Goal: Task Accomplishment & Management: Manage account settings

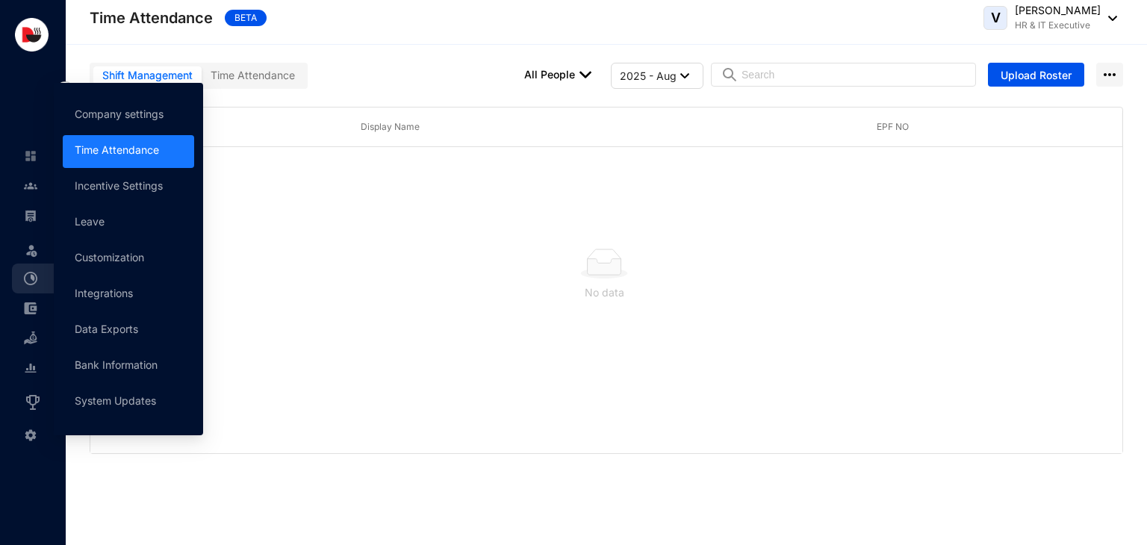
click at [36, 436] on img at bounding box center [30, 434] width 13 height 13
click at [131, 116] on link "Company settings" at bounding box center [119, 113] width 89 height 13
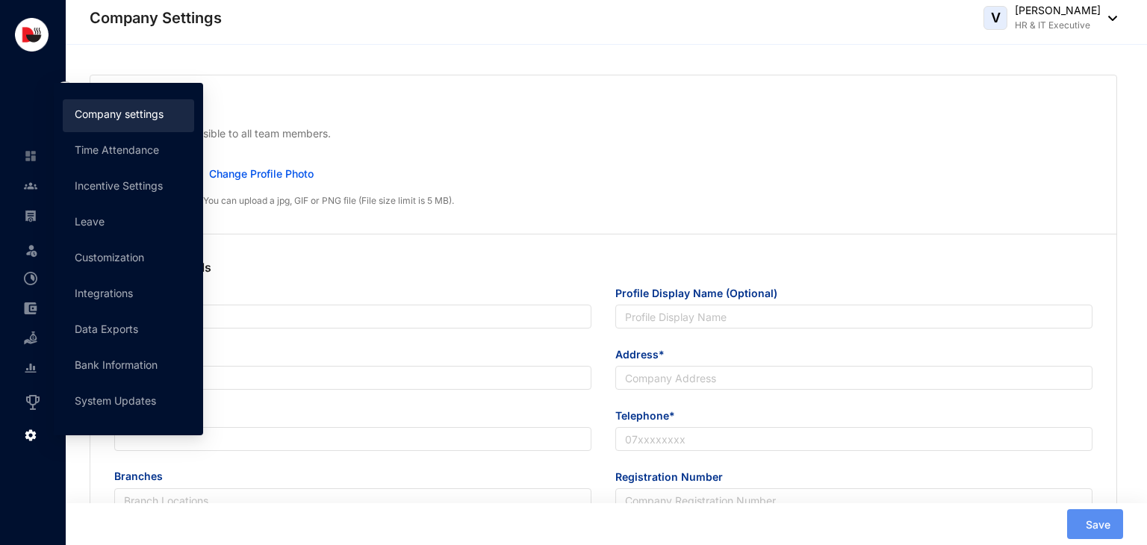
type input "Delicious Concepts (Pvt) Ltd"
type input "Delicious Concepts Pvt Ltd"
type input "[EMAIL_ADDRESS][DOMAIN_NAME]"
type input "[STREET_ADDRESS]"
type input "0112550055"
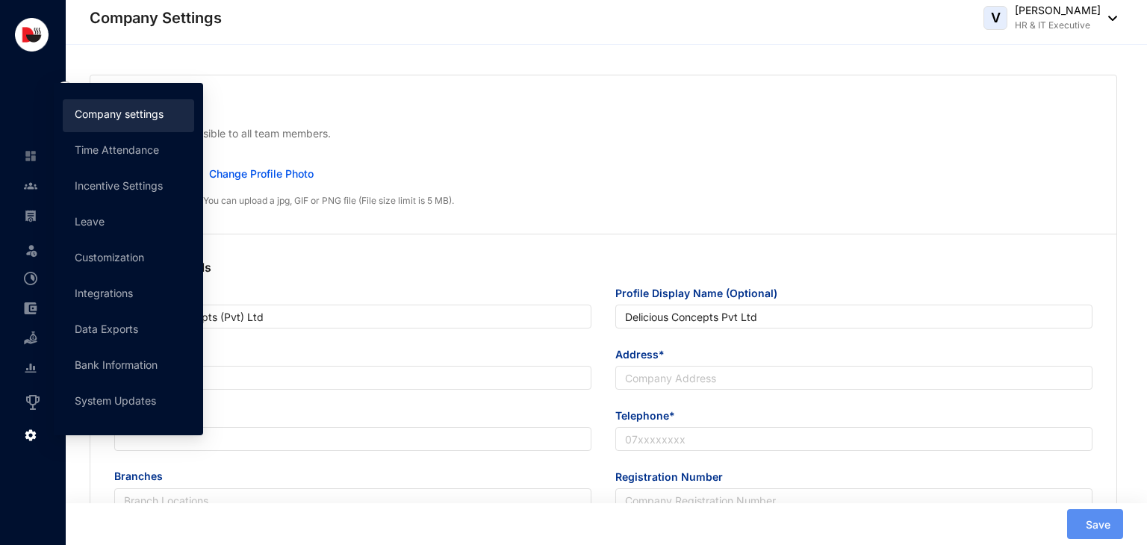
type input "P V 00253300"
type input "B"
type input "53083"
type input "9"
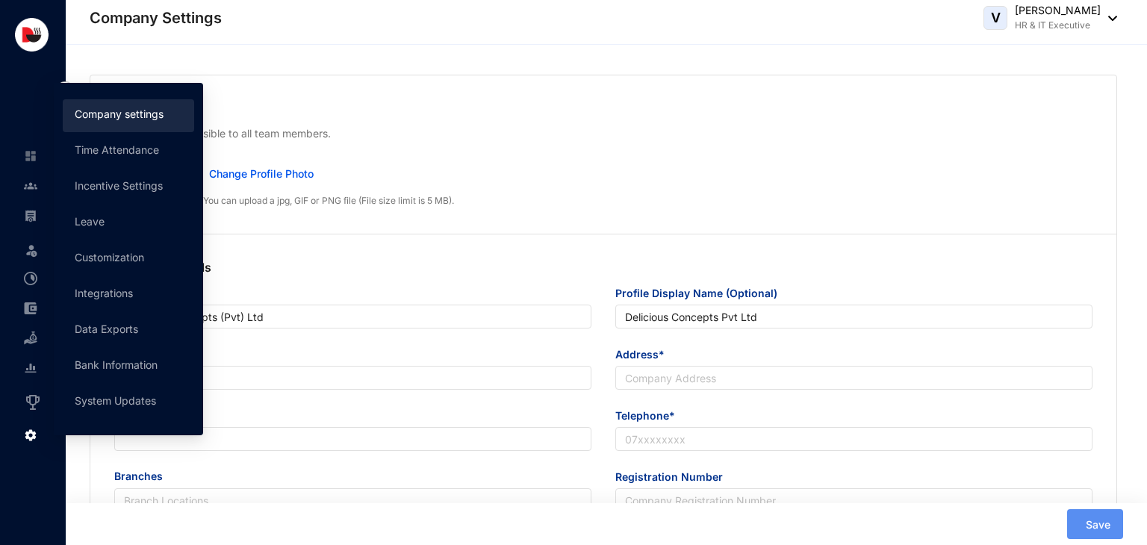
radio input "true"
checkbox input "true"
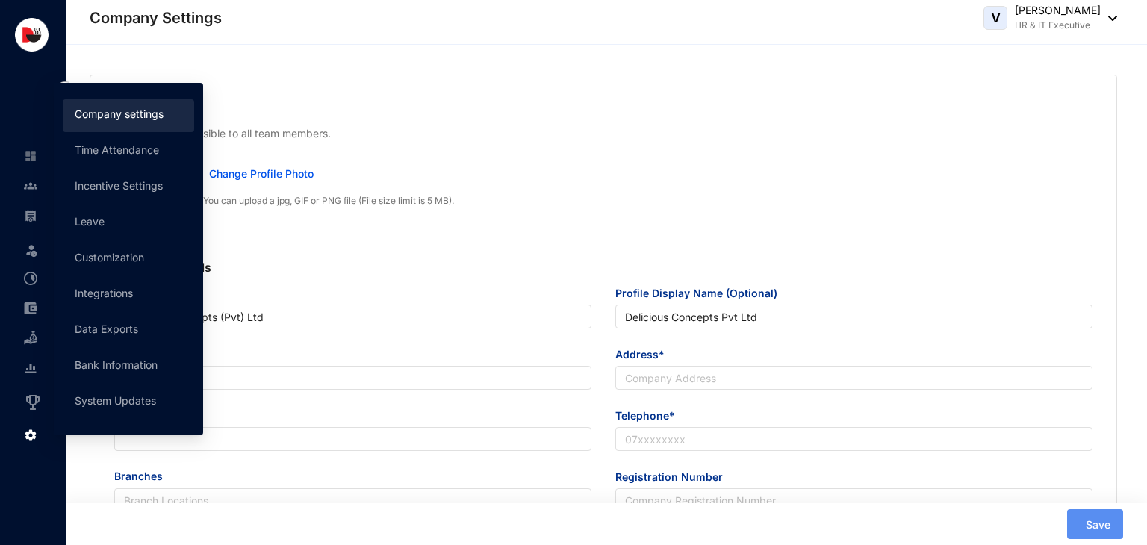
checkbox input "true"
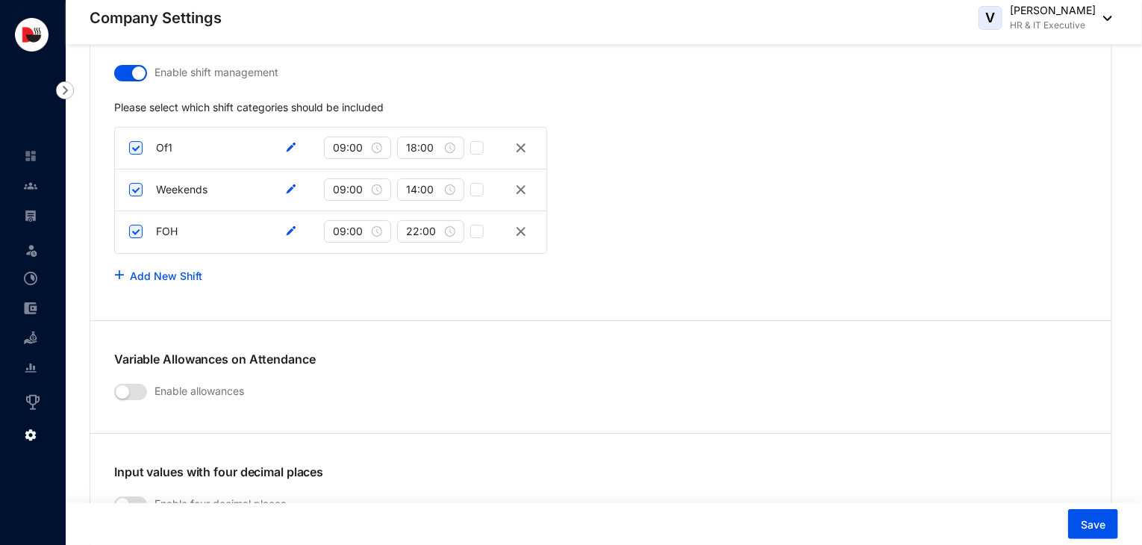
scroll to position [2517, 0]
click at [288, 143] on img at bounding box center [291, 147] width 10 height 10
drag, startPoint x: 204, startPoint y: 138, endPoint x: 155, endPoint y: 143, distance: 49.5
click at [155, 143] on input "Of1" at bounding box center [206, 147] width 112 height 18
click at [293, 146] on img at bounding box center [291, 147] width 10 height 10
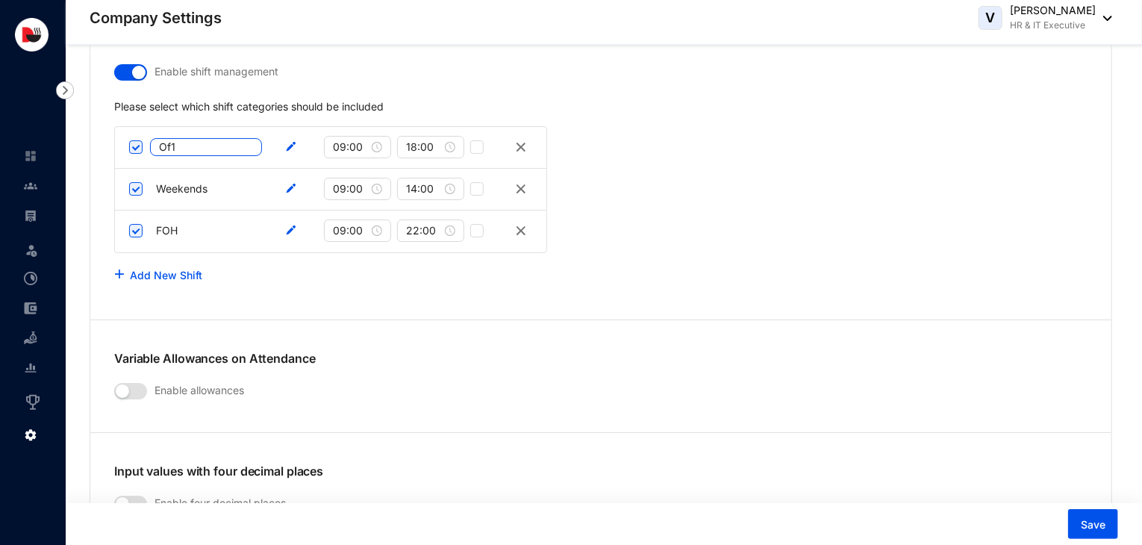
drag, startPoint x: 215, startPoint y: 144, endPoint x: 157, endPoint y: 148, distance: 58.3
click at [157, 148] on input "Of1" at bounding box center [206, 147] width 112 height 18
paste input "F"
type input "OF1"
click at [473, 278] on div "Add New Shift" at bounding box center [600, 276] width 973 height 30
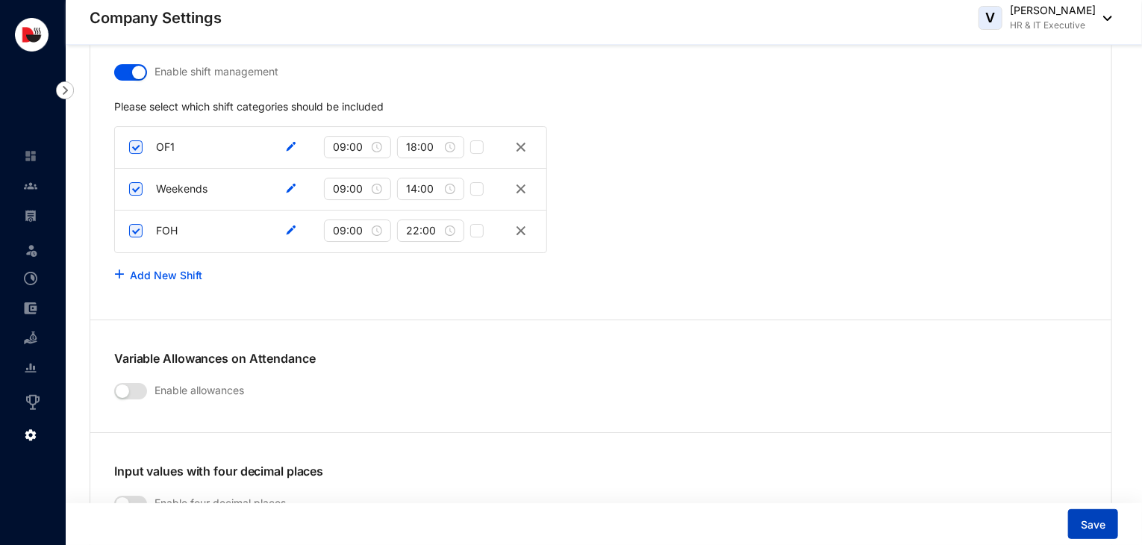
click at [1085, 523] on span "Save" at bounding box center [1093, 524] width 25 height 15
click at [291, 184] on img at bounding box center [291, 189] width 10 height 10
drag, startPoint x: 225, startPoint y: 184, endPoint x: 152, endPoint y: 184, distance: 72.4
click at [152, 184] on input "Weekends" at bounding box center [206, 189] width 112 height 18
click at [353, 225] on input "09:00" at bounding box center [351, 230] width 36 height 16
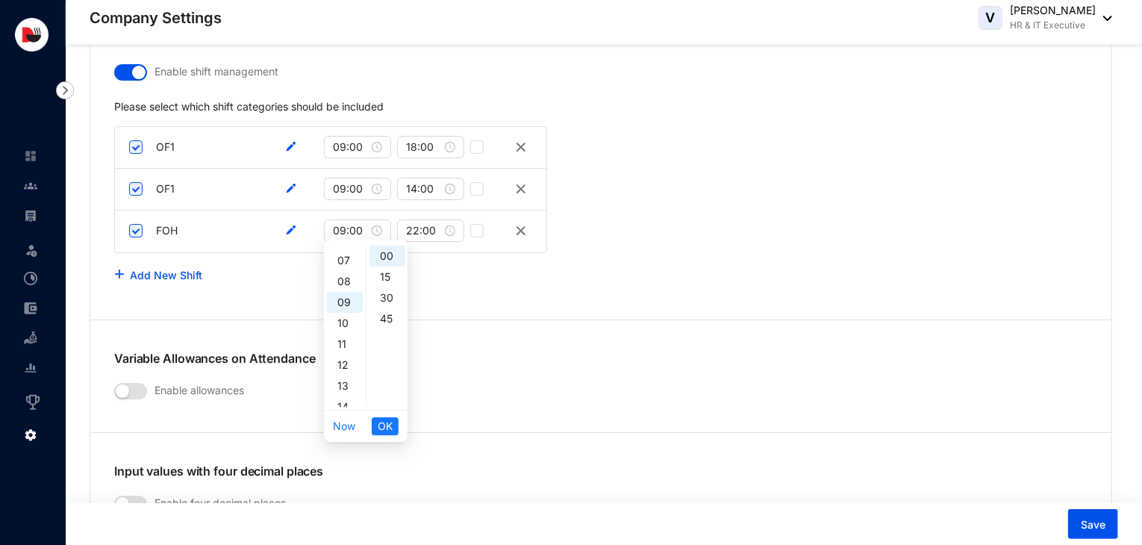
scroll to position [128, 0]
click at [354, 270] on div "07" at bounding box center [345, 274] width 36 height 21
click at [434, 229] on input "22:00" at bounding box center [424, 230] width 36 height 16
type input "09:00"
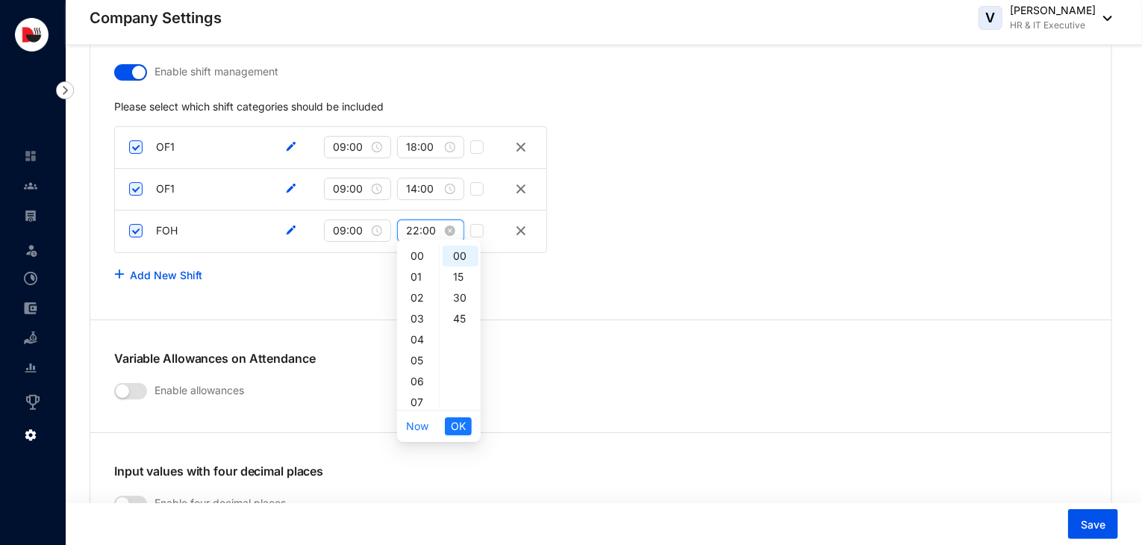
scroll to position [340, 0]
click at [418, 227] on input "22:00" at bounding box center [424, 230] width 36 height 16
click at [422, 396] on div "23" at bounding box center [418, 396] width 36 height 21
click at [292, 225] on img at bounding box center [291, 230] width 10 height 10
type input "22:00"
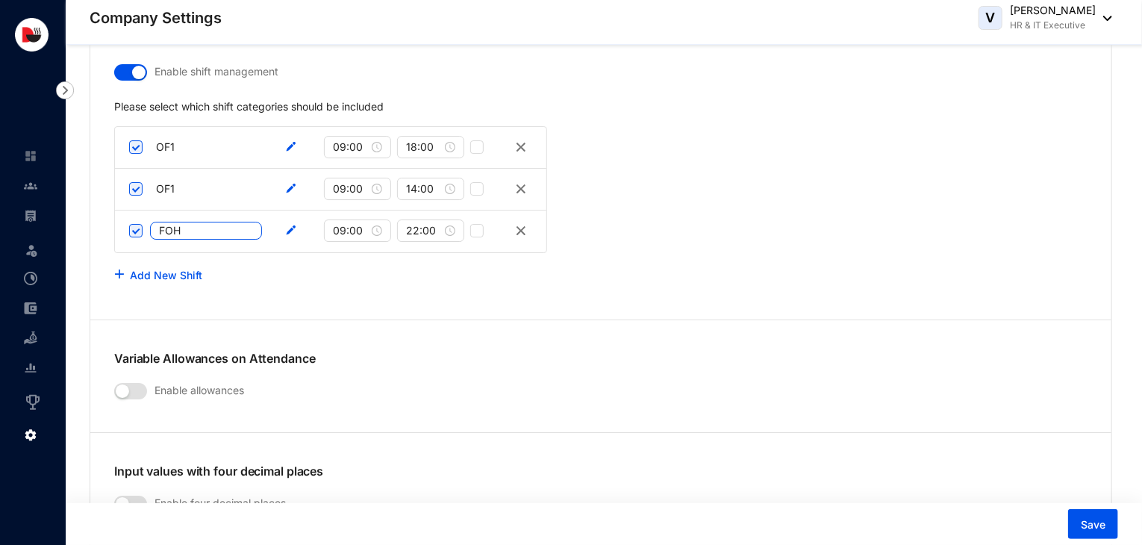
drag, startPoint x: 205, startPoint y: 225, endPoint x: 93, endPoint y: 213, distance: 112.7
click at [93, 213] on div "Enable shift management Please select which shift categories should be included…" at bounding box center [600, 187] width 1021 height 254
type input "K1"
click at [149, 271] on link "Add New Shift" at bounding box center [166, 275] width 72 height 13
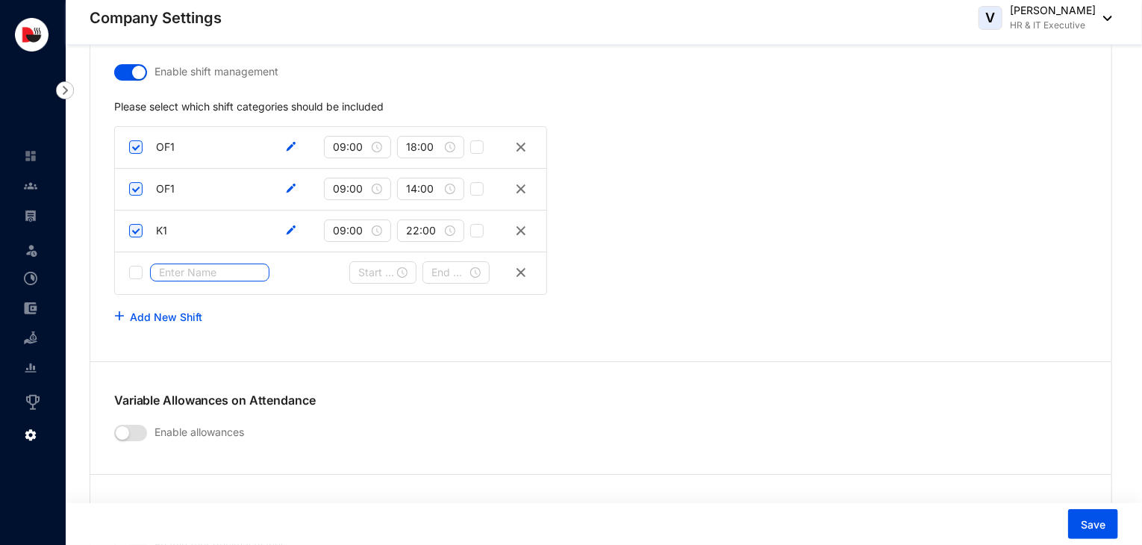
click at [179, 265] on input "text" at bounding box center [209, 273] width 119 height 18
type input "K2"
click at [399, 267] on div at bounding box center [382, 272] width 49 height 16
click at [371, 436] on div "08" at bounding box center [370, 435] width 36 height 21
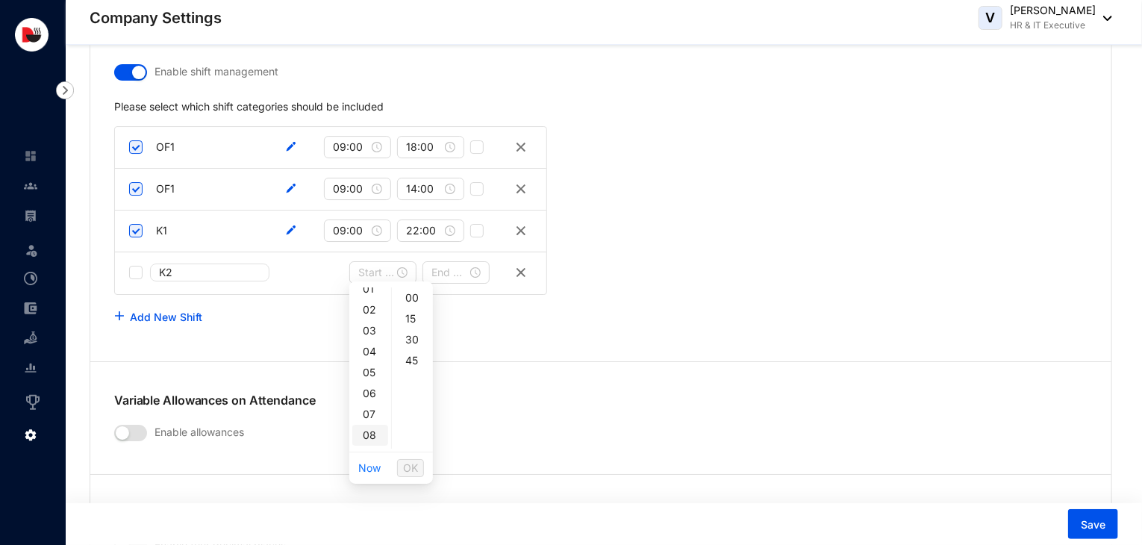
type input "08:00"
click at [416, 470] on span "OK" at bounding box center [410, 468] width 15 height 16
click at [447, 272] on input at bounding box center [449, 272] width 36 height 16
click at [469, 272] on div at bounding box center [455, 272] width 49 height 16
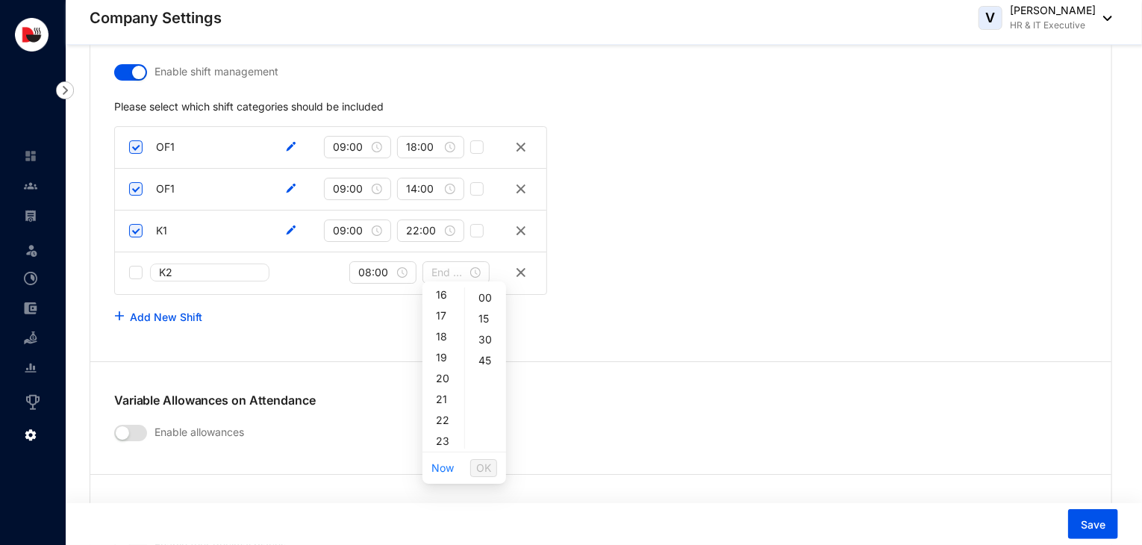
scroll to position [340, 0]
click at [439, 437] on div "23" at bounding box center [444, 438] width 36 height 21
type input "23:00"
click at [490, 461] on span "OK" at bounding box center [483, 468] width 15 height 16
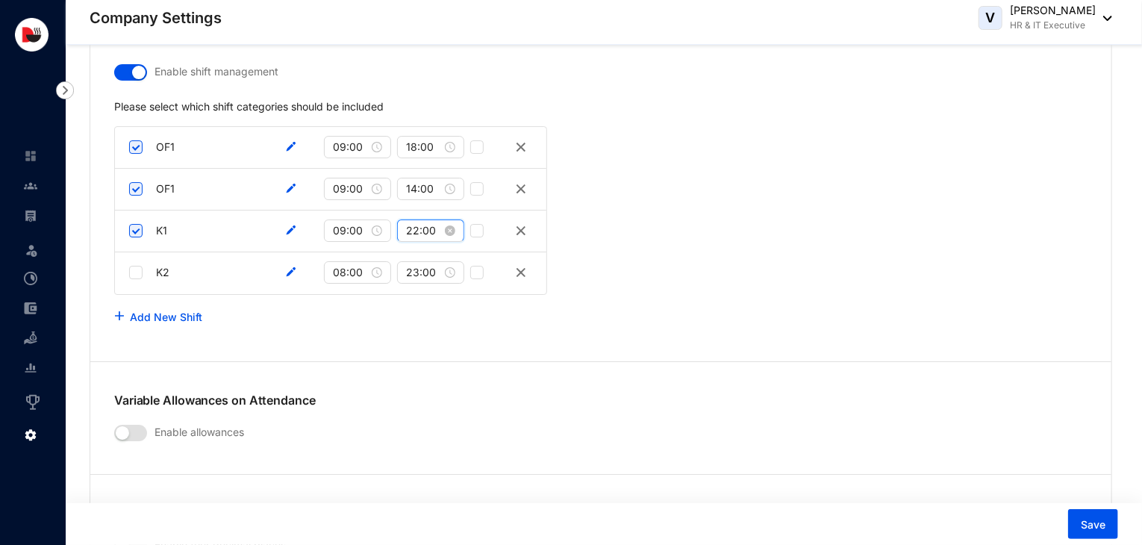
click at [434, 227] on input "22:00" at bounding box center [424, 230] width 36 height 16
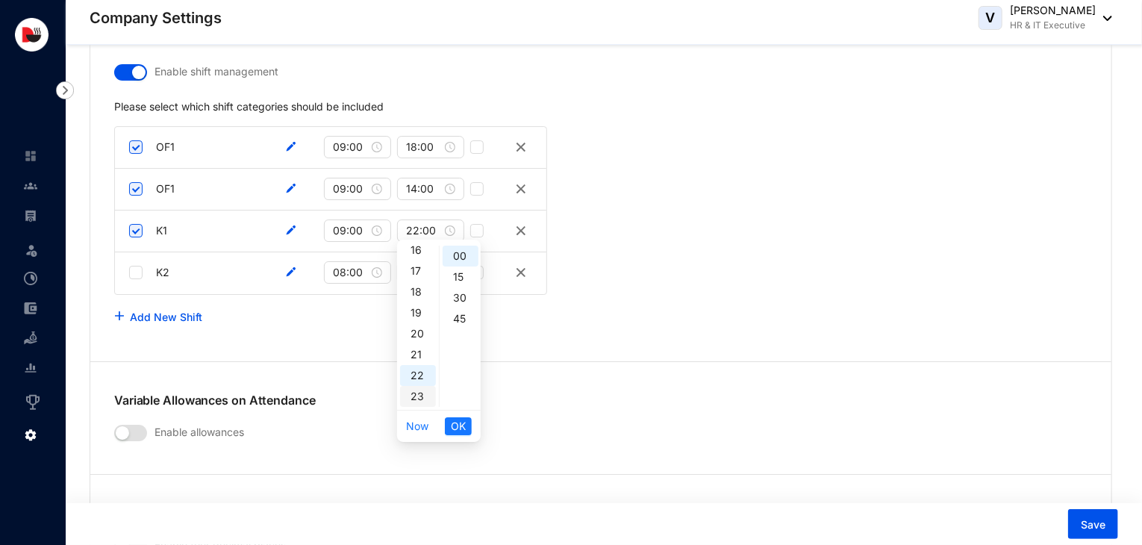
click at [417, 393] on div "23" at bounding box center [418, 396] width 36 height 21
type input "23:00"
click at [465, 426] on span "OK" at bounding box center [458, 426] width 15 height 16
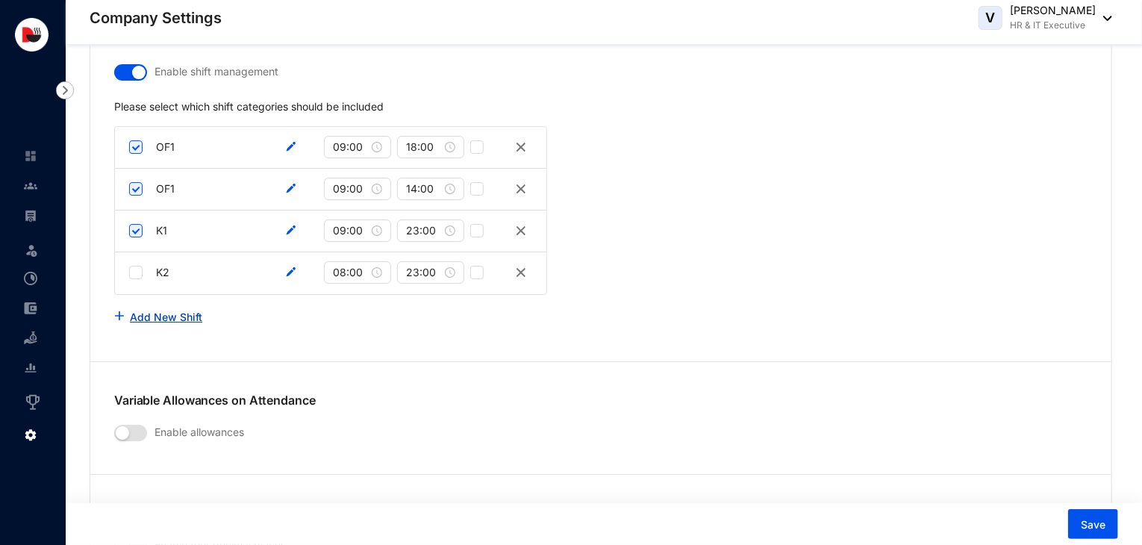
click at [175, 317] on link "Add New Shift" at bounding box center [166, 317] width 72 height 13
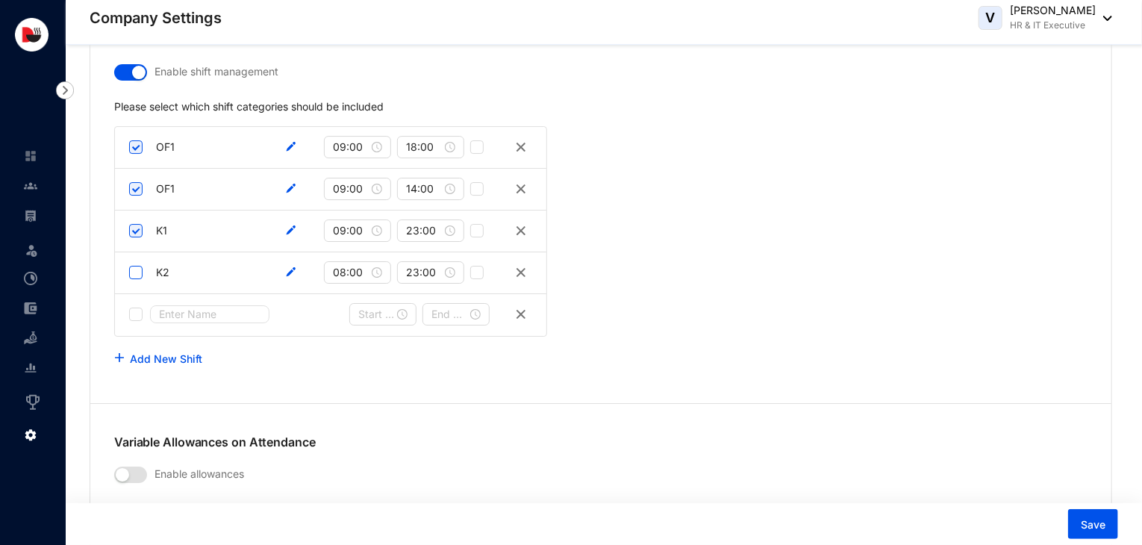
click at [131, 266] on input "checkbox" at bounding box center [135, 272] width 13 height 13
checkbox input "true"
click at [182, 309] on input "text" at bounding box center [209, 314] width 119 height 18
type input "K3"
click at [370, 306] on input at bounding box center [376, 314] width 36 height 16
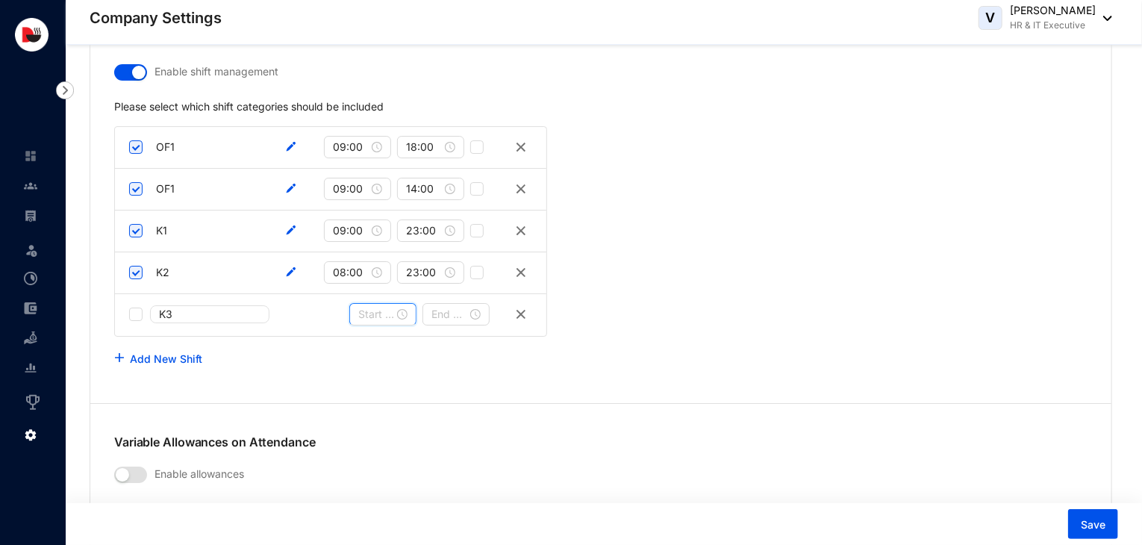
click at [403, 309] on div at bounding box center [382, 314] width 49 height 16
click at [370, 466] on div "09" at bounding box center [370, 468] width 36 height 21
type input "09:00"
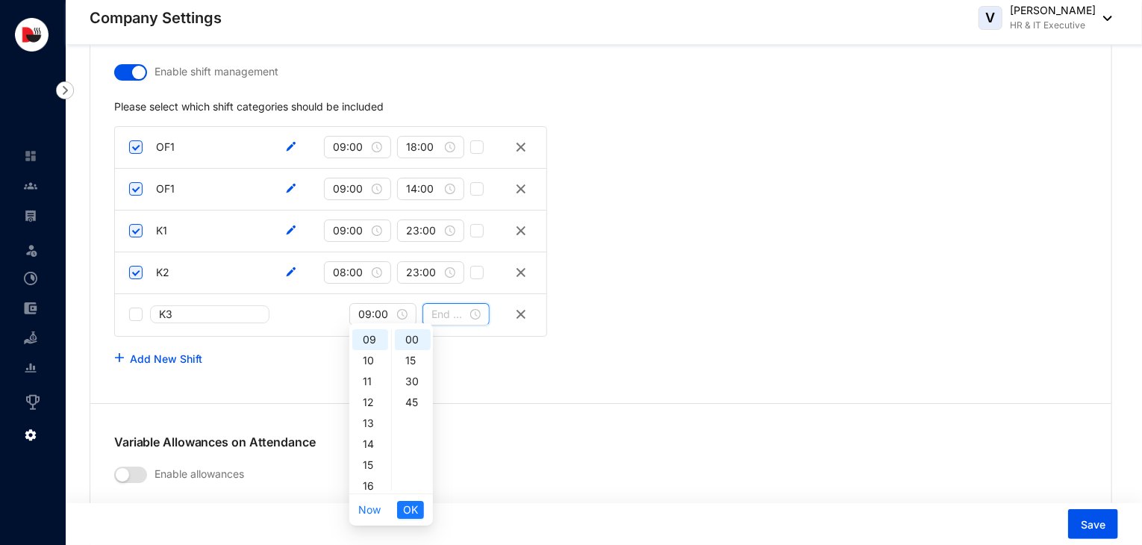
click at [458, 314] on input at bounding box center [449, 314] width 36 height 16
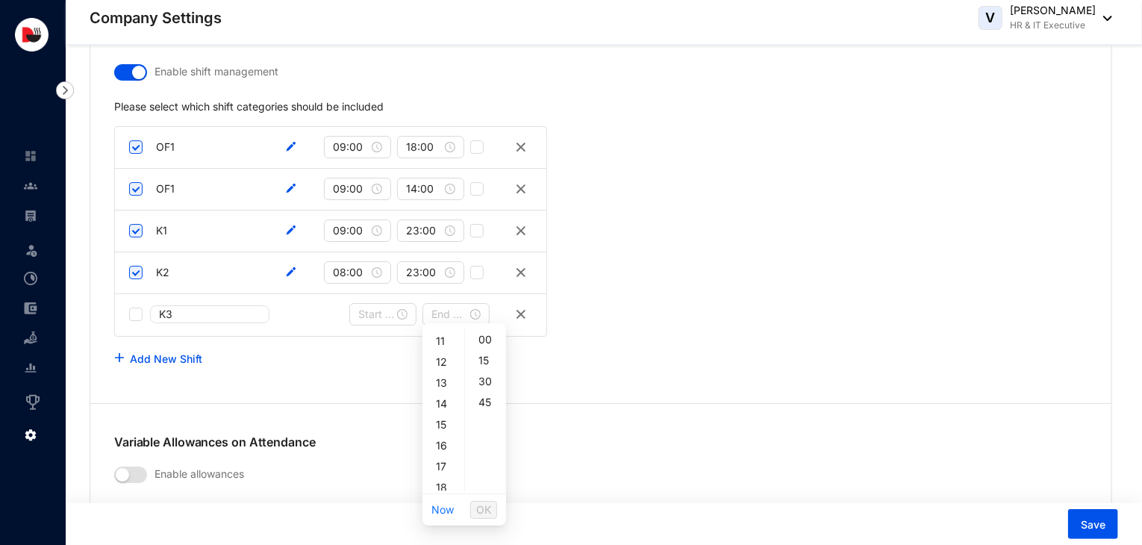
scroll to position [258, 0]
click at [442, 476] on div "19" at bounding box center [444, 478] width 36 height 21
type input "19:00"
click at [487, 509] on span "OK" at bounding box center [483, 510] width 15 height 16
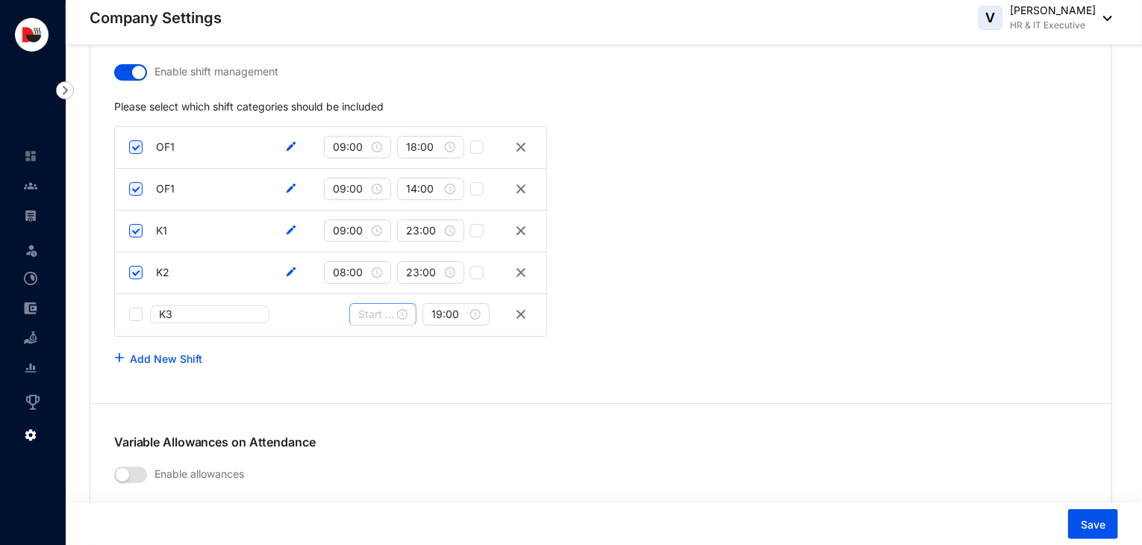
click at [402, 311] on div at bounding box center [382, 314] width 49 height 16
click at [370, 338] on div "09" at bounding box center [370, 339] width 36 height 21
type input "09:00"
click at [415, 514] on span "OK" at bounding box center [410, 510] width 15 height 16
click at [140, 310] on input "checkbox" at bounding box center [135, 314] width 13 height 13
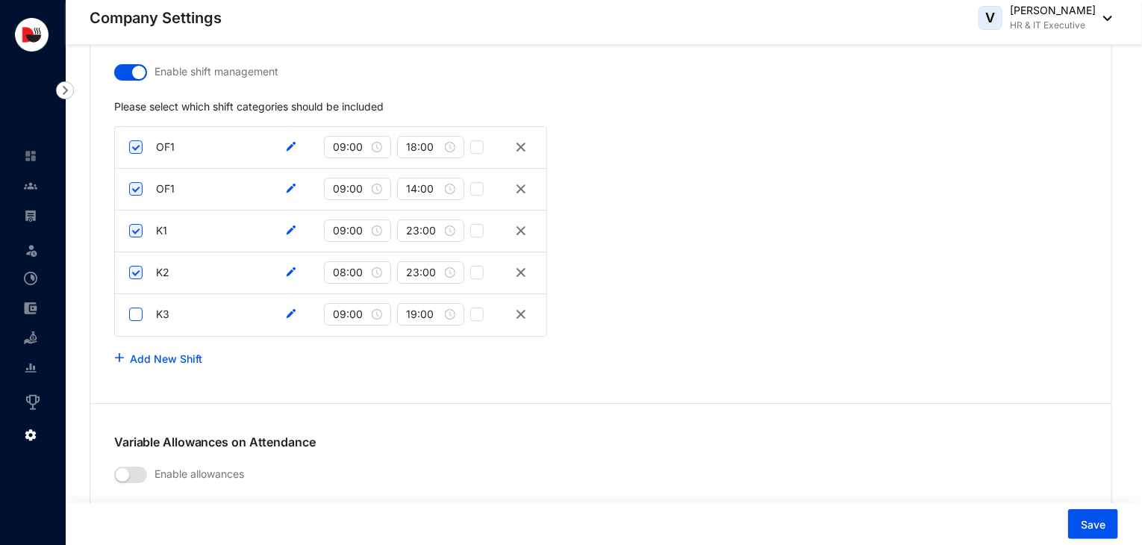
checkbox input "true"
click at [146, 355] on link "Add New Shift" at bounding box center [166, 358] width 72 height 13
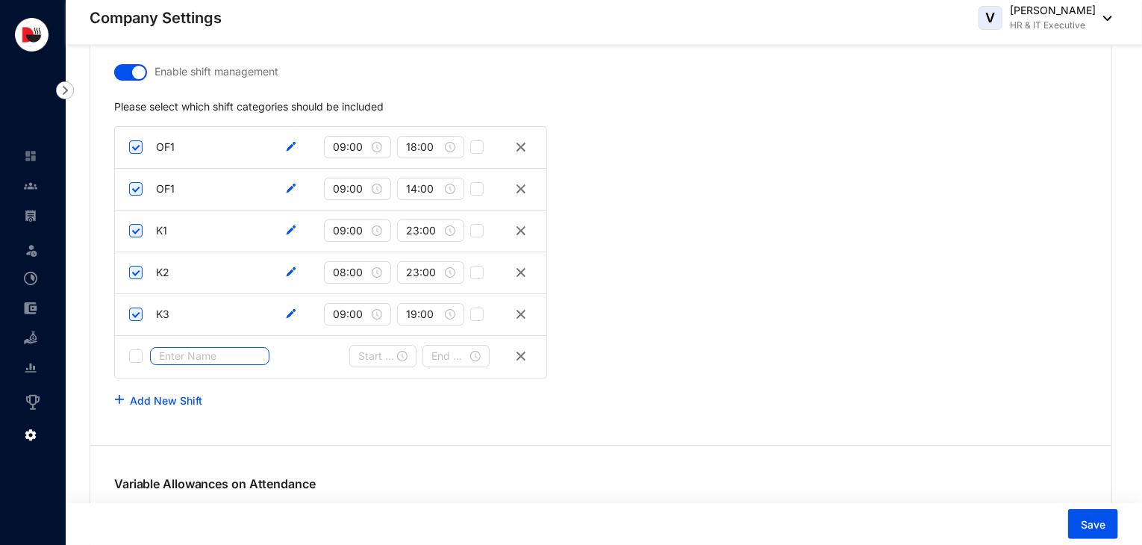
click at [175, 350] on input "text" at bounding box center [209, 356] width 119 height 18
click at [368, 360] on div at bounding box center [382, 356] width 67 height 22
type input "K4"
click at [403, 348] on div at bounding box center [382, 356] width 49 height 16
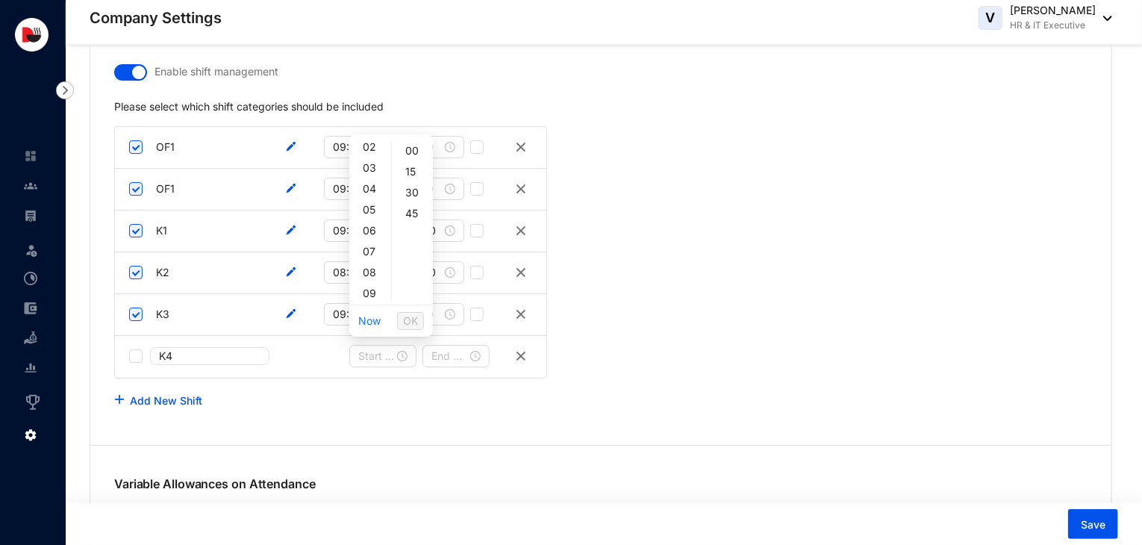
scroll to position [60, 0]
click at [373, 278] on div "09" at bounding box center [370, 279] width 36 height 21
type input "09:00"
click at [411, 318] on span "OK" at bounding box center [410, 321] width 15 height 16
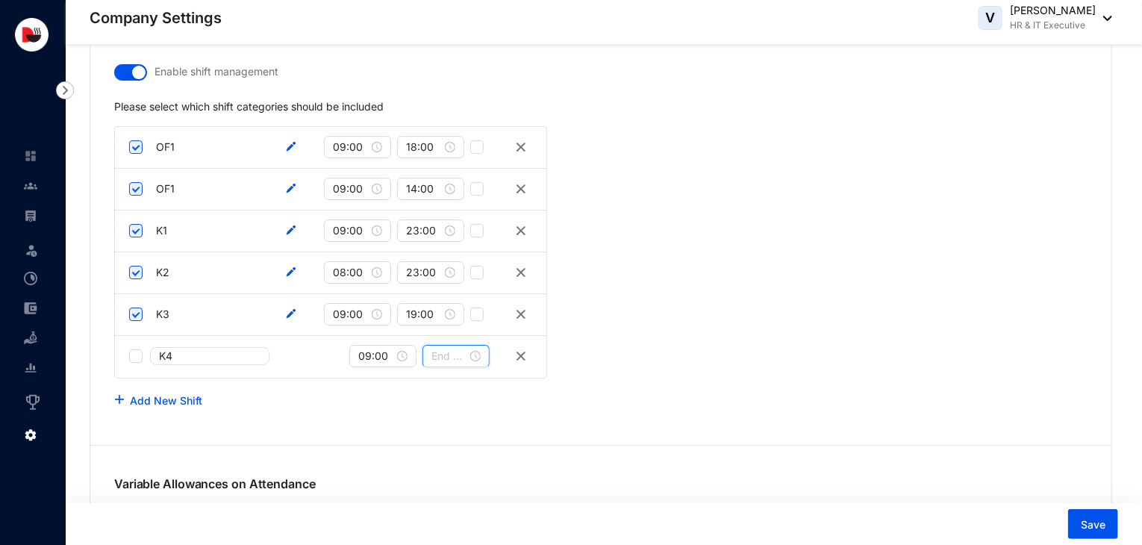
click at [451, 351] on input at bounding box center [449, 356] width 36 height 16
click at [442, 290] on div "23" at bounding box center [444, 291] width 36 height 21
type input "23:00"
click at [478, 319] on span "OK" at bounding box center [483, 321] width 15 height 16
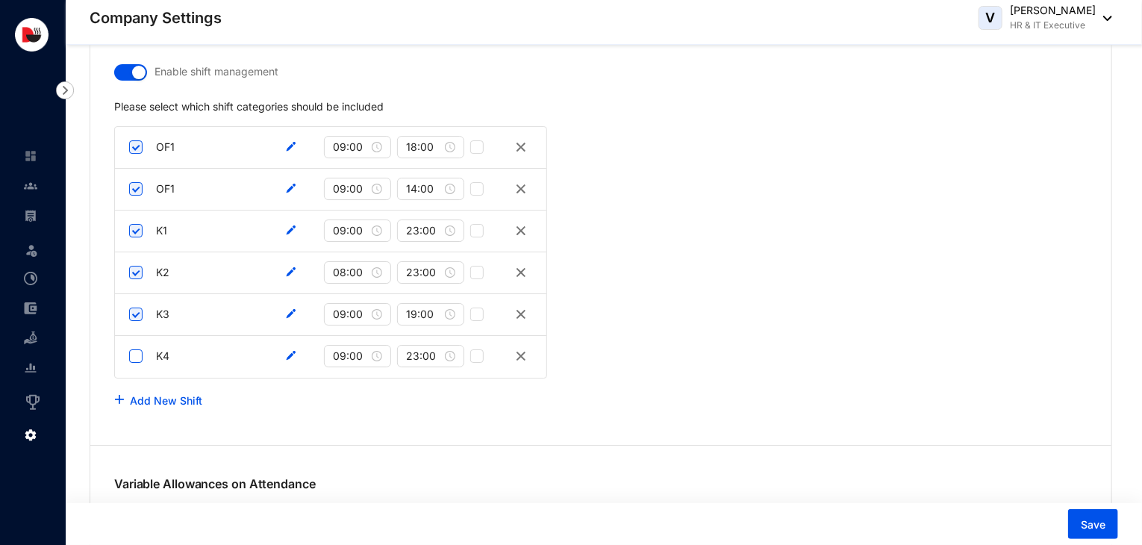
click at [140, 350] on input "checkbox" at bounding box center [135, 355] width 13 height 13
checkbox input "true"
click at [158, 394] on link "Add New Shift" at bounding box center [166, 400] width 72 height 13
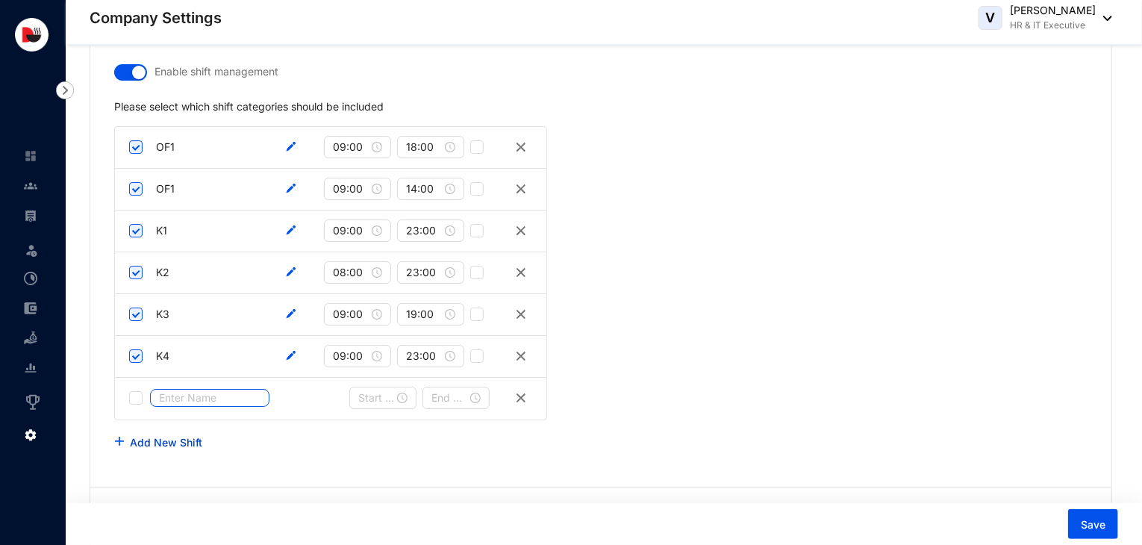
click at [158, 390] on input "text" at bounding box center [209, 398] width 119 height 18
type input "K5"
click at [372, 393] on input at bounding box center [376, 398] width 36 height 16
click at [403, 392] on div at bounding box center [382, 398] width 49 height 16
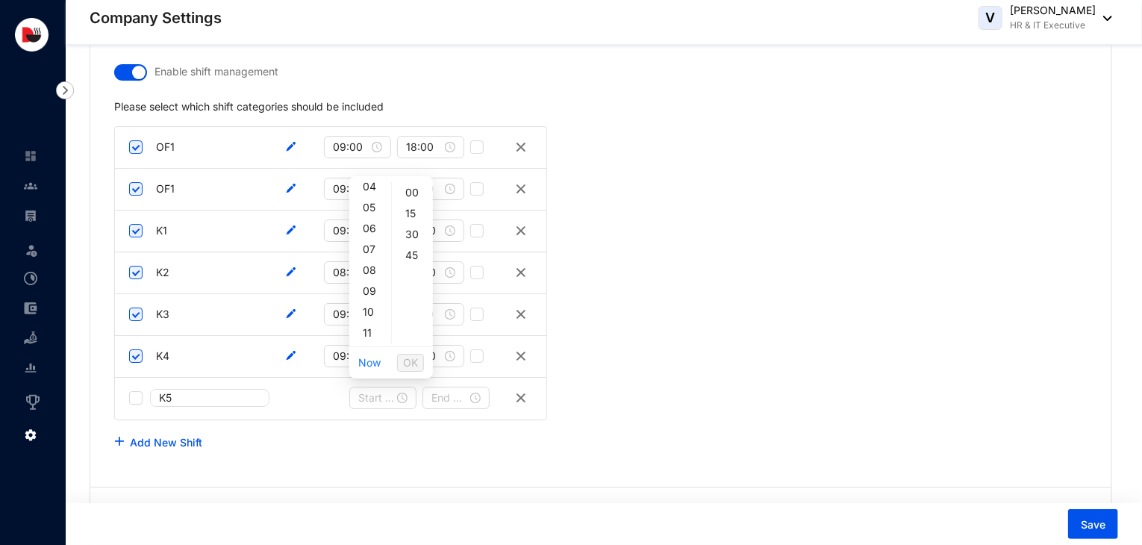
scroll to position [119, 0]
click at [374, 284] on div "10" at bounding box center [370, 282] width 36 height 21
type input "10:00"
click at [417, 358] on span "OK" at bounding box center [410, 363] width 15 height 16
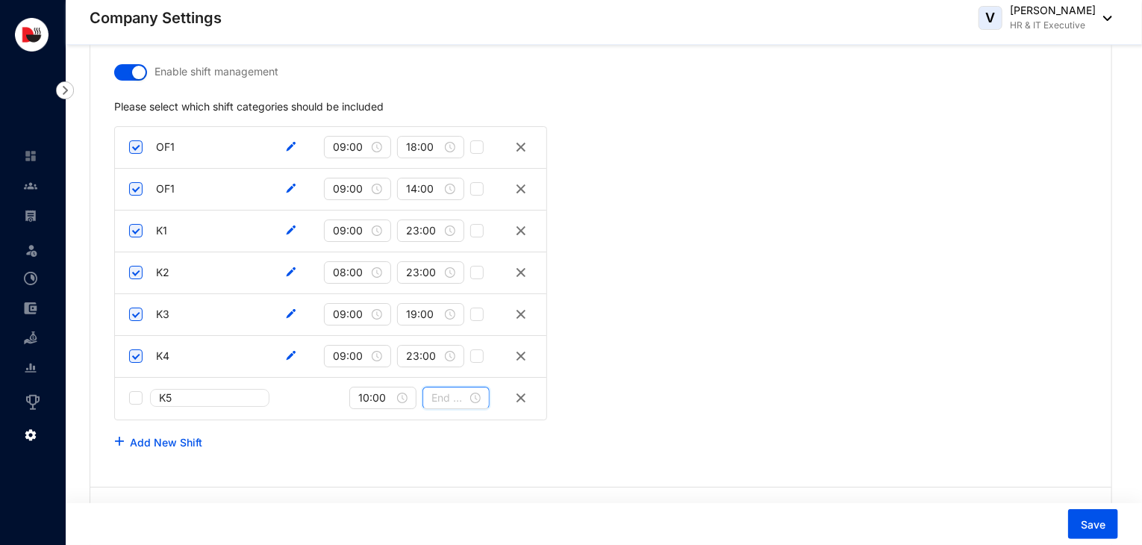
click at [454, 396] on input at bounding box center [449, 398] width 36 height 16
click at [442, 334] on div "23" at bounding box center [444, 332] width 36 height 21
type input "23:00"
click at [487, 196] on div "00" at bounding box center [486, 192] width 36 height 21
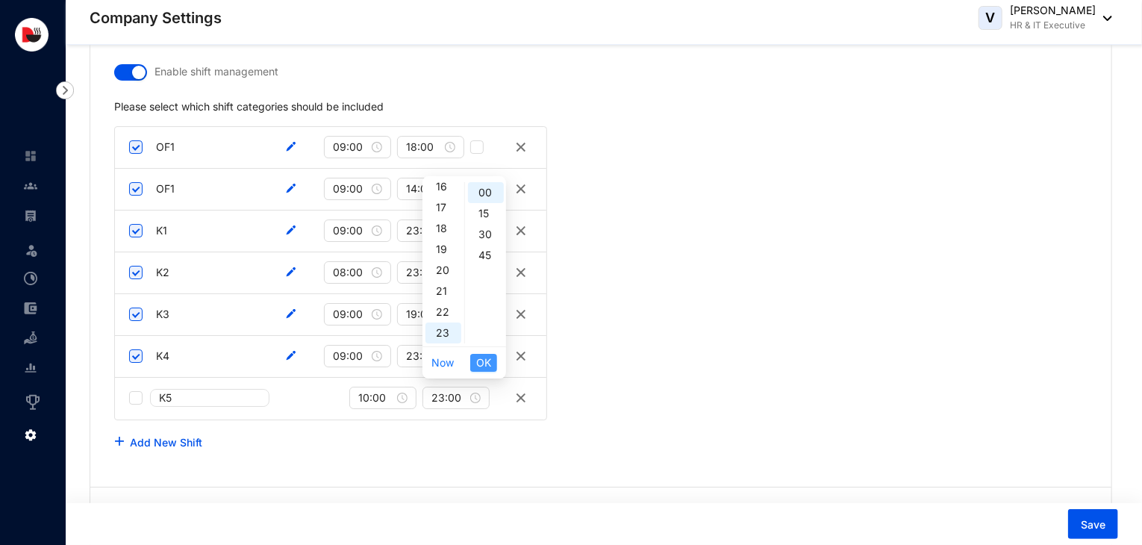
click at [487, 356] on span "OK" at bounding box center [483, 363] width 15 height 16
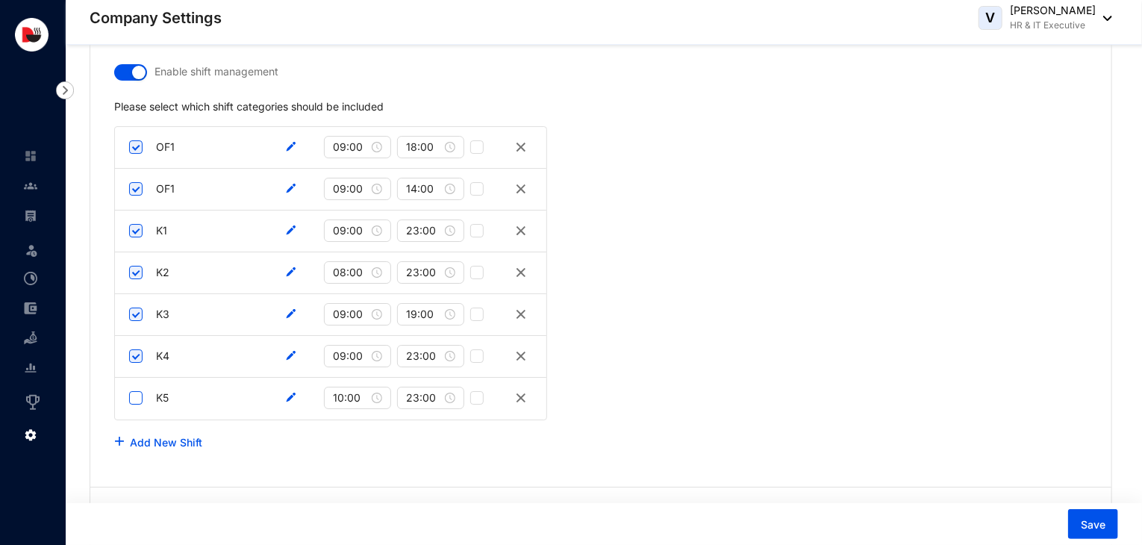
click at [140, 391] on input "checkbox" at bounding box center [135, 397] width 13 height 13
checkbox input "true"
click at [160, 436] on link "Add New Shift" at bounding box center [166, 442] width 72 height 13
click at [160, 433] on input "text" at bounding box center [209, 440] width 119 height 18
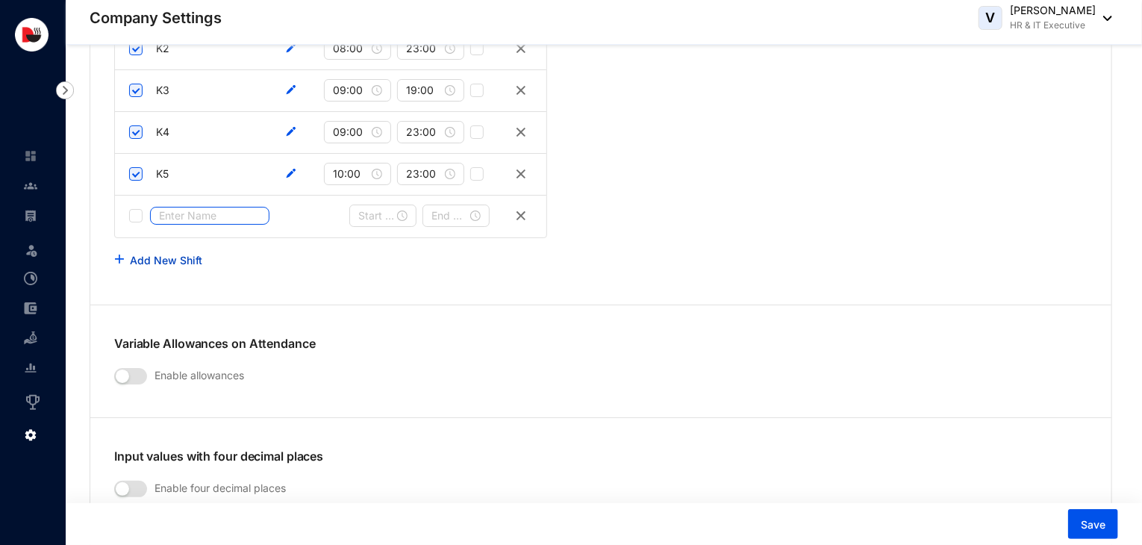
scroll to position [2741, 0]
click at [173, 254] on link "Add New Shift" at bounding box center [166, 260] width 72 height 13
click at [190, 210] on input "text" at bounding box center [209, 216] width 119 height 18
type input "K6"
click at [370, 214] on input at bounding box center [376, 216] width 36 height 16
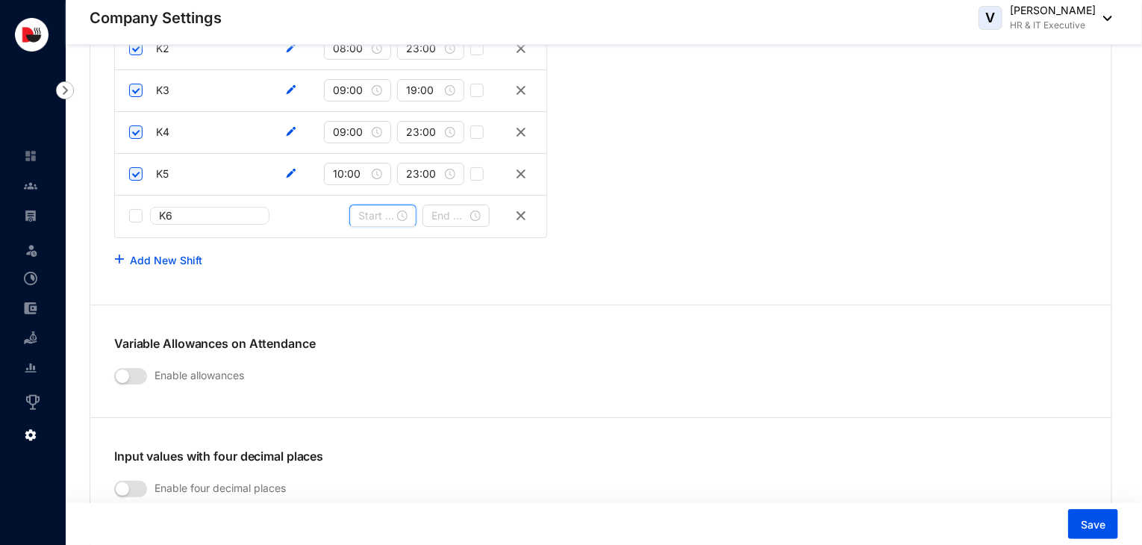
click at [402, 210] on div at bounding box center [382, 216] width 49 height 16
click at [369, 381] on div "11" at bounding box center [370, 381] width 36 height 21
type input "11:00"
click at [415, 408] on span "OK" at bounding box center [410, 411] width 15 height 16
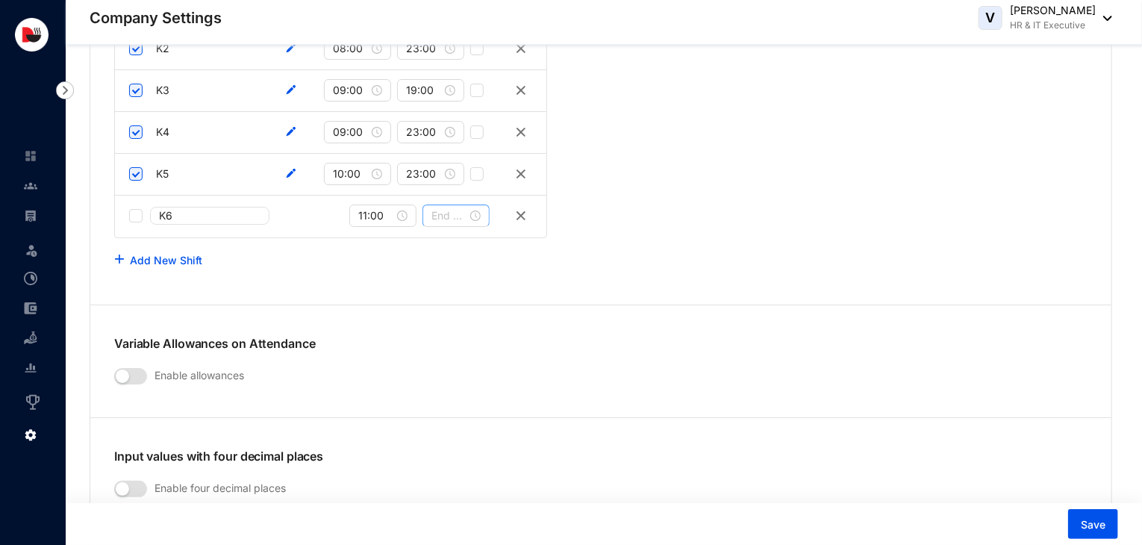
click at [475, 208] on div at bounding box center [455, 216] width 49 height 16
click at [446, 360] on div "20" at bounding box center [444, 360] width 36 height 21
type input "20:00"
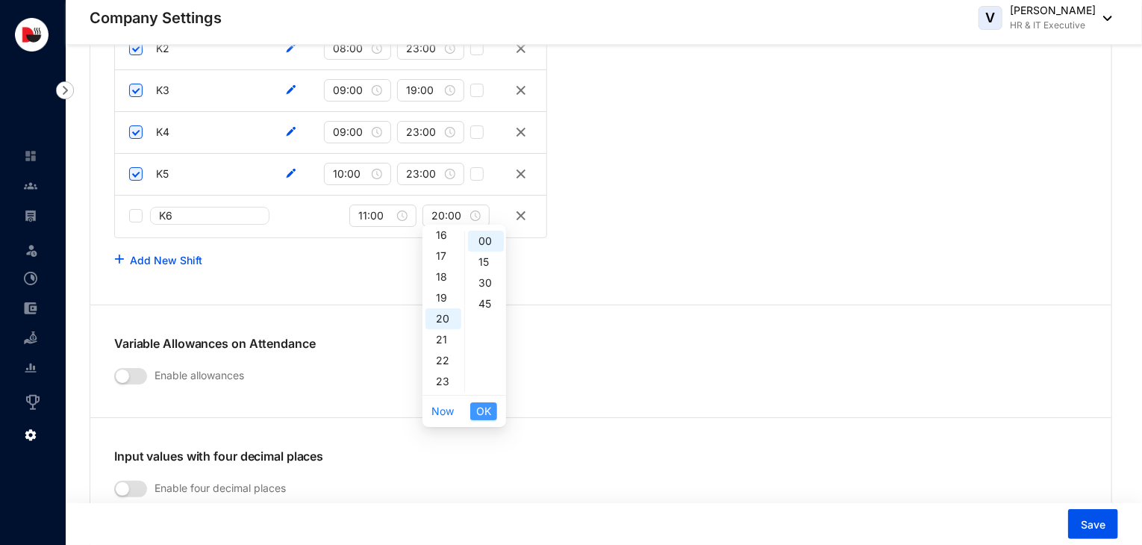
click at [489, 412] on span "OK" at bounding box center [483, 411] width 15 height 16
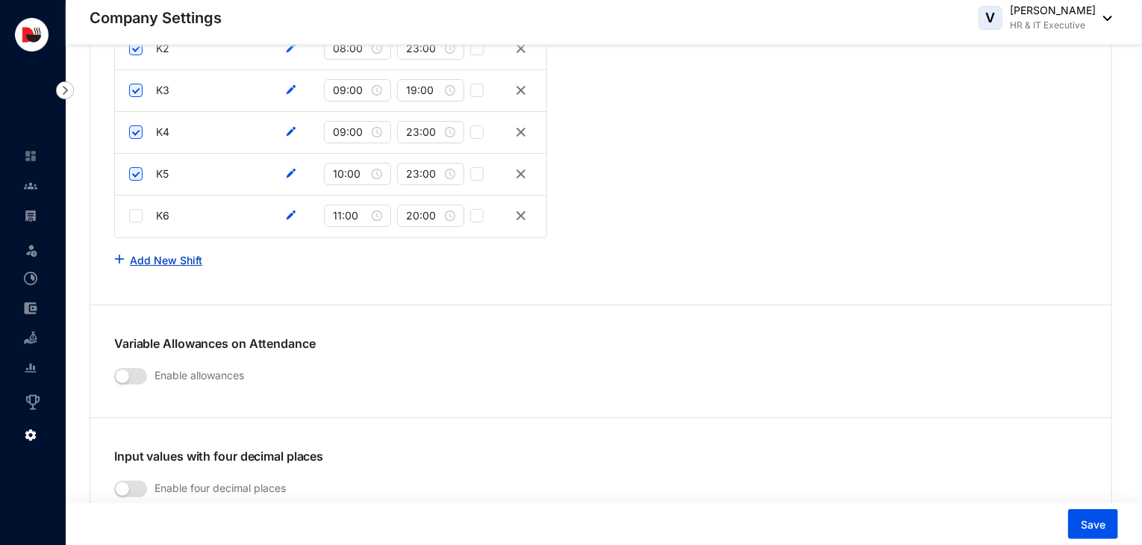
click at [169, 254] on link "Add New Shift" at bounding box center [166, 260] width 72 height 13
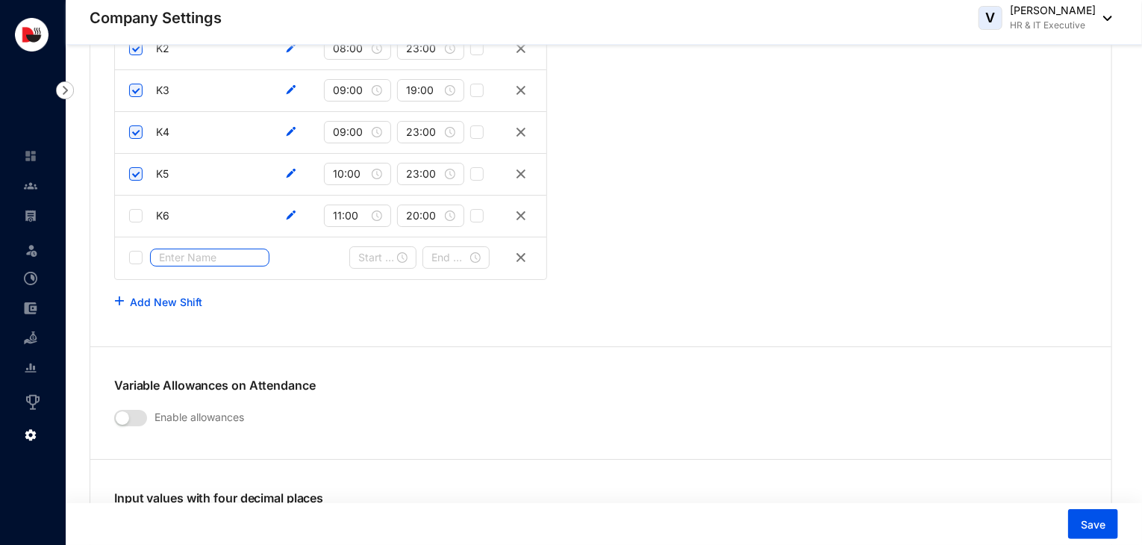
click at [181, 250] on input "text" at bounding box center [209, 258] width 119 height 18
type input "K7"
click at [373, 255] on input at bounding box center [376, 257] width 36 height 16
click at [402, 252] on div at bounding box center [382, 257] width 49 height 16
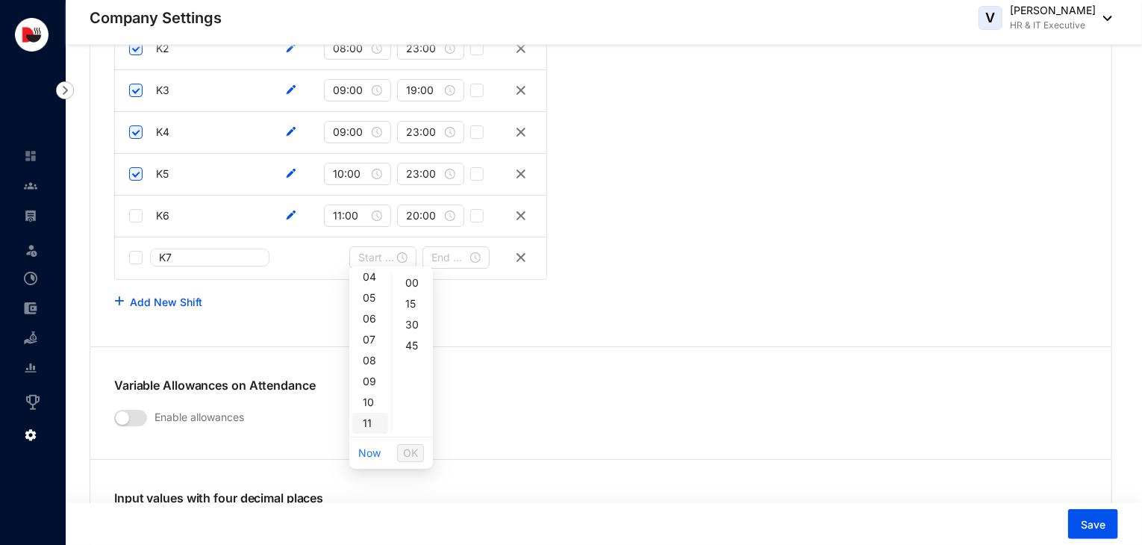
click at [358, 420] on div "11" at bounding box center [370, 423] width 36 height 21
type input "11:00"
click at [412, 447] on span "OK" at bounding box center [410, 453] width 15 height 16
click at [463, 252] on input at bounding box center [449, 257] width 36 height 16
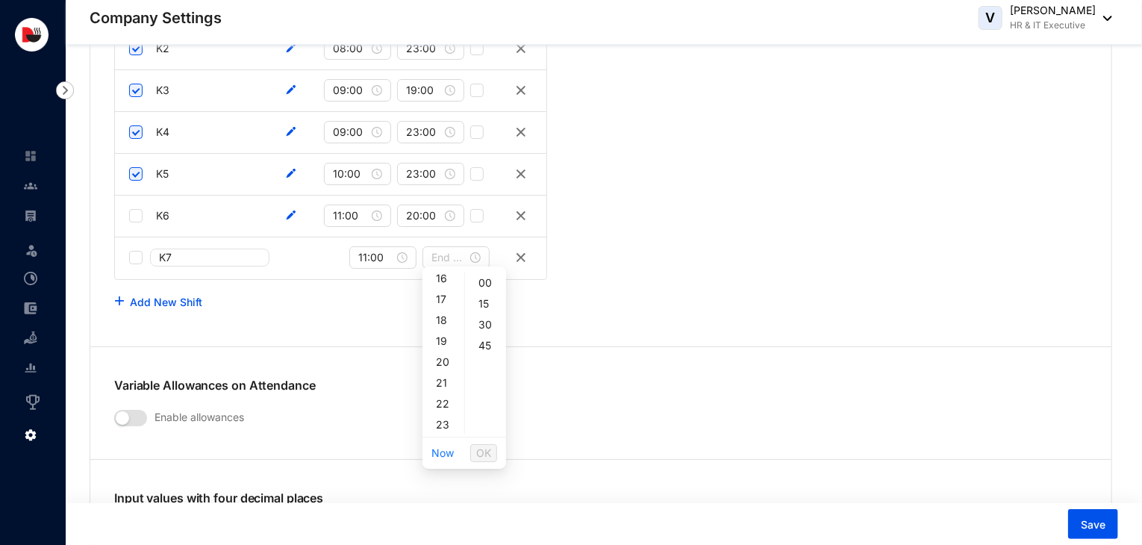
scroll to position [340, 0]
click at [446, 426] on div "23" at bounding box center [444, 423] width 36 height 21
type input "23:00"
click at [492, 455] on button "OK" at bounding box center [483, 453] width 27 height 18
click at [134, 214] on input "checkbox" at bounding box center [135, 215] width 13 height 13
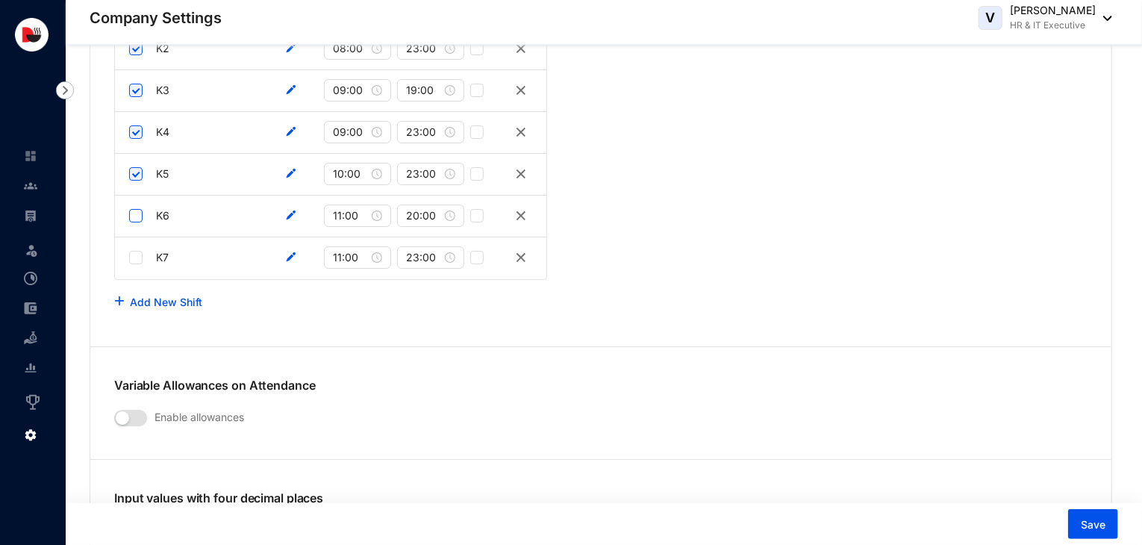
checkbox input "true"
click at [135, 251] on input "checkbox" at bounding box center [135, 257] width 13 height 13
checkbox input "true"
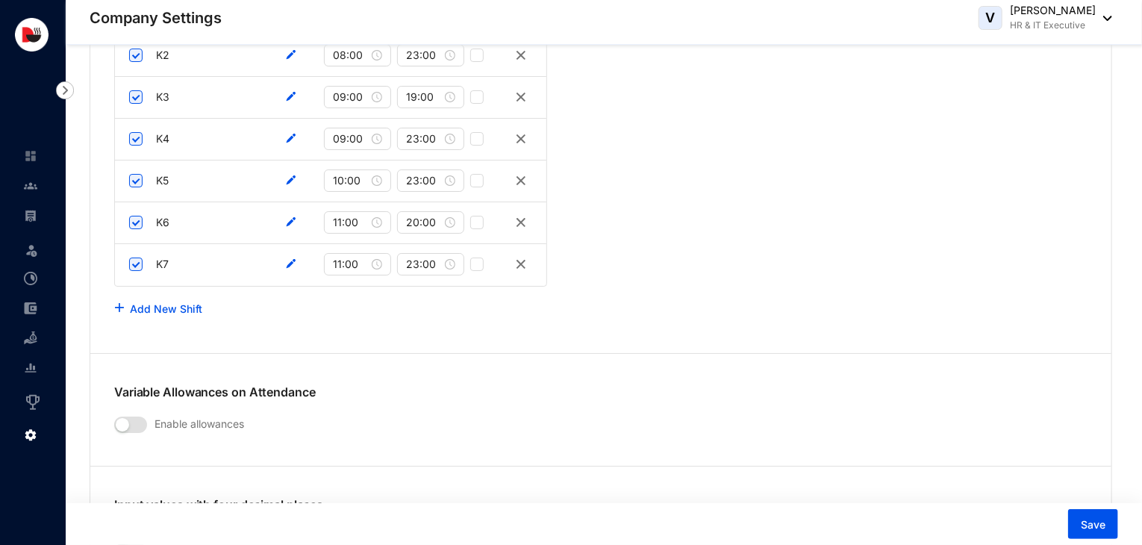
scroll to position [2735, 0]
click at [183, 308] on button "Add New Shift" at bounding box center [158, 308] width 89 height 30
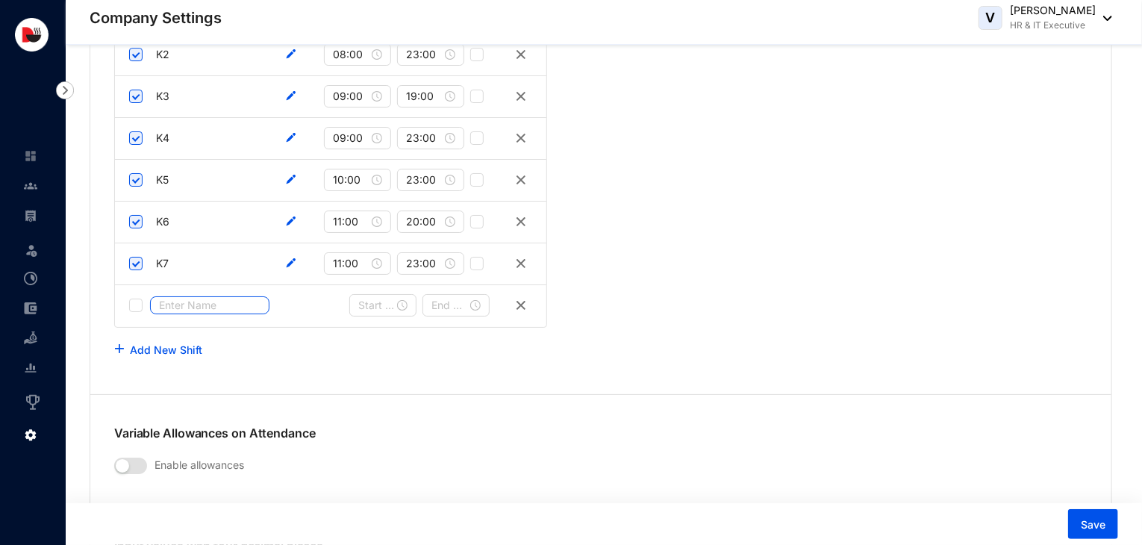
click at [187, 301] on input "text" at bounding box center [209, 305] width 119 height 18
type input "K8"
click at [393, 297] on input at bounding box center [376, 305] width 36 height 16
click at [400, 297] on div at bounding box center [382, 305] width 49 height 16
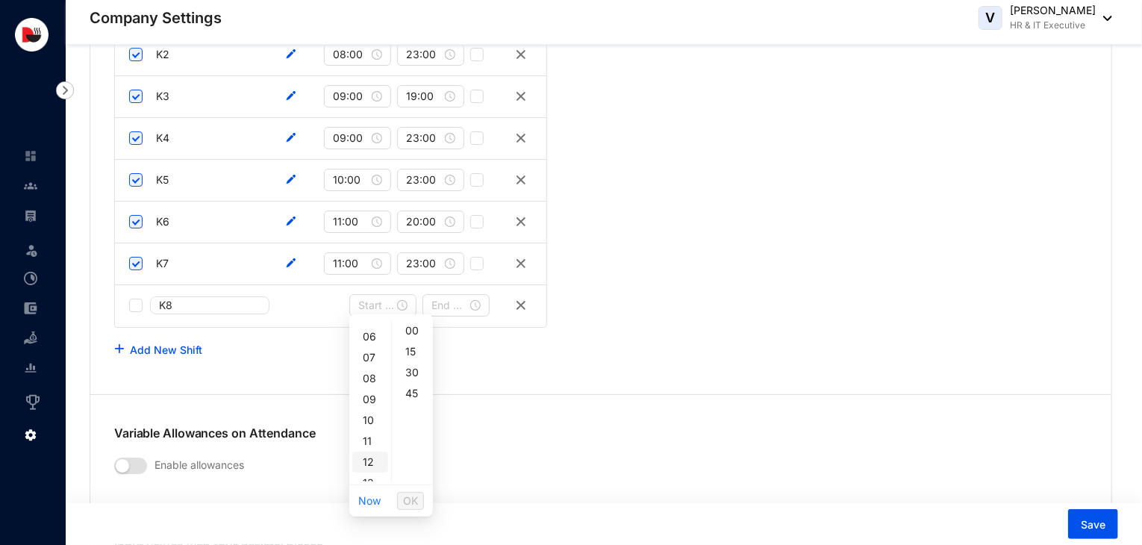
click at [373, 461] on div "12" at bounding box center [370, 462] width 36 height 21
type input "12:00"
click at [418, 497] on span "OK" at bounding box center [410, 501] width 15 height 16
click at [447, 302] on input at bounding box center [449, 305] width 36 height 16
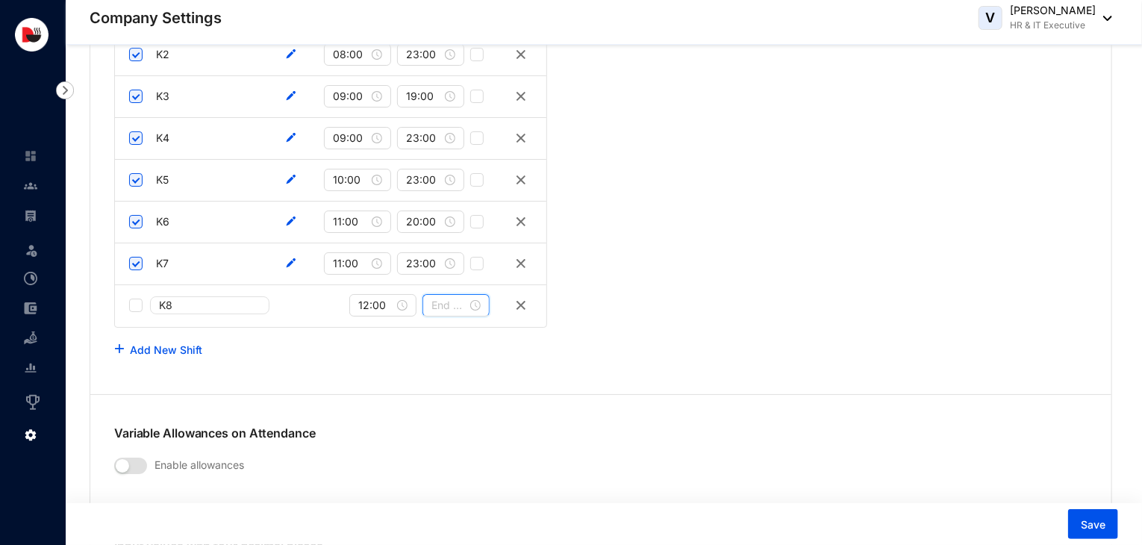
click at [467, 300] on div at bounding box center [455, 305] width 49 height 16
click at [464, 479] on ul "00 15 30 45" at bounding box center [485, 400] width 42 height 161
click at [450, 460] on div "19" at bounding box center [444, 459] width 36 height 21
type input "19:00"
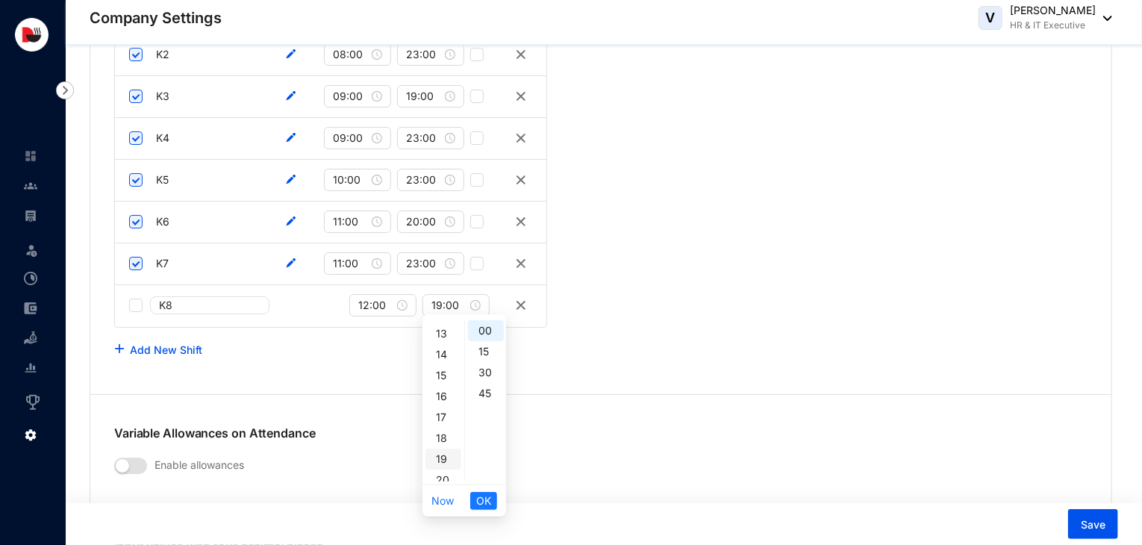
scroll to position [340, 0]
click at [484, 496] on span "OK" at bounding box center [483, 501] width 15 height 16
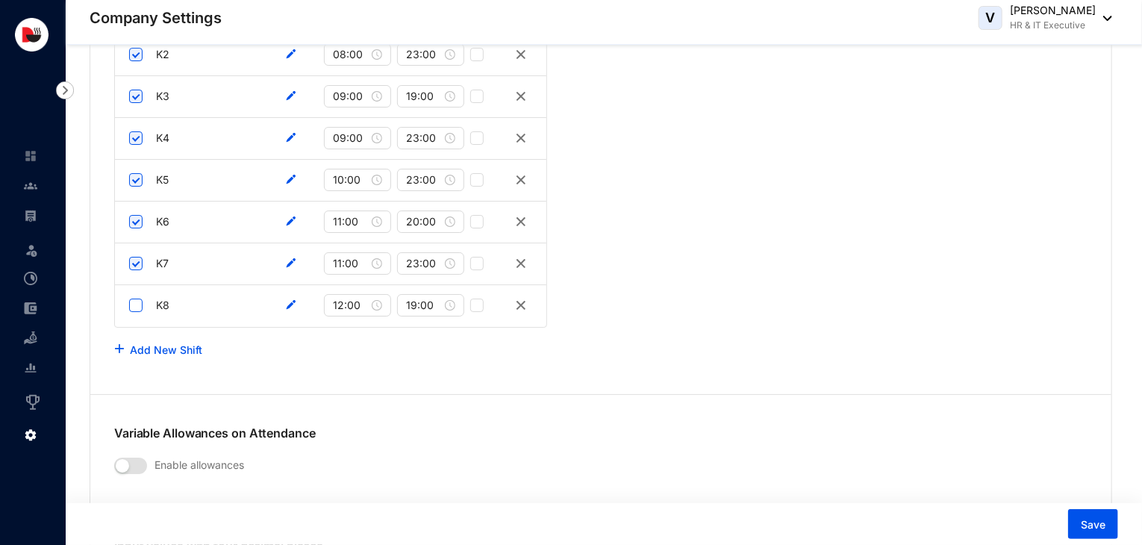
click at [138, 302] on input "checkbox" at bounding box center [135, 305] width 13 height 13
checkbox input "true"
click at [437, 299] on input "19:00" at bounding box center [424, 305] width 36 height 16
click at [420, 428] on div "21" at bounding box center [418, 429] width 36 height 21
type input "21:00"
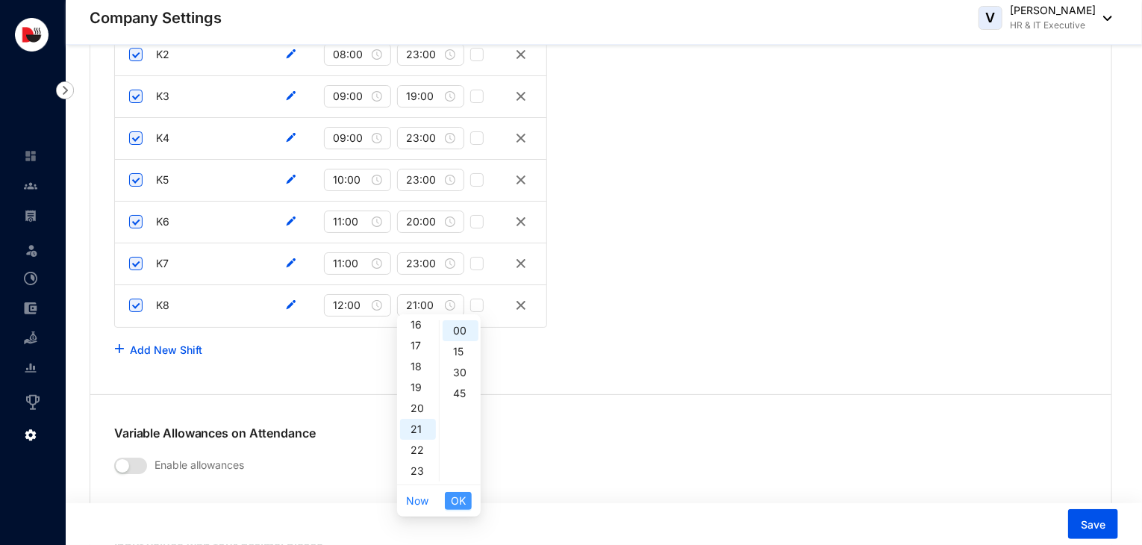
click at [466, 497] on span "OK" at bounding box center [458, 501] width 15 height 16
click at [181, 343] on link "Add New Shift" at bounding box center [166, 349] width 72 height 13
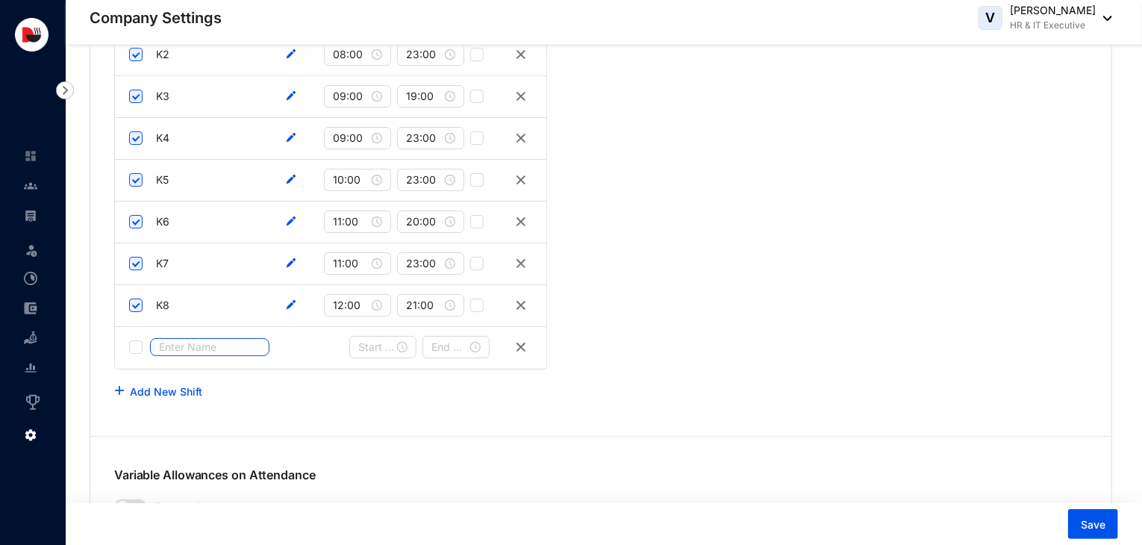
click at [211, 338] on input "text" at bounding box center [209, 347] width 119 height 18
type input "K9"
click at [373, 344] on input at bounding box center [376, 347] width 36 height 16
click at [404, 339] on div at bounding box center [382, 347] width 49 height 16
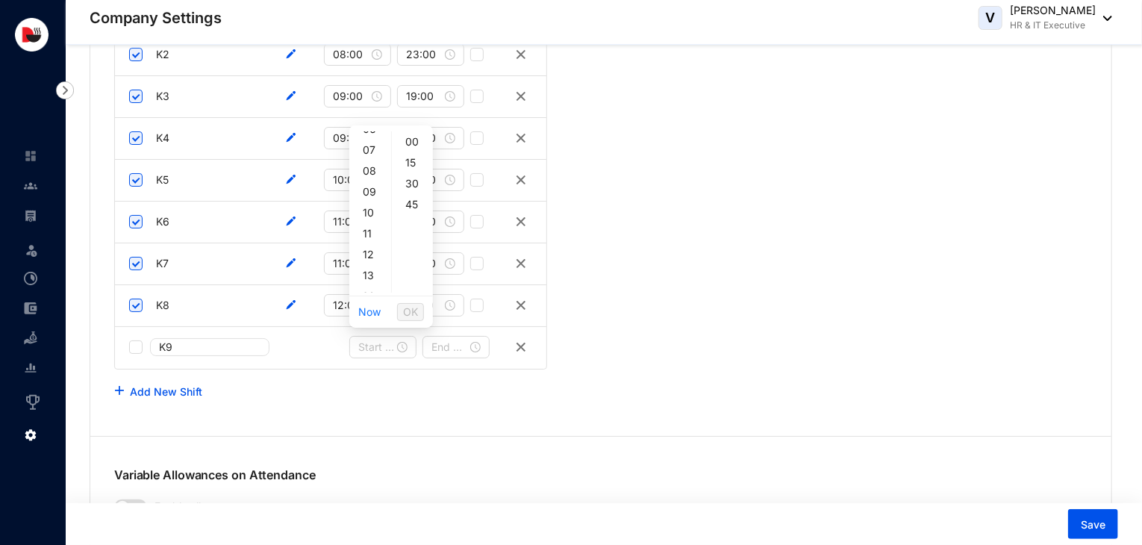
scroll to position [149, 0]
click at [373, 267] on div "13" at bounding box center [370, 264] width 36 height 21
type input "13:00"
click at [412, 309] on span "OK" at bounding box center [410, 312] width 15 height 16
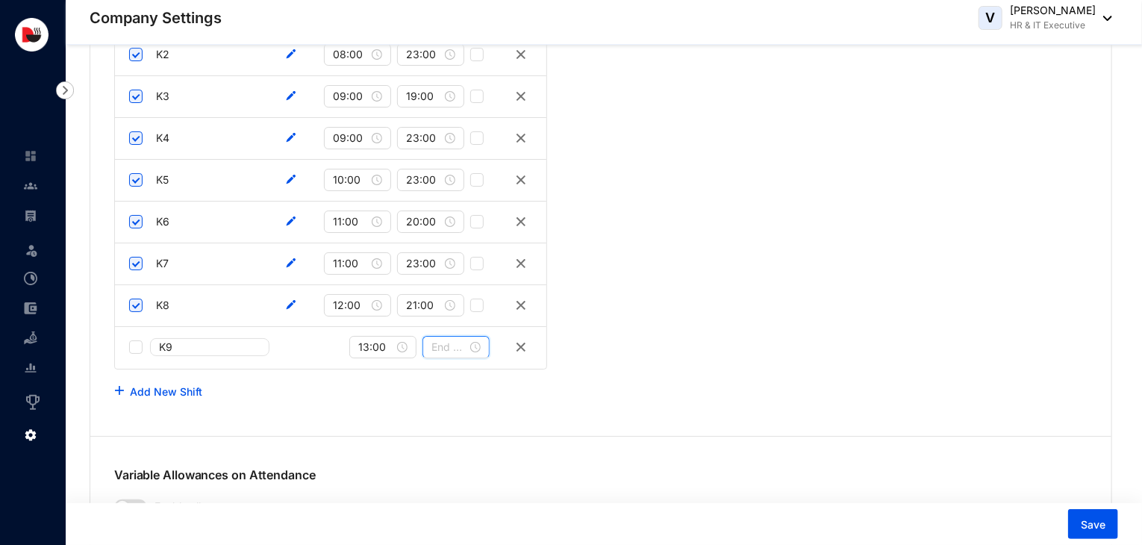
click at [446, 339] on input at bounding box center [449, 347] width 36 height 16
click at [475, 343] on div at bounding box center [455, 347] width 49 height 16
click at [446, 271] on div "22" at bounding box center [444, 273] width 36 height 21
type input "22:00"
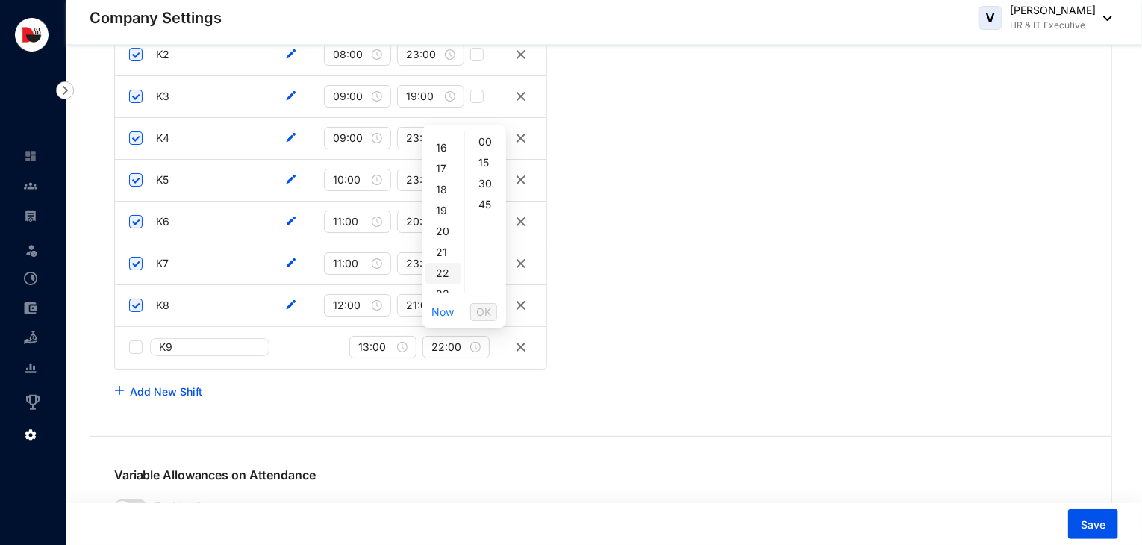
scroll to position [340, 0]
click at [488, 310] on span "OK" at bounding box center [483, 312] width 15 height 16
click at [133, 343] on input "checkbox" at bounding box center [135, 346] width 13 height 13
checkbox input "true"
click at [145, 385] on link "Add New Shift" at bounding box center [166, 391] width 72 height 13
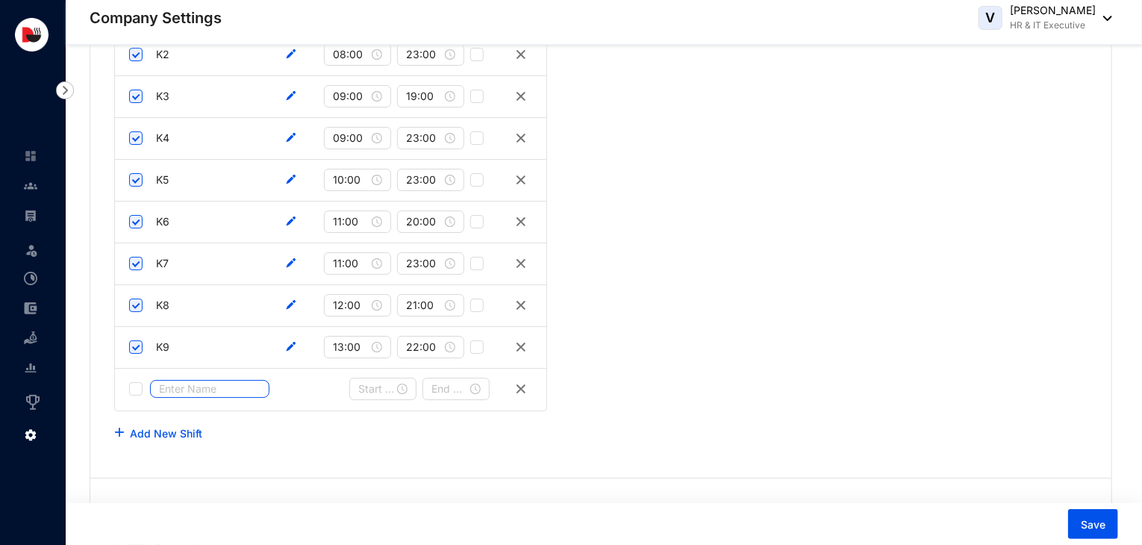
click at [225, 383] on input "text" at bounding box center [209, 389] width 119 height 18
click at [405, 385] on div at bounding box center [382, 389] width 49 height 16
type input "F1"
click at [373, 275] on div "10" at bounding box center [370, 273] width 36 height 21
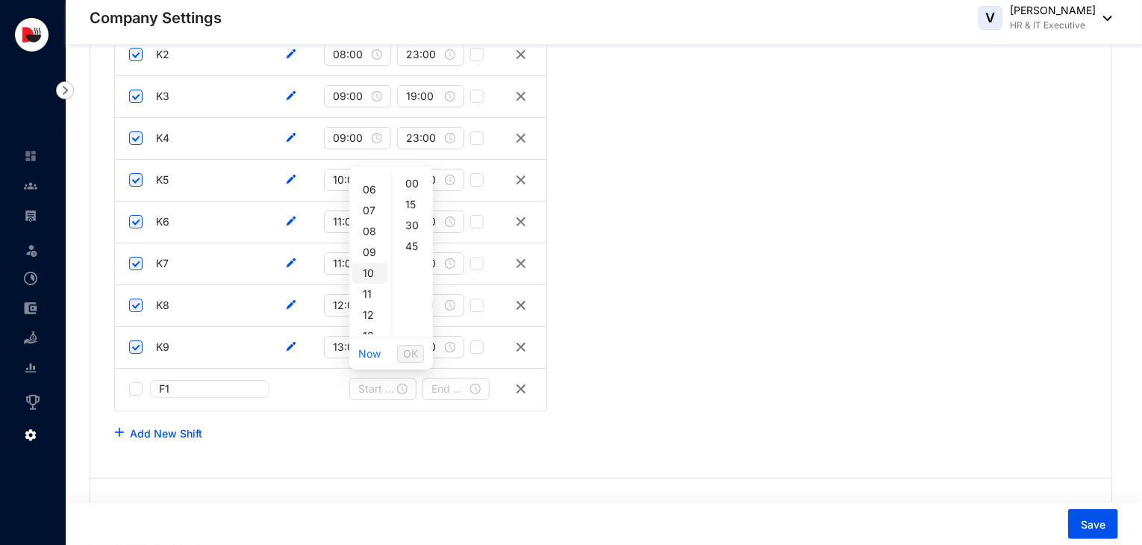
type input "10:00"
click at [414, 350] on span "OK" at bounding box center [410, 354] width 15 height 16
click at [463, 384] on input at bounding box center [449, 389] width 36 height 16
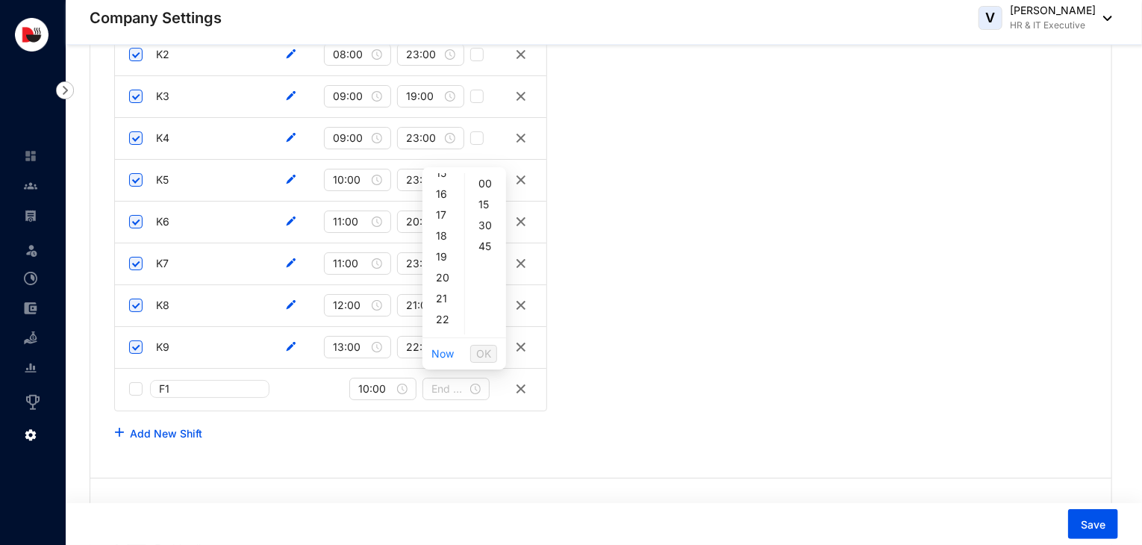
scroll to position [340, 0]
click at [446, 325] on div "23" at bounding box center [444, 324] width 36 height 21
type input "23:00"
click at [481, 350] on span "OK" at bounding box center [483, 354] width 15 height 16
click at [177, 427] on link "Add New Shift" at bounding box center [166, 433] width 72 height 13
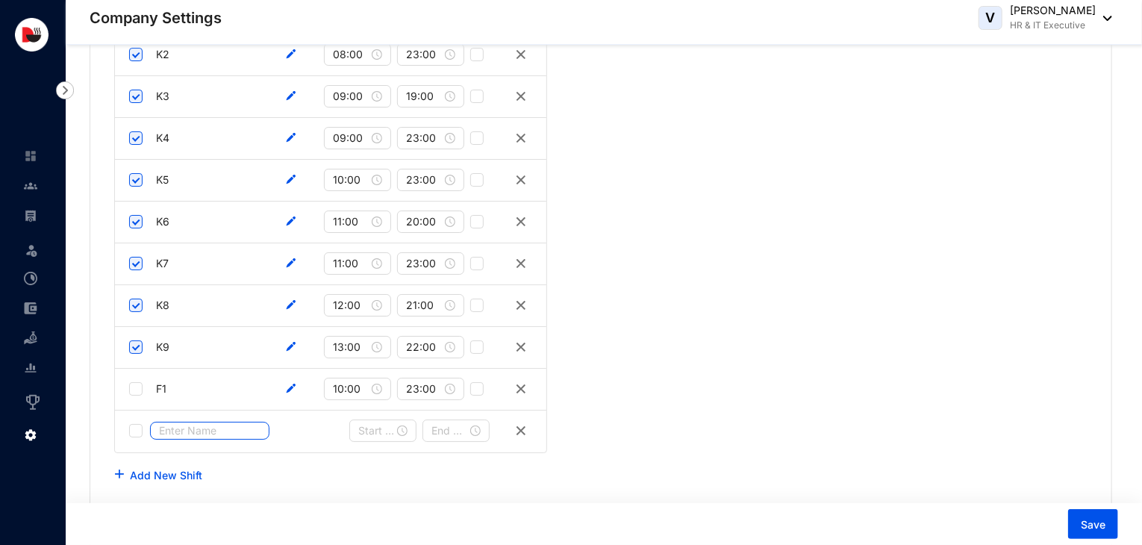
click at [191, 423] on input "text" at bounding box center [209, 431] width 119 height 18
type input "F2"
click at [359, 423] on input at bounding box center [376, 431] width 36 height 16
click at [519, 425] on img at bounding box center [521, 431] width 18 height 18
click at [134, 382] on input "checkbox" at bounding box center [135, 388] width 13 height 13
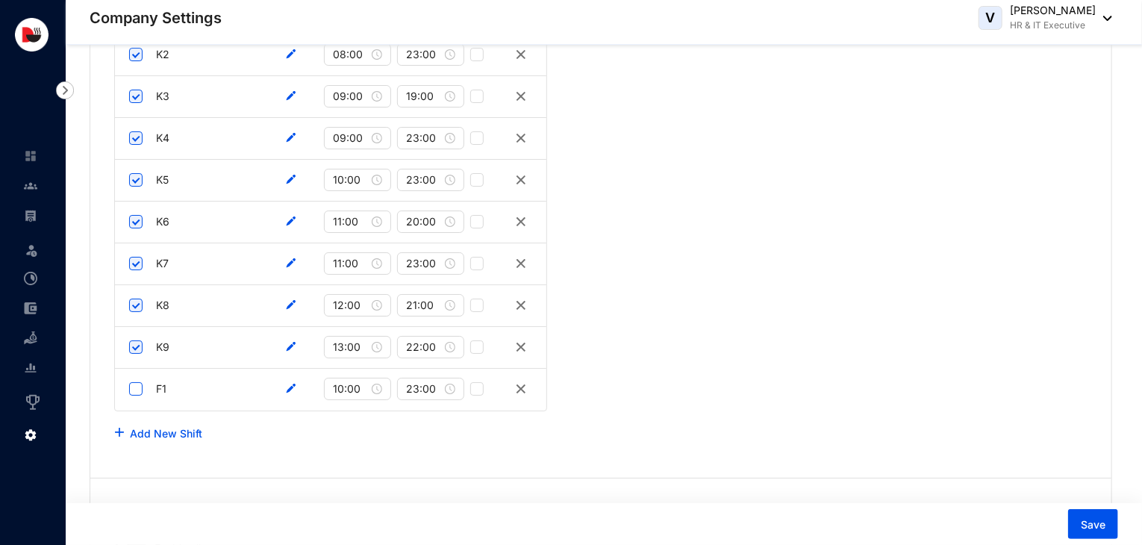
checkbox input "true"
click at [1085, 518] on span "Save" at bounding box center [1093, 524] width 25 height 15
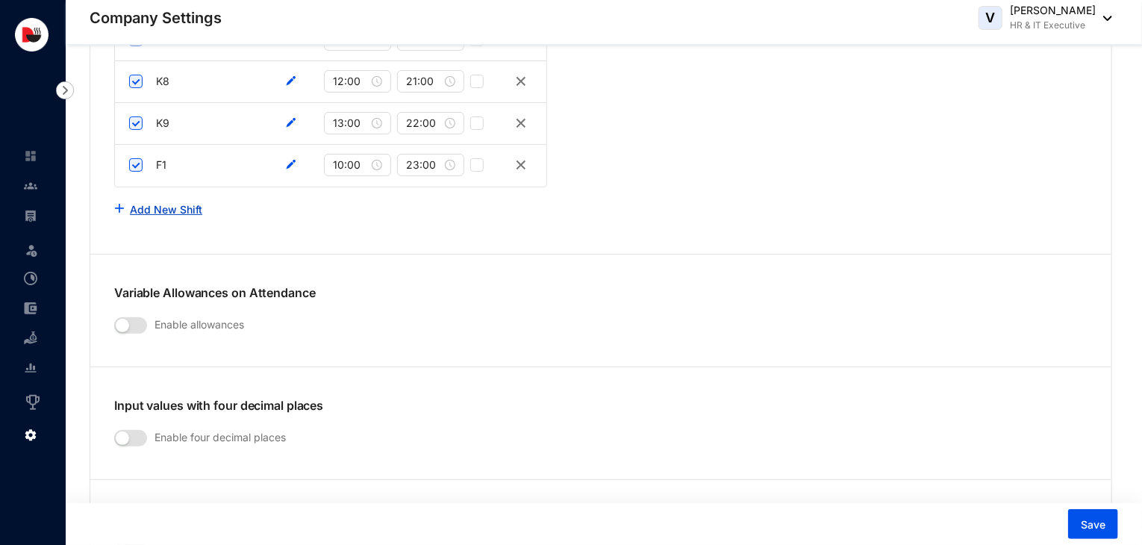
click at [162, 204] on link "Add New Shift" at bounding box center [166, 209] width 72 height 13
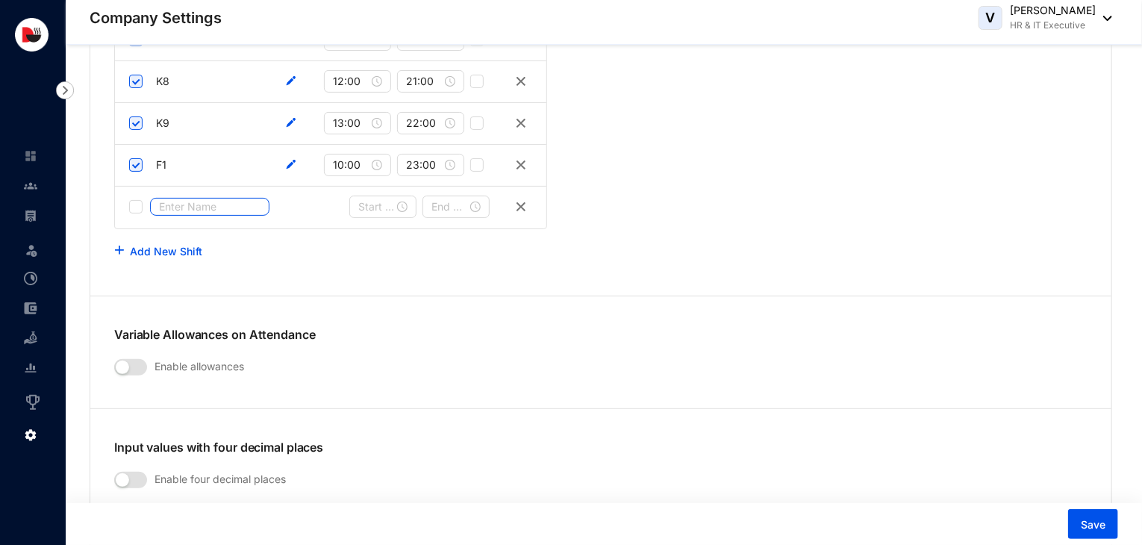
click at [201, 202] on input "text" at bounding box center [209, 207] width 119 height 18
type input "F2"
click at [378, 201] on input at bounding box center [376, 207] width 36 height 16
click at [406, 204] on div at bounding box center [382, 207] width 49 height 16
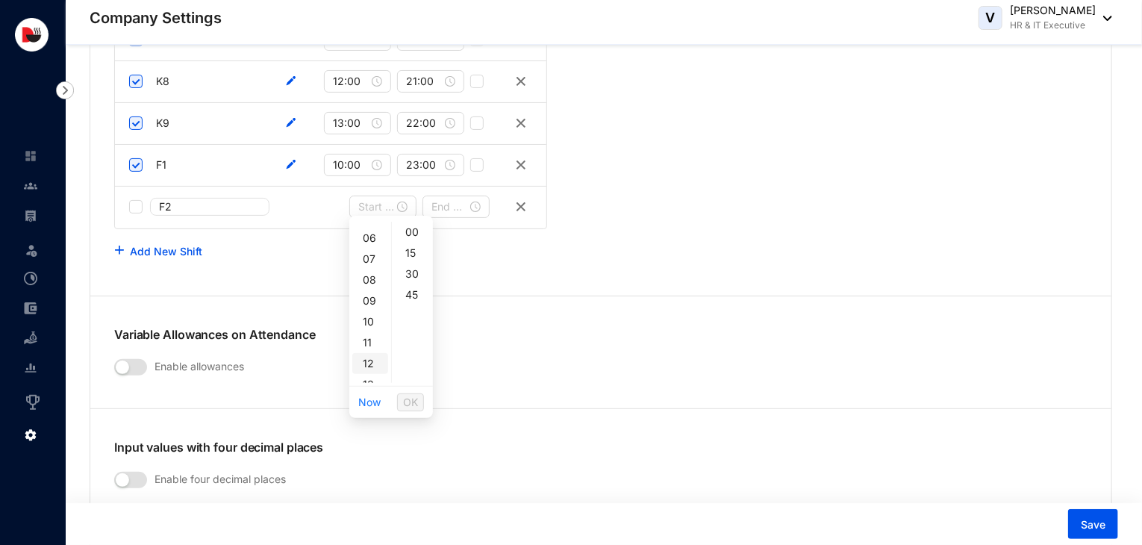
click at [371, 361] on div "12" at bounding box center [370, 363] width 36 height 21
type input "12:00"
click at [406, 400] on span "OK" at bounding box center [410, 402] width 15 height 16
click at [466, 207] on input at bounding box center [449, 207] width 36 height 16
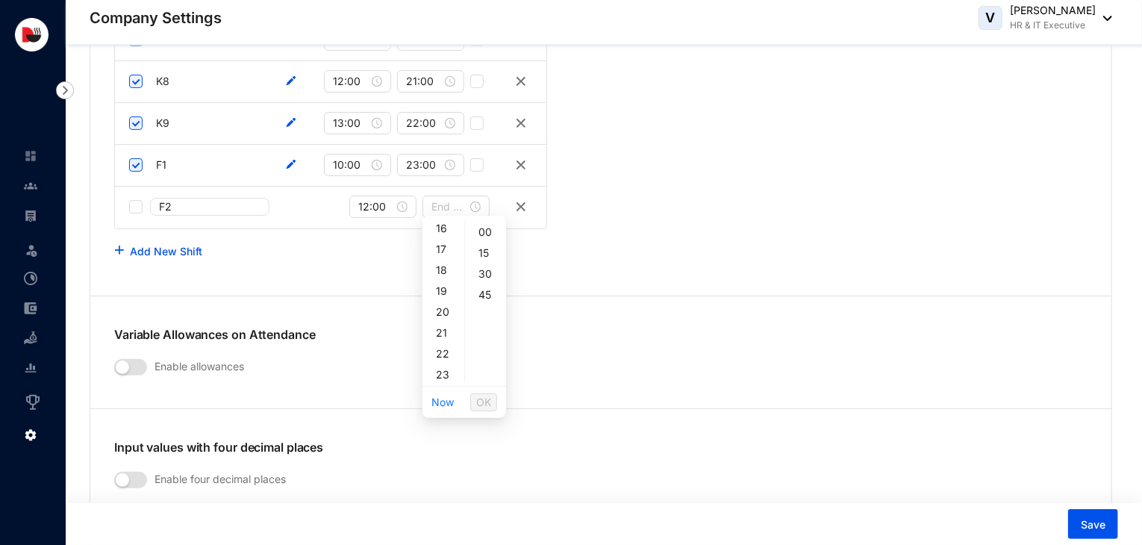
scroll to position [340, 0]
click at [442, 373] on div "23" at bounding box center [444, 372] width 36 height 21
type input "23:00"
click at [487, 403] on span "OK" at bounding box center [483, 402] width 15 height 16
click at [172, 249] on link "Add New Shift" at bounding box center [166, 251] width 72 height 13
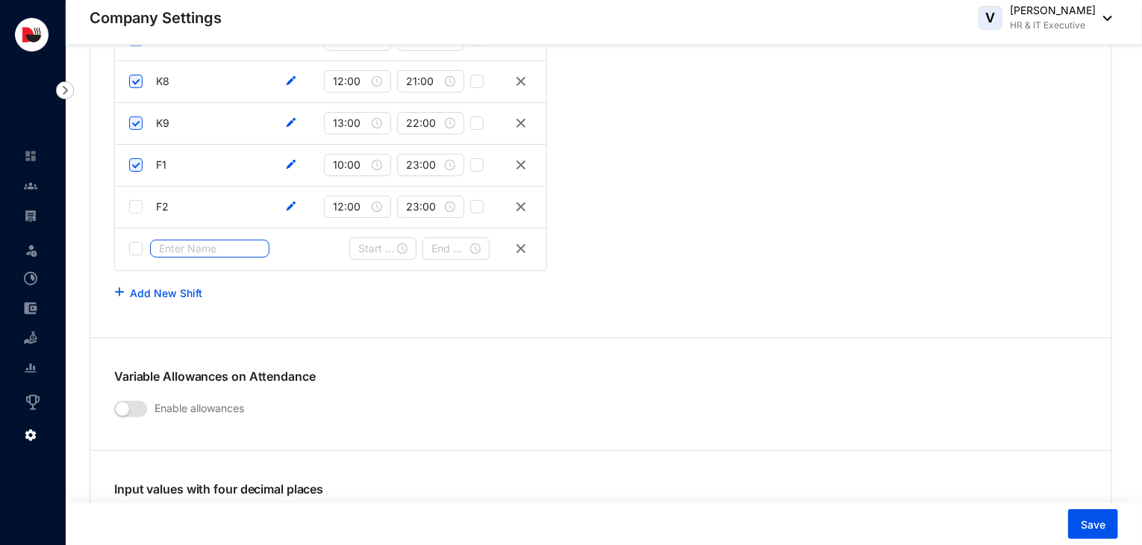
click at [183, 245] on input "text" at bounding box center [209, 249] width 119 height 18
type input "F3"
click at [387, 244] on input at bounding box center [376, 248] width 36 height 16
click at [402, 240] on div at bounding box center [382, 248] width 49 height 16
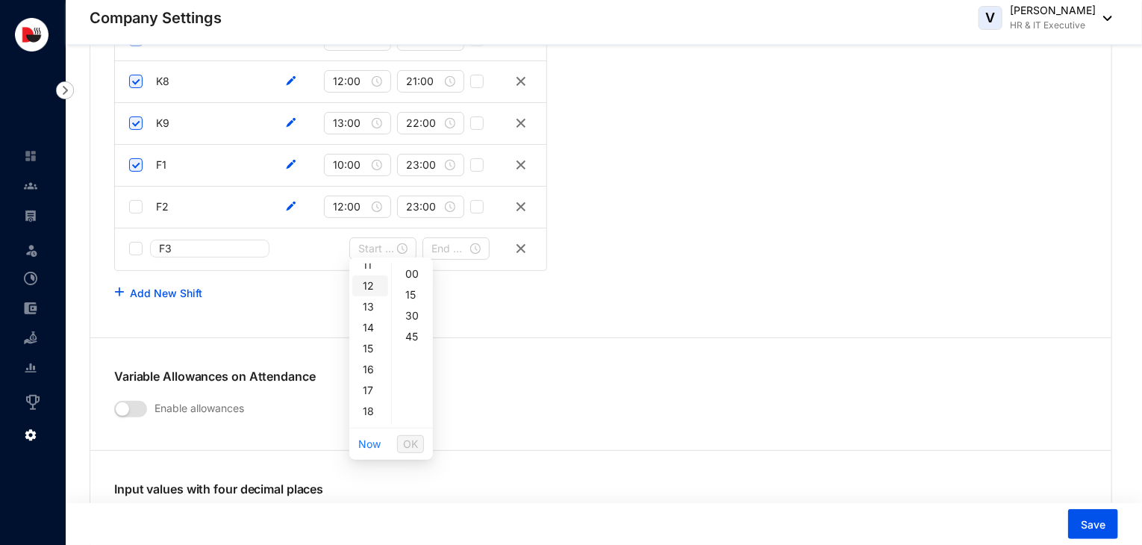
click at [372, 287] on div "12" at bounding box center [370, 285] width 36 height 21
type input "12:00"
click at [412, 441] on span "OK" at bounding box center [410, 444] width 15 height 16
click at [479, 241] on div at bounding box center [455, 248] width 49 height 16
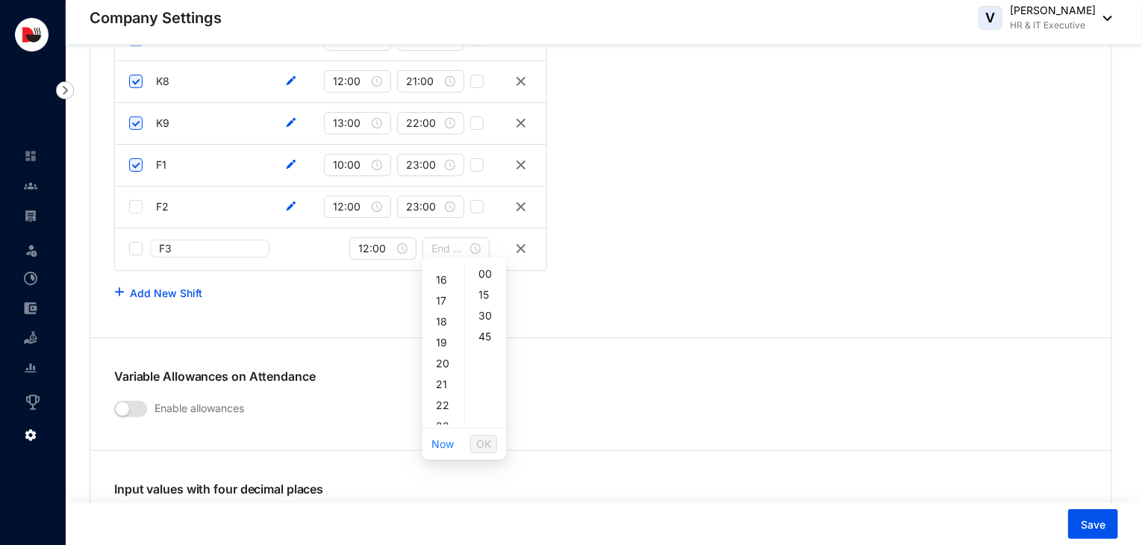
scroll to position [340, 0]
click at [442, 412] on div "23" at bounding box center [444, 414] width 36 height 21
type input "23:00"
click at [485, 437] on span "OK" at bounding box center [483, 444] width 15 height 16
click at [140, 200] on input "checkbox" at bounding box center [135, 206] width 13 height 13
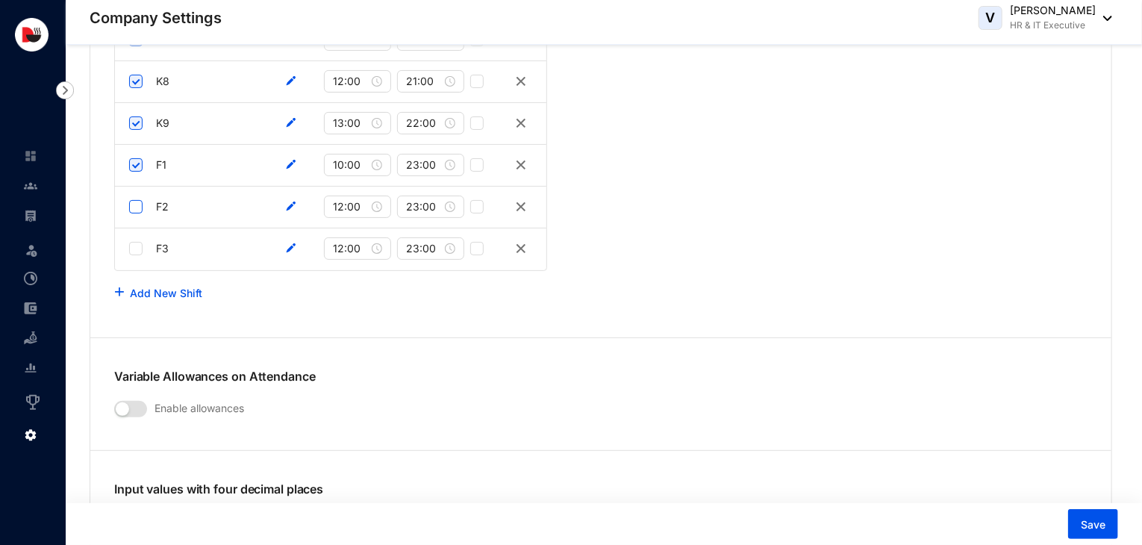
checkbox input "true"
click at [137, 242] on input "checkbox" at bounding box center [135, 248] width 13 height 13
checkbox input "true"
click at [162, 287] on link "Add New Shift" at bounding box center [166, 293] width 72 height 13
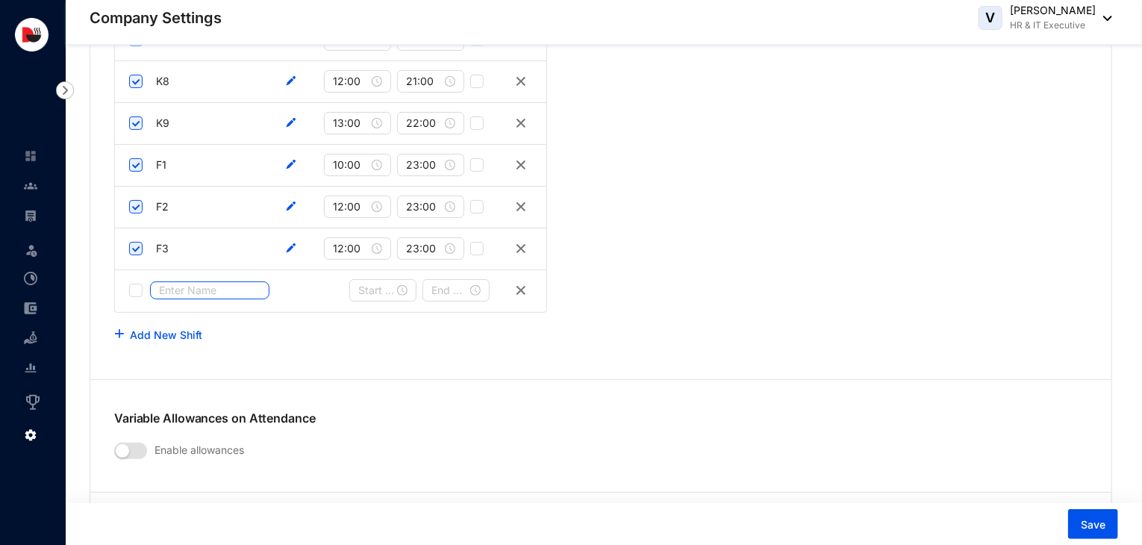
click at [178, 281] on input "text" at bounding box center [209, 290] width 119 height 18
type input "F4"
click at [387, 284] on input at bounding box center [376, 290] width 36 height 16
click at [407, 285] on div at bounding box center [382, 290] width 49 height 16
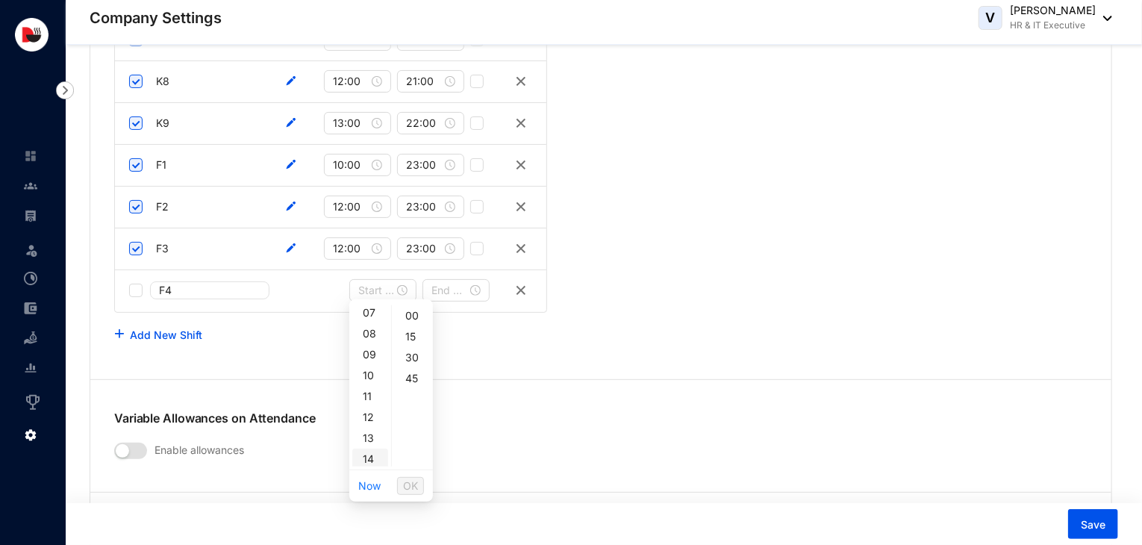
click at [372, 455] on div "14" at bounding box center [370, 459] width 36 height 21
type input "14:00"
click at [412, 479] on span "OK" at bounding box center [410, 486] width 15 height 16
click at [460, 286] on input at bounding box center [449, 290] width 36 height 16
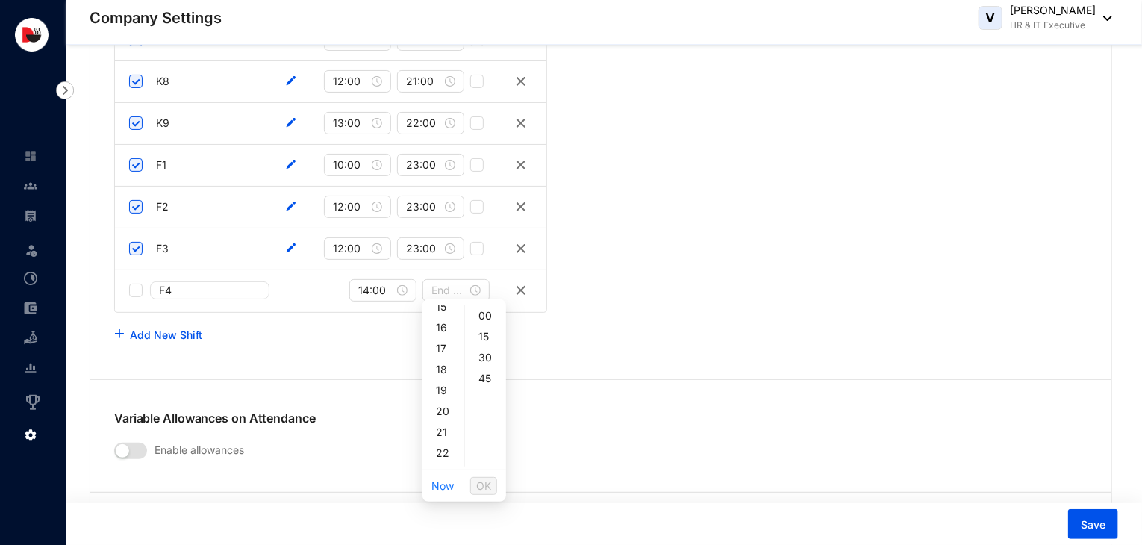
scroll to position [340, 0]
click at [440, 454] on div "23" at bounding box center [444, 456] width 36 height 21
type input "23:00"
click at [479, 484] on span "OK" at bounding box center [483, 486] width 15 height 16
click at [137, 285] on input "checkbox" at bounding box center [135, 290] width 13 height 13
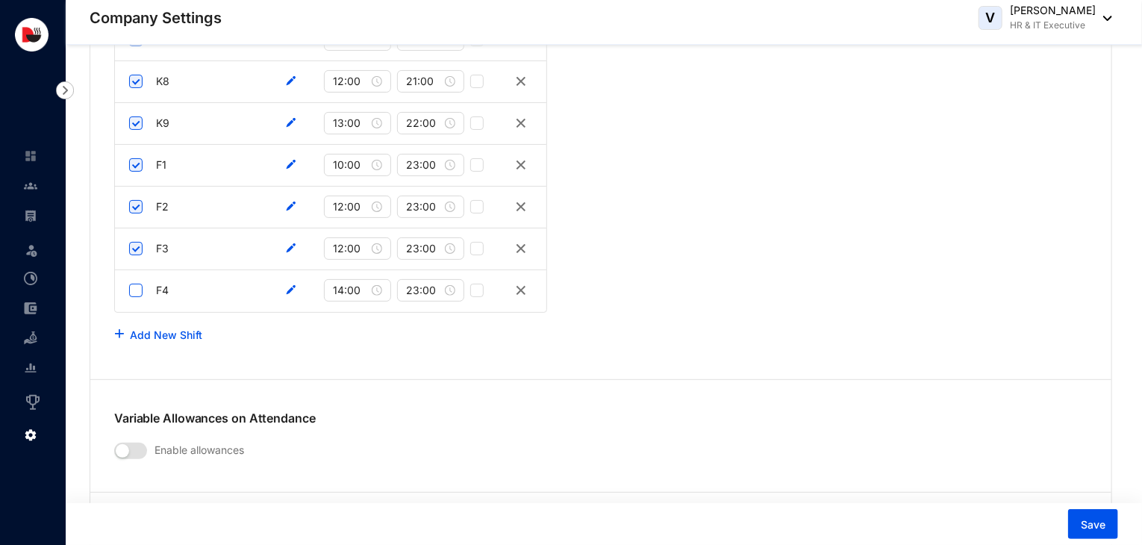
checkbox input "true"
click at [175, 328] on link "Add New Shift" at bounding box center [166, 334] width 72 height 13
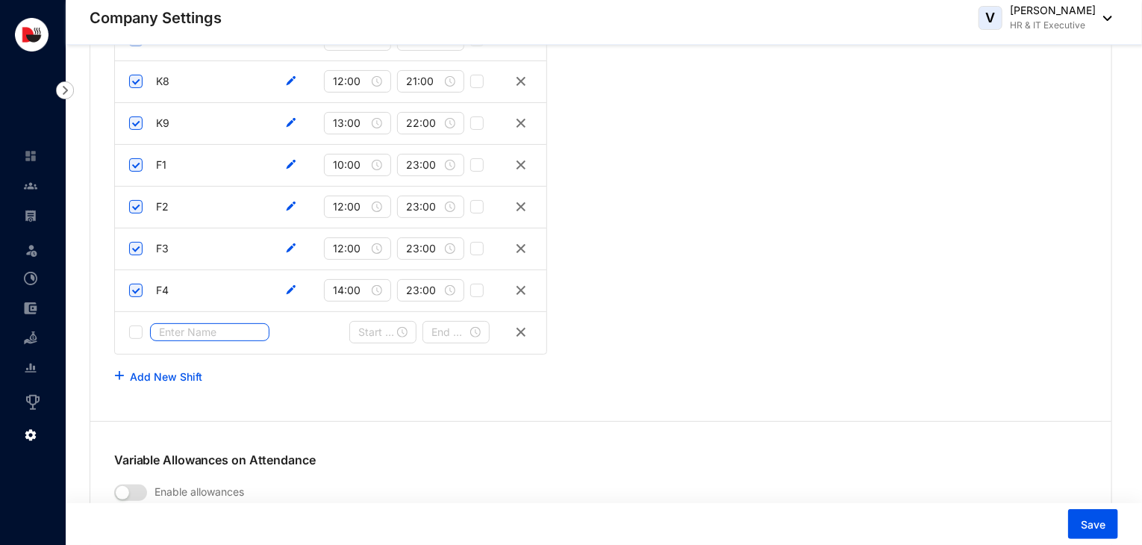
click at [181, 326] on input "text" at bounding box center [209, 332] width 119 height 18
type input "F5"
click at [388, 326] on input at bounding box center [376, 332] width 36 height 16
click at [405, 329] on div at bounding box center [382, 332] width 49 height 16
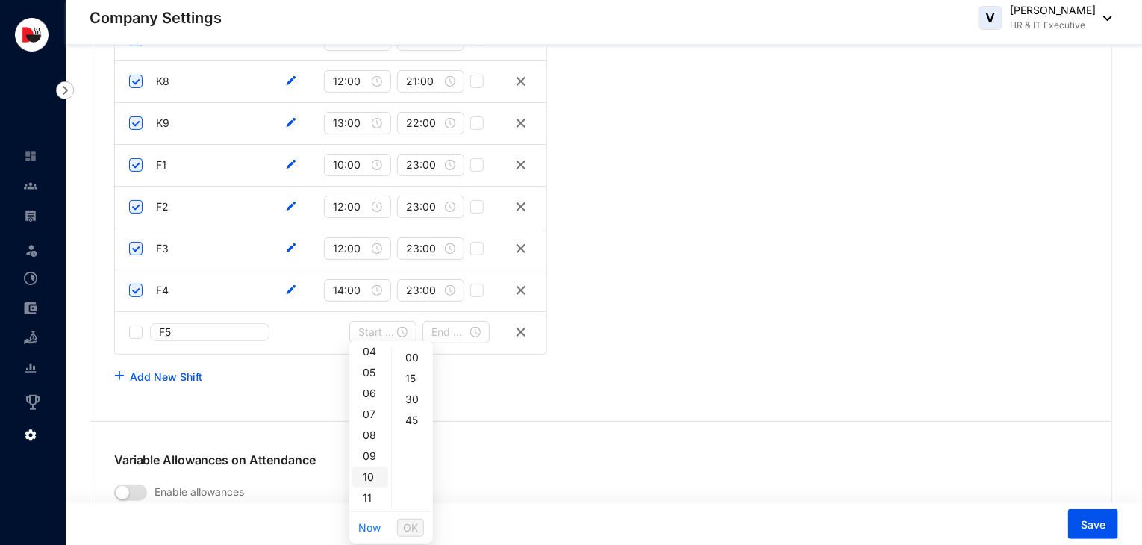
click at [372, 478] on div "10" at bounding box center [370, 477] width 36 height 21
type input "10:00"
click at [415, 520] on span "OK" at bounding box center [410, 528] width 15 height 16
click at [448, 332] on input at bounding box center [449, 332] width 36 height 16
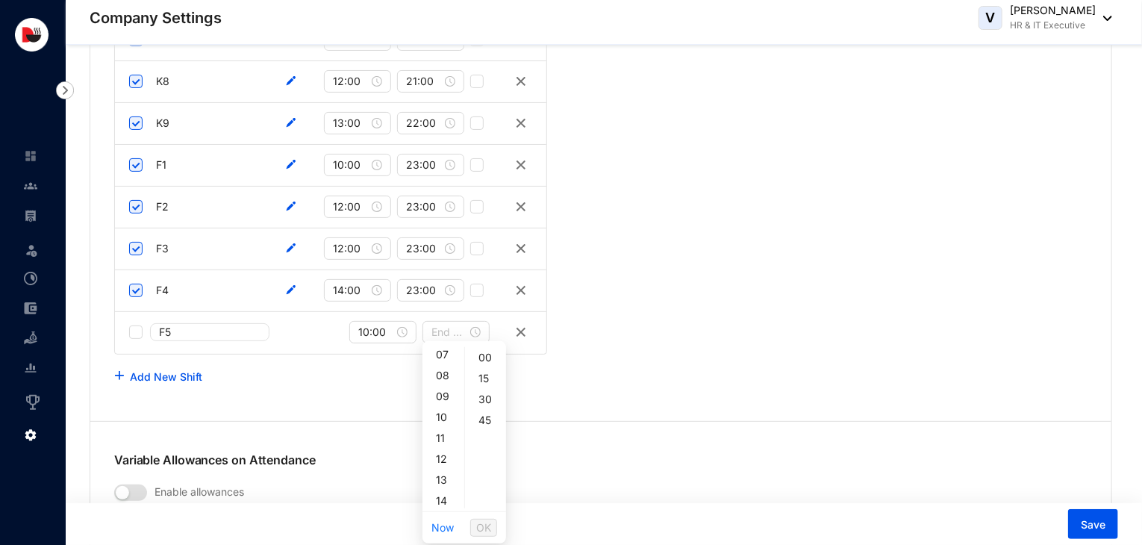
scroll to position [179, 0]
click at [449, 495] on div "15" at bounding box center [444, 491] width 36 height 21
type input "15:00"
click at [483, 526] on span "OK" at bounding box center [483, 528] width 15 height 16
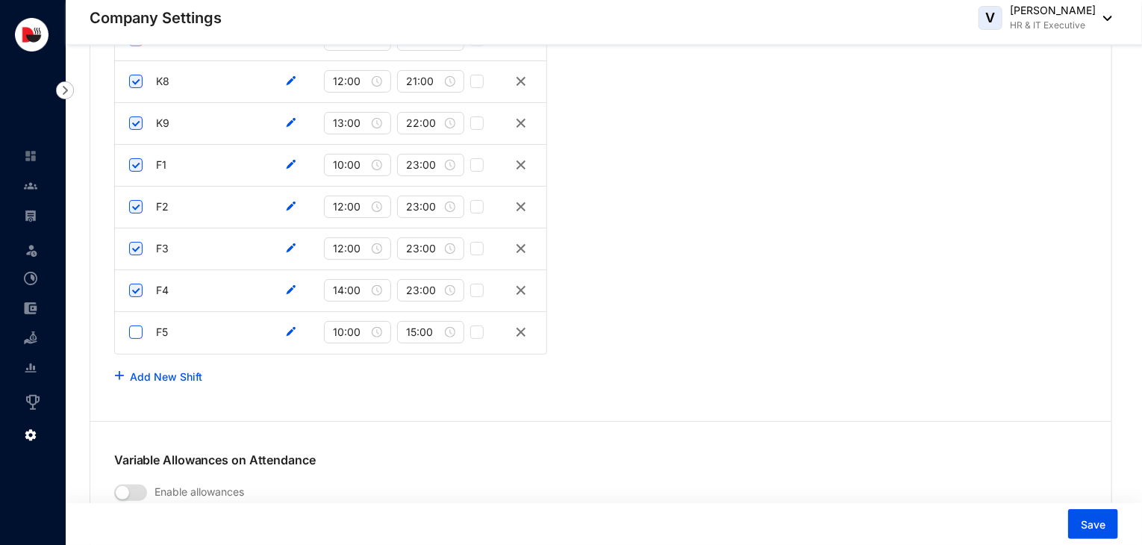
click at [140, 325] on input "checkbox" at bounding box center [135, 331] width 13 height 13
checkbox input "true"
click at [154, 370] on link "Add New Shift" at bounding box center [166, 376] width 72 height 13
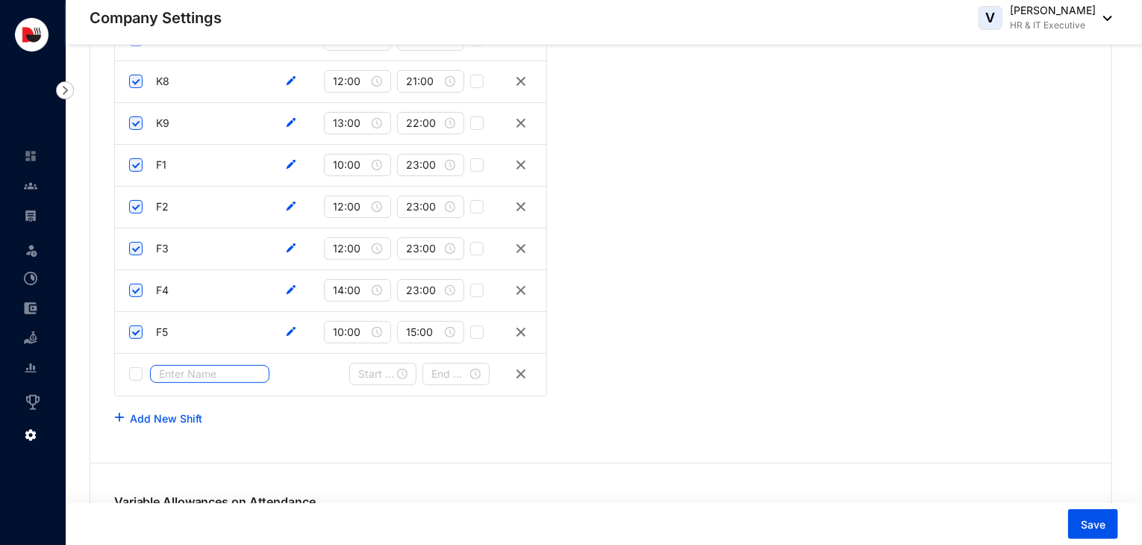
click at [179, 367] on input "text" at bounding box center [209, 374] width 119 height 18
type input "F6"
click at [370, 366] on input at bounding box center [376, 374] width 36 height 16
click at [406, 371] on div at bounding box center [382, 374] width 49 height 16
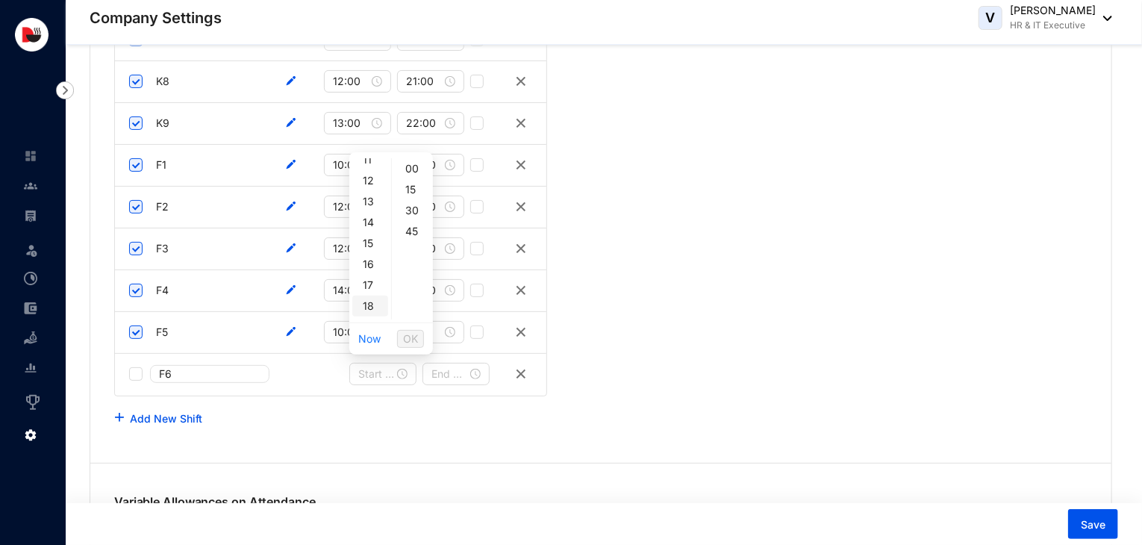
click at [368, 306] on div "18" at bounding box center [370, 306] width 36 height 21
type input "18:00"
click at [410, 336] on span "OK" at bounding box center [410, 339] width 15 height 16
click at [452, 370] on input at bounding box center [449, 374] width 36 height 16
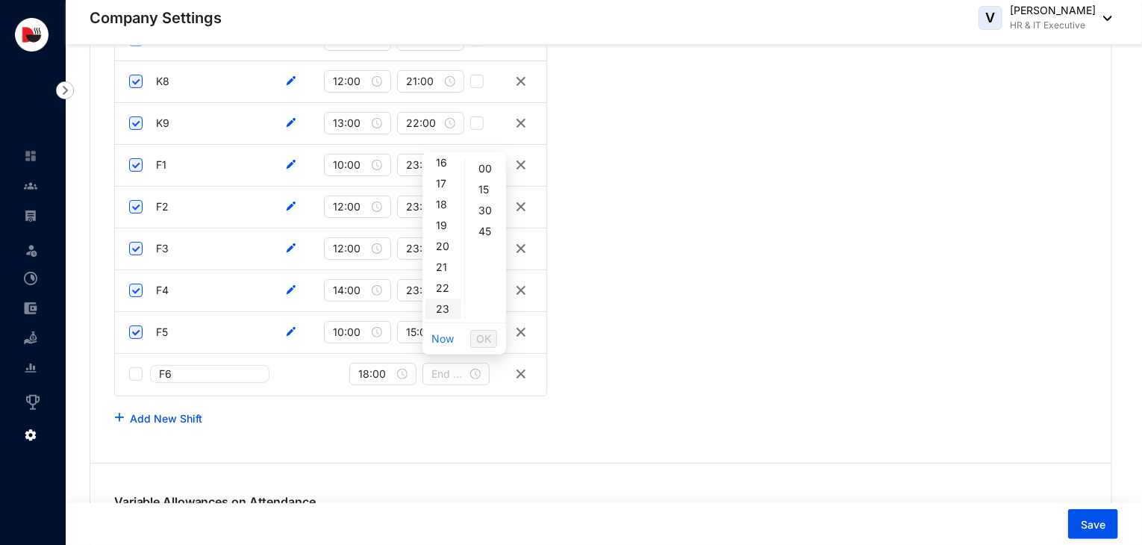
click at [437, 308] on div "23" at bounding box center [444, 309] width 36 height 21
type input "23:00"
click at [491, 337] on button "OK" at bounding box center [483, 339] width 27 height 18
click at [140, 373] on input "checkbox" at bounding box center [135, 373] width 13 height 13
checkbox input "true"
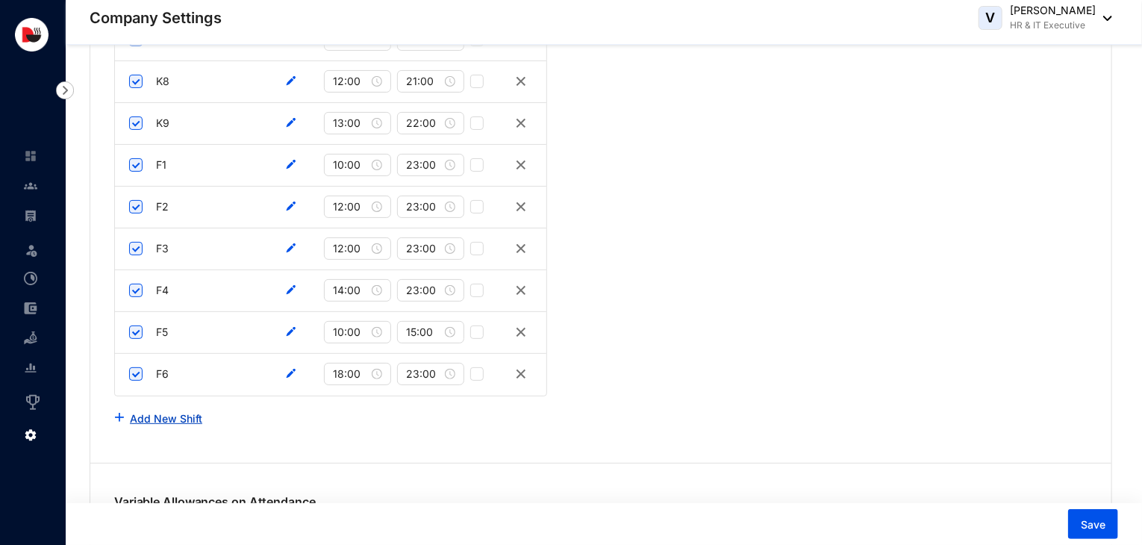
click at [163, 412] on link "Add New Shift" at bounding box center [166, 418] width 72 height 13
click at [174, 410] on input "text" at bounding box center [209, 416] width 119 height 18
type input "F7"
click at [373, 414] on input at bounding box center [376, 416] width 36 height 16
click at [402, 413] on div at bounding box center [382, 416] width 49 height 16
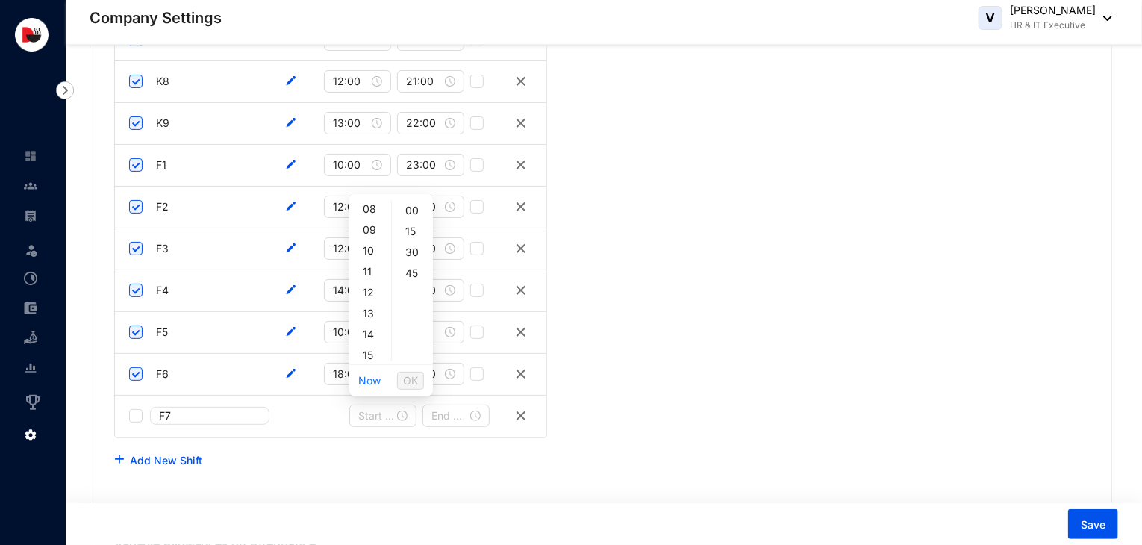
scroll to position [179, 0]
click at [370, 242] on div "10" at bounding box center [370, 240] width 36 height 21
type input "10:00"
click at [414, 374] on span "OK" at bounding box center [410, 381] width 15 height 16
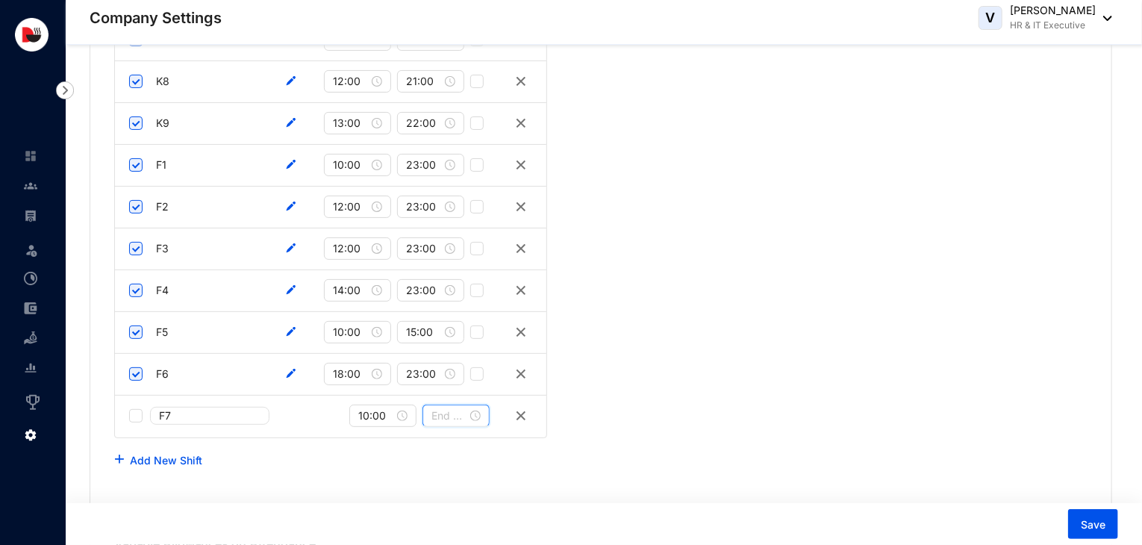
click at [447, 408] on input at bounding box center [449, 416] width 36 height 16
click at [448, 356] on div "19" at bounding box center [444, 359] width 36 height 21
type input "19:00"
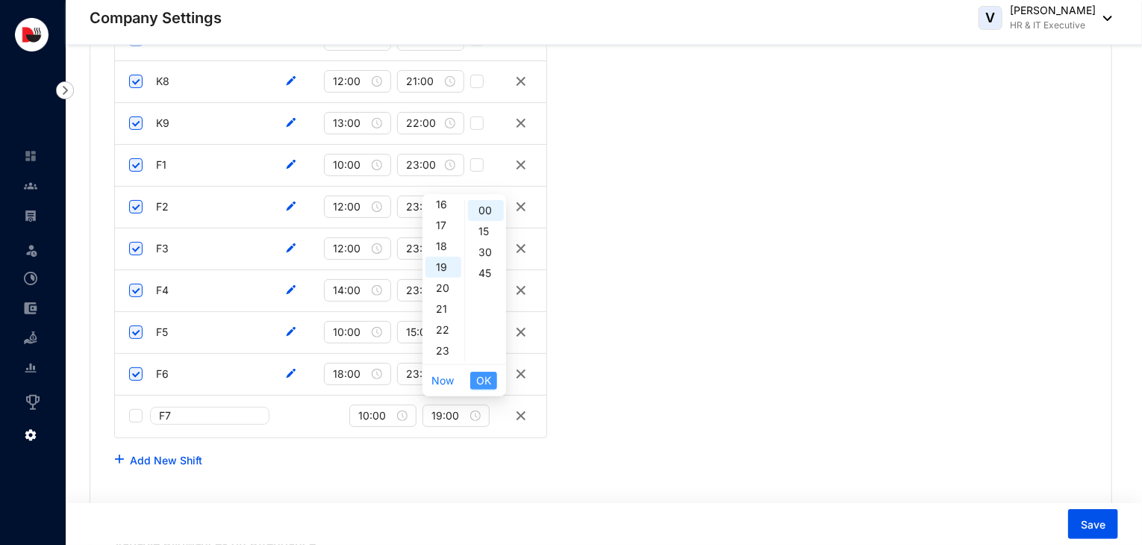
click at [489, 382] on span "OK" at bounding box center [483, 381] width 15 height 16
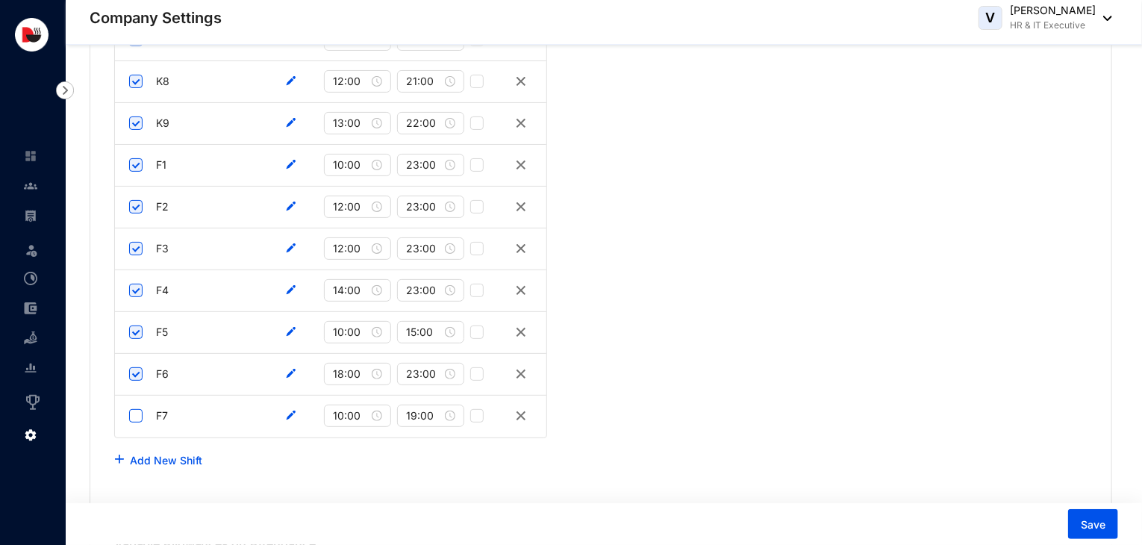
click at [134, 409] on input "checkbox" at bounding box center [135, 415] width 13 height 13
checkbox input "true"
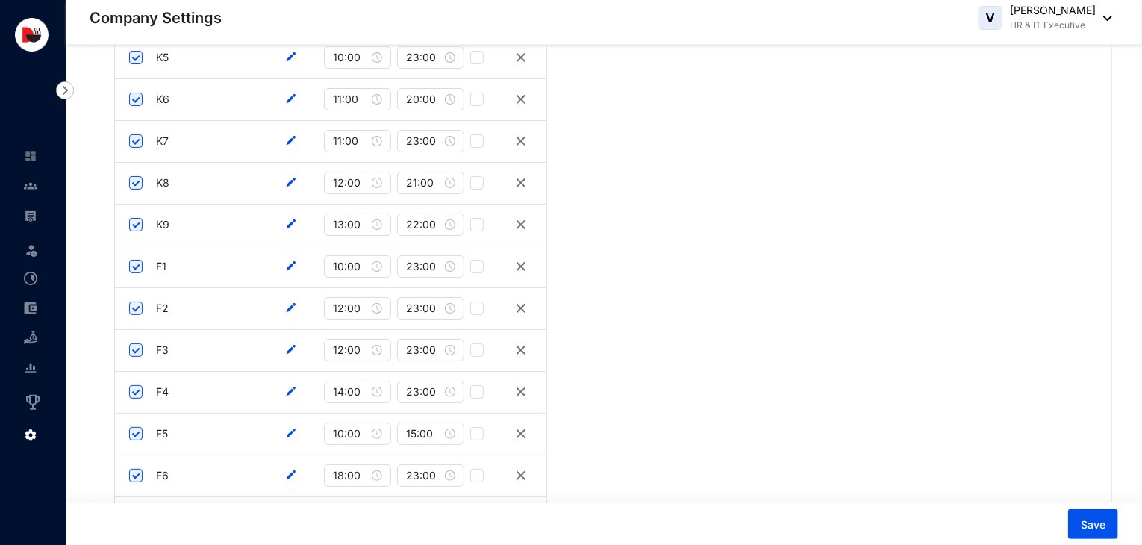
scroll to position [3180, 0]
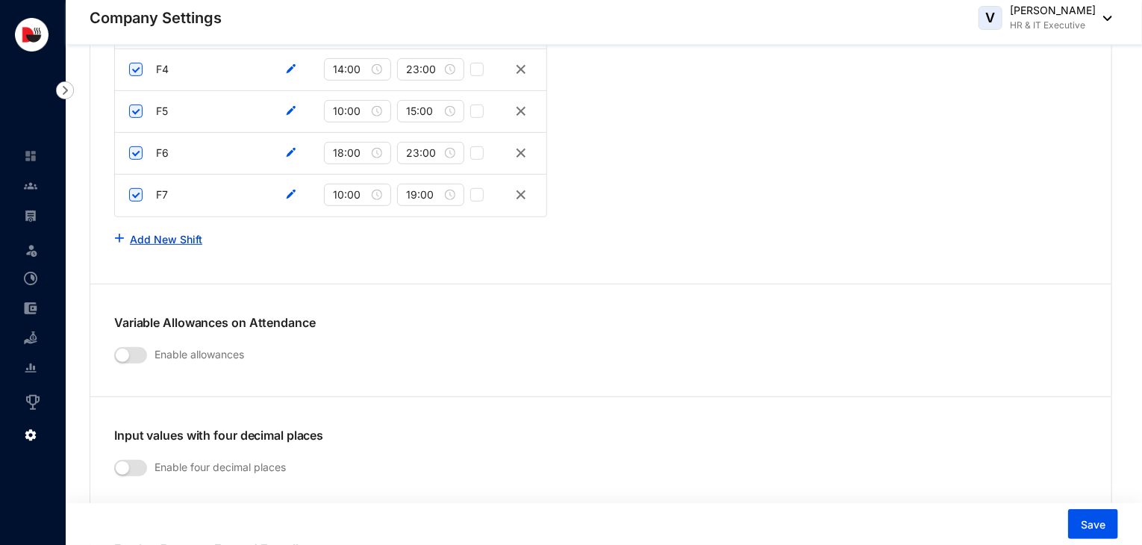
click at [164, 233] on link "Add New Shift" at bounding box center [166, 239] width 72 height 13
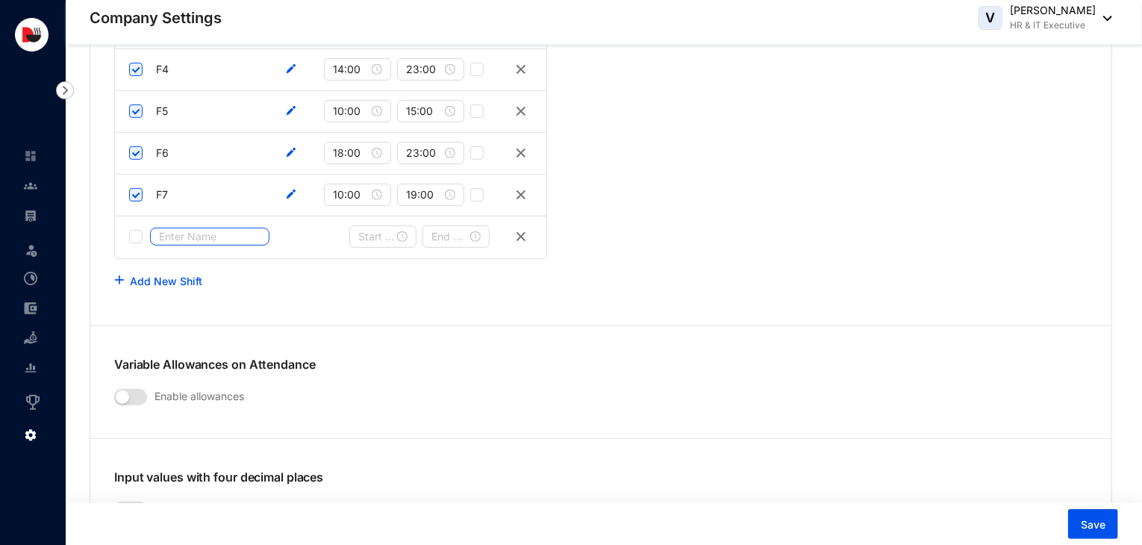
click at [171, 230] on input "text" at bounding box center [209, 237] width 119 height 18
type input "F8"
click at [137, 228] on label at bounding box center [135, 236] width 13 height 16
click at [137, 230] on input "checkbox" at bounding box center [135, 236] width 13 height 13
checkbox input "true"
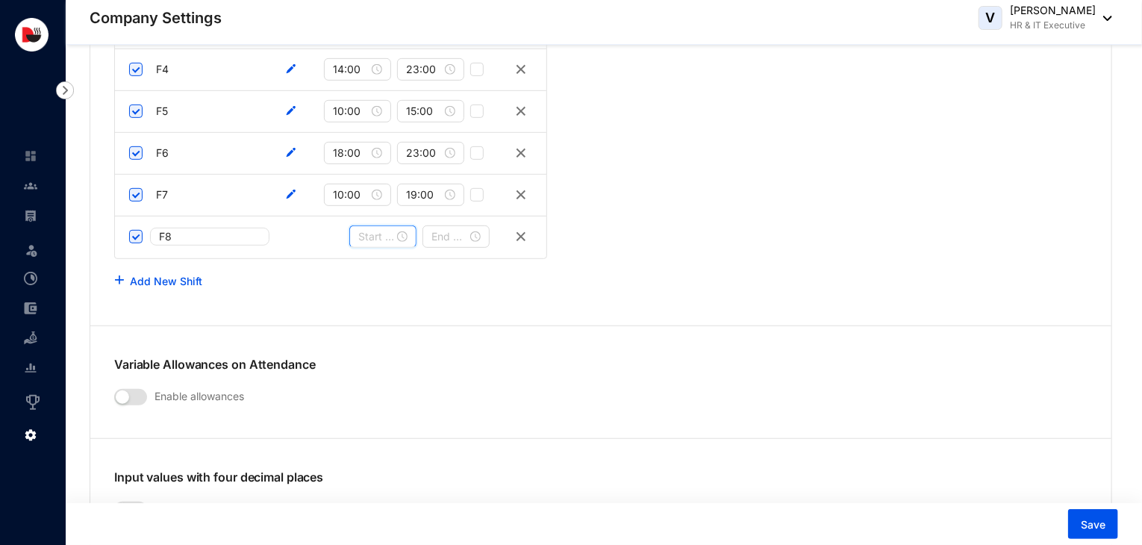
click at [373, 228] on input at bounding box center [376, 236] width 36 height 16
click at [406, 229] on div at bounding box center [382, 236] width 49 height 16
click at [367, 393] on div "12" at bounding box center [370, 393] width 36 height 21
type input "12:00"
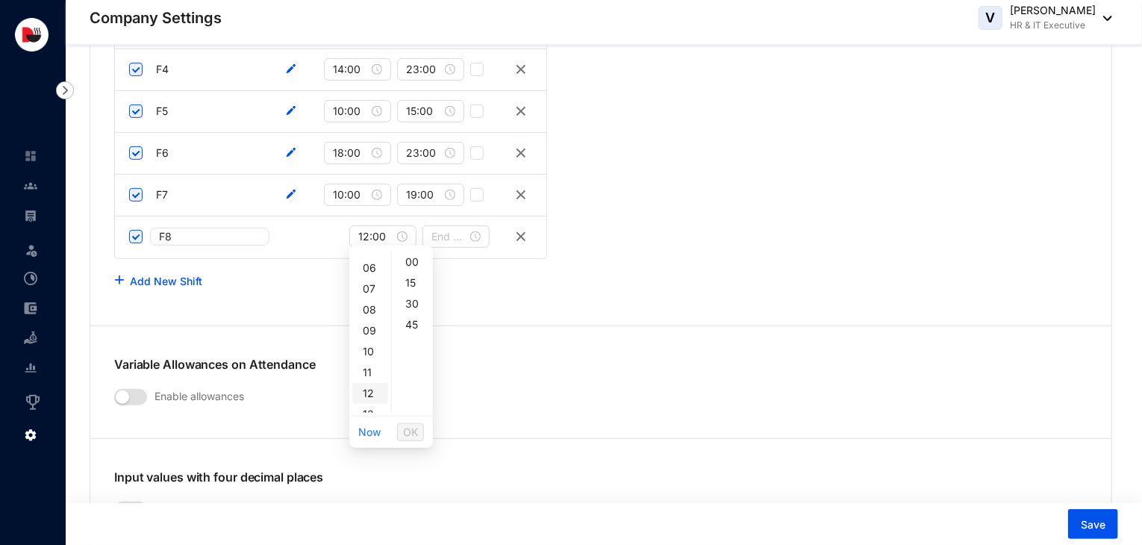
scroll to position [251, 0]
click at [418, 432] on span "OK" at bounding box center [410, 432] width 15 height 16
click at [453, 228] on input at bounding box center [449, 236] width 36 height 16
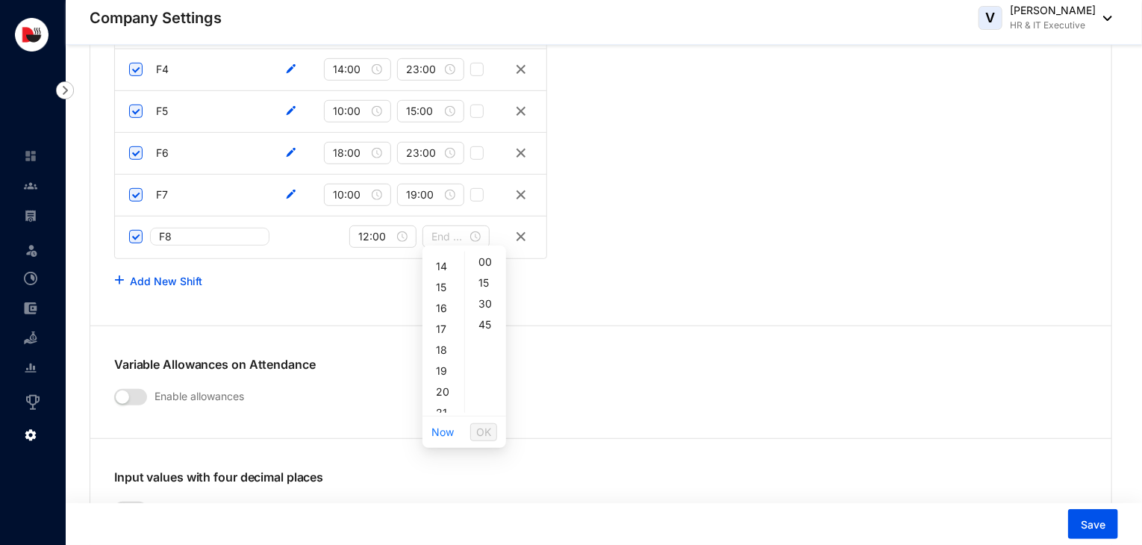
scroll to position [318, 0]
click at [442, 375] on div "21" at bounding box center [444, 383] width 36 height 21
type input "21:00"
click at [487, 428] on span "OK" at bounding box center [483, 432] width 15 height 16
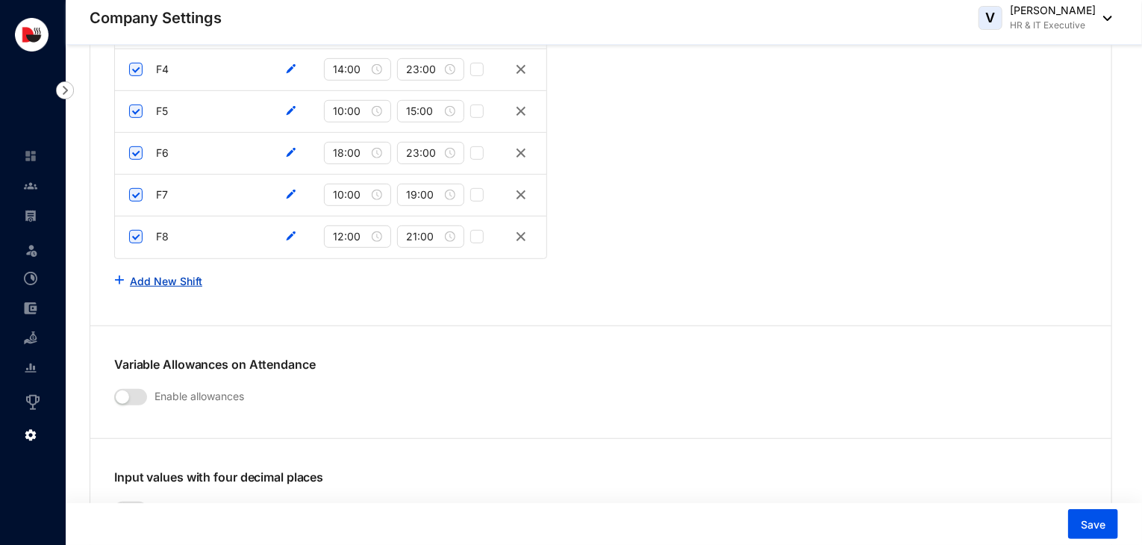
click at [174, 275] on link "Add New Shift" at bounding box center [166, 281] width 72 height 13
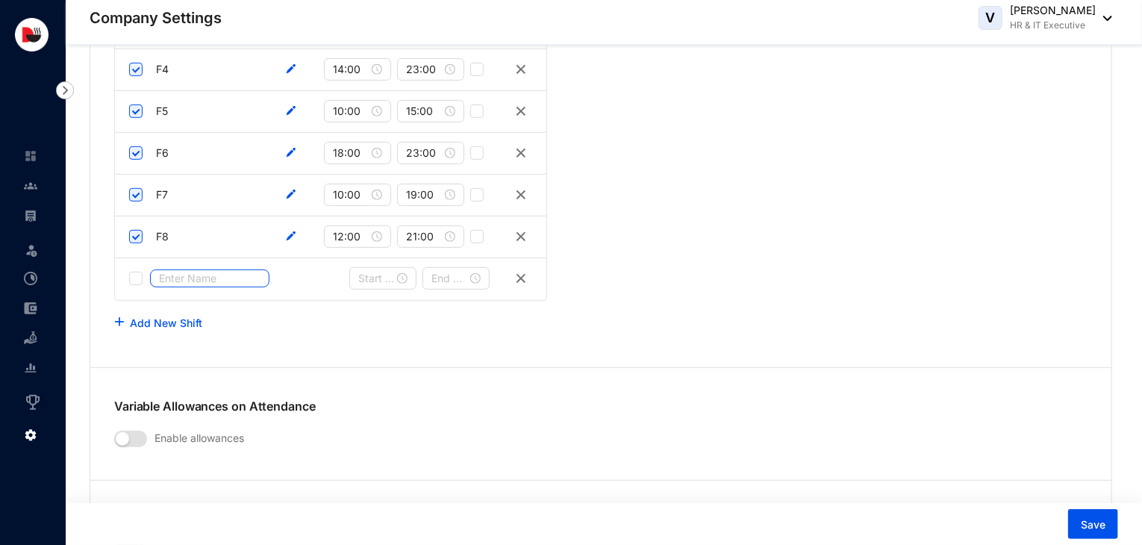
click at [182, 273] on input "text" at bounding box center [209, 278] width 119 height 18
type input "F9"
click at [390, 273] on input at bounding box center [376, 278] width 36 height 16
click at [403, 272] on div at bounding box center [382, 278] width 49 height 16
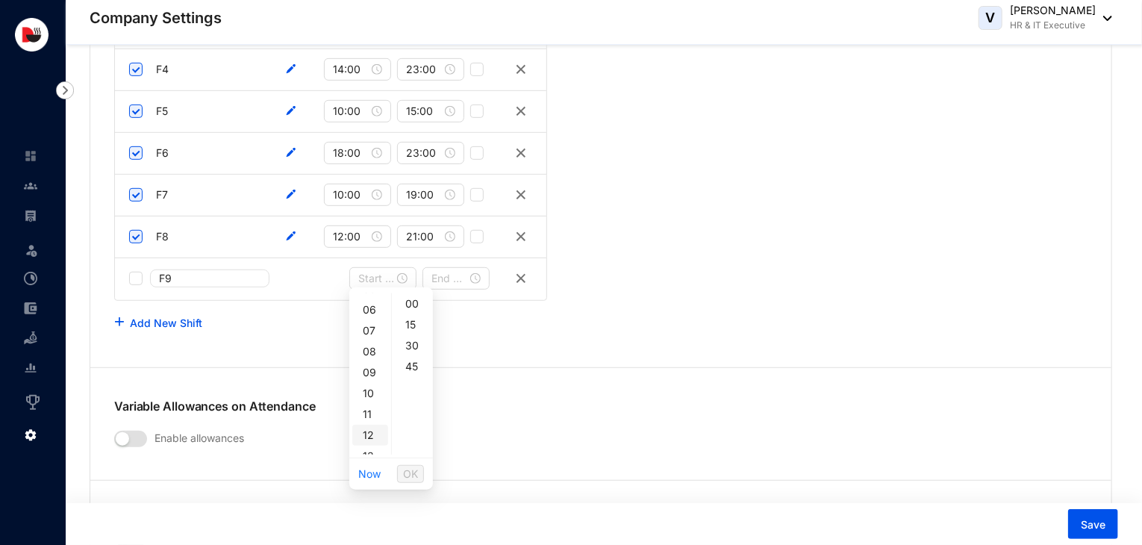
click at [376, 434] on div "12" at bounding box center [370, 435] width 36 height 21
type input "12:00"
click at [415, 473] on span "OK" at bounding box center [410, 474] width 15 height 16
click at [451, 275] on input at bounding box center [449, 278] width 36 height 16
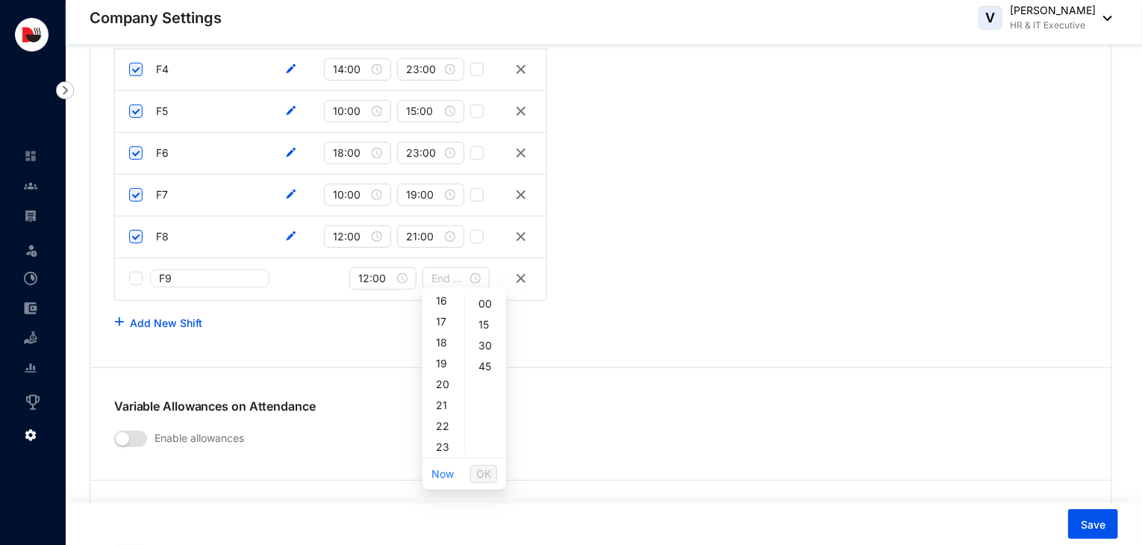
scroll to position [340, 0]
click at [449, 443] on div "23" at bounding box center [444, 444] width 36 height 21
type input "23:00"
click at [480, 470] on span "OK" at bounding box center [483, 474] width 15 height 16
click at [142, 278] on input "checkbox" at bounding box center [135, 278] width 13 height 13
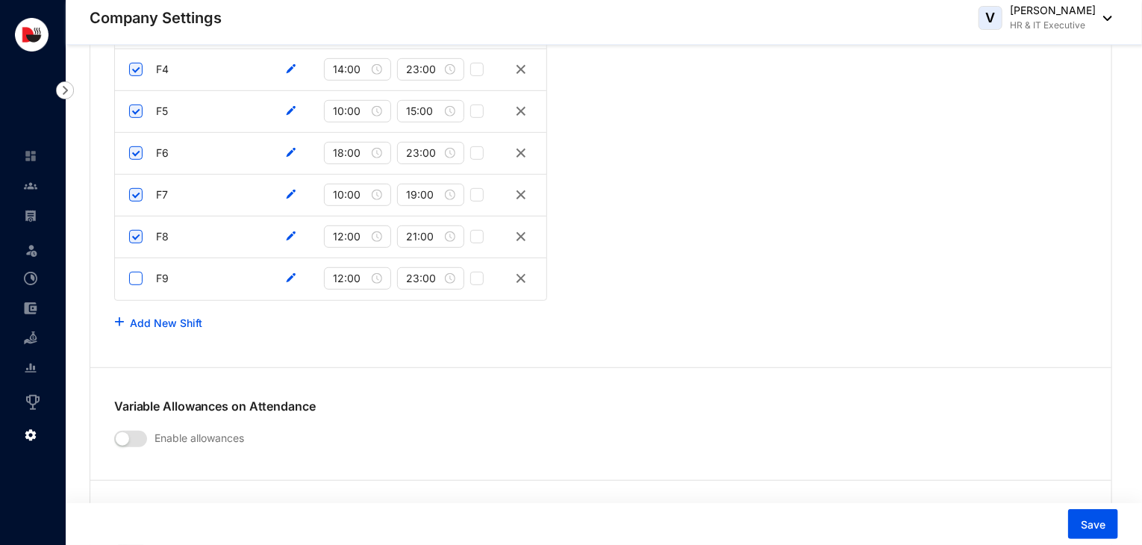
checkbox input "true"
click at [163, 317] on link "Add New Shift" at bounding box center [166, 323] width 72 height 13
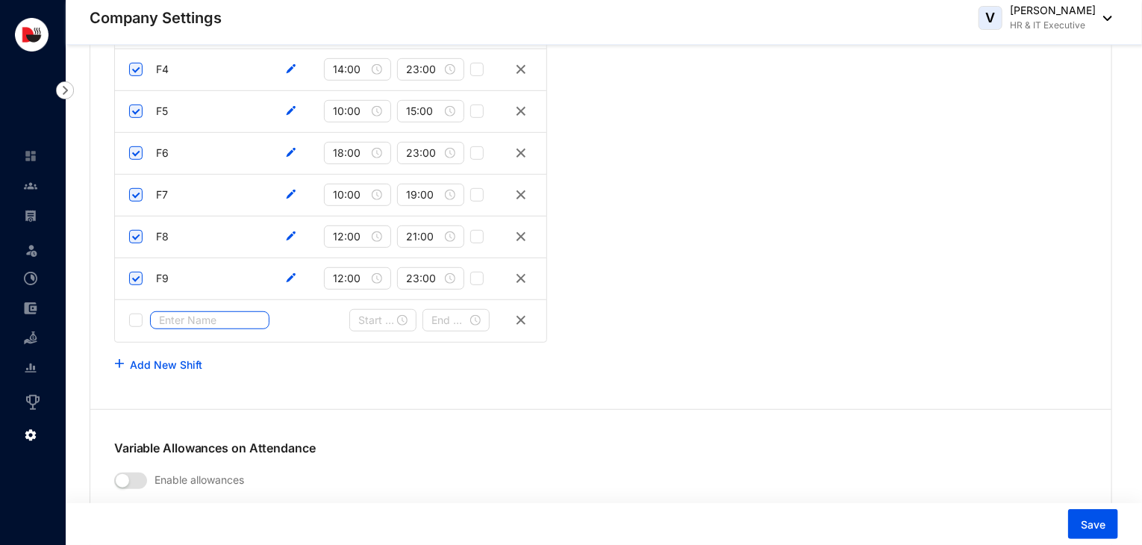
click at [185, 314] on input "text" at bounding box center [209, 320] width 119 height 18
type input "F10"
click at [365, 314] on input at bounding box center [376, 320] width 36 height 16
click at [400, 314] on div at bounding box center [382, 320] width 49 height 16
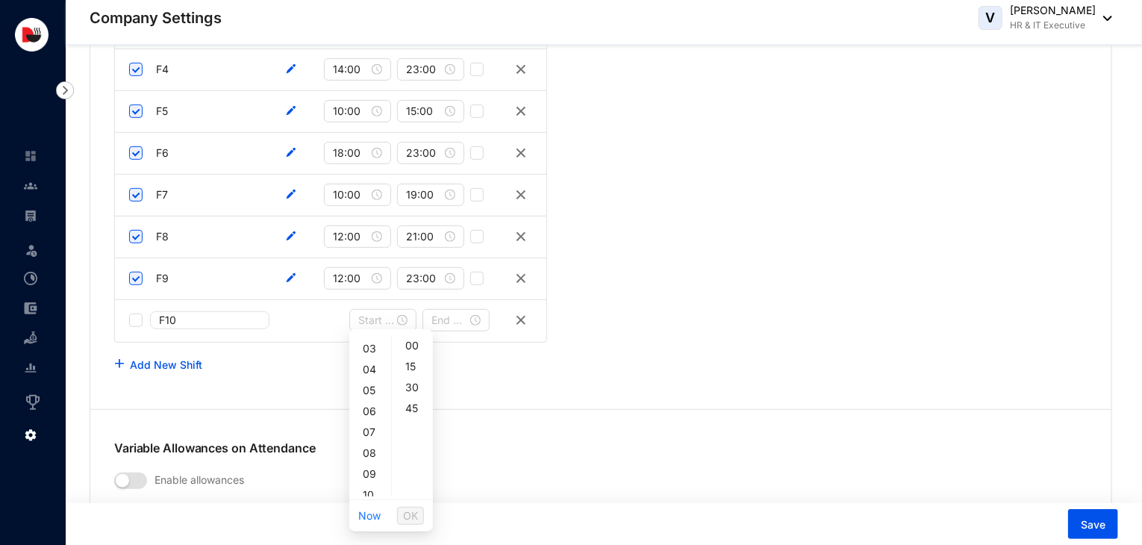
scroll to position [90, 0]
click at [375, 423] on div "08" at bounding box center [370, 423] width 36 height 21
type input "08:00"
click at [417, 508] on span "OK" at bounding box center [410, 516] width 15 height 16
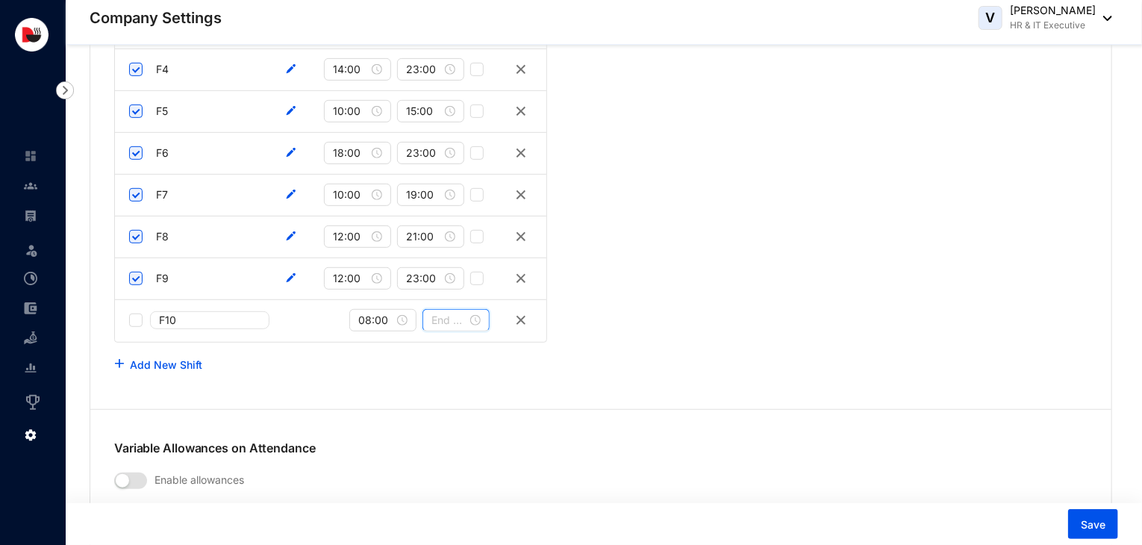
click at [463, 314] on input at bounding box center [449, 320] width 36 height 16
click at [447, 464] on div "17" at bounding box center [444, 462] width 36 height 21
type input "17:00"
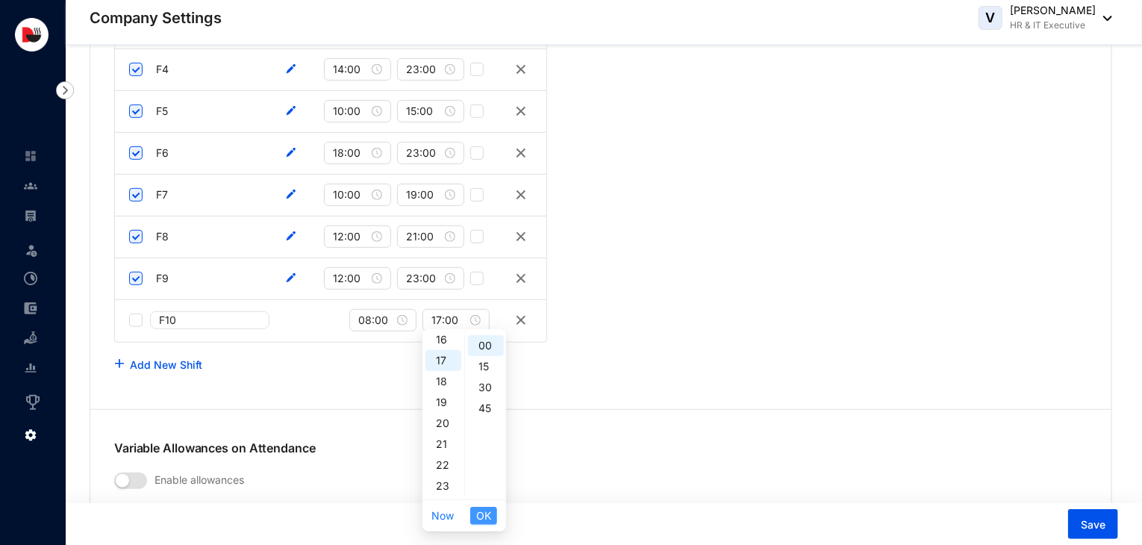
click at [488, 513] on span "OK" at bounding box center [483, 516] width 15 height 16
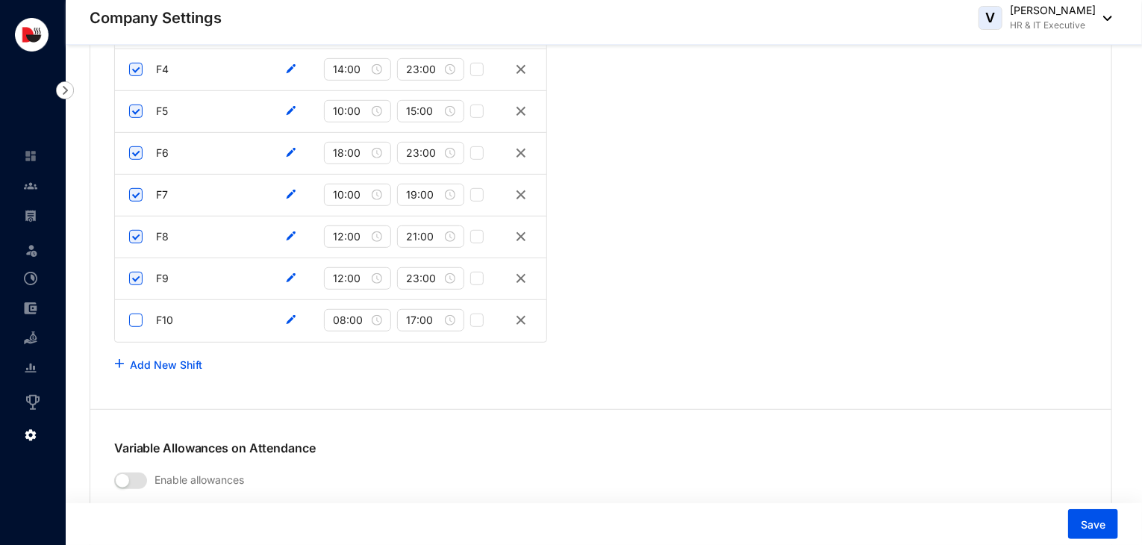
click at [140, 314] on input "checkbox" at bounding box center [135, 320] width 13 height 13
checkbox input "true"
click at [164, 358] on link "Add New Shift" at bounding box center [166, 364] width 72 height 13
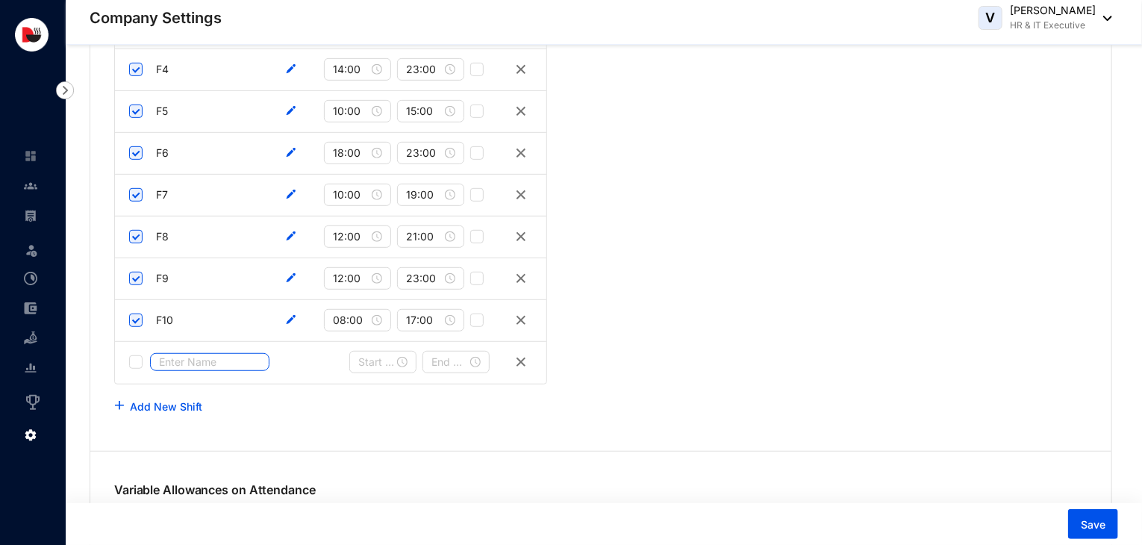
click at [194, 357] on input "text" at bounding box center [209, 362] width 119 height 18
type input "F11"
click at [379, 360] on input at bounding box center [376, 362] width 36 height 16
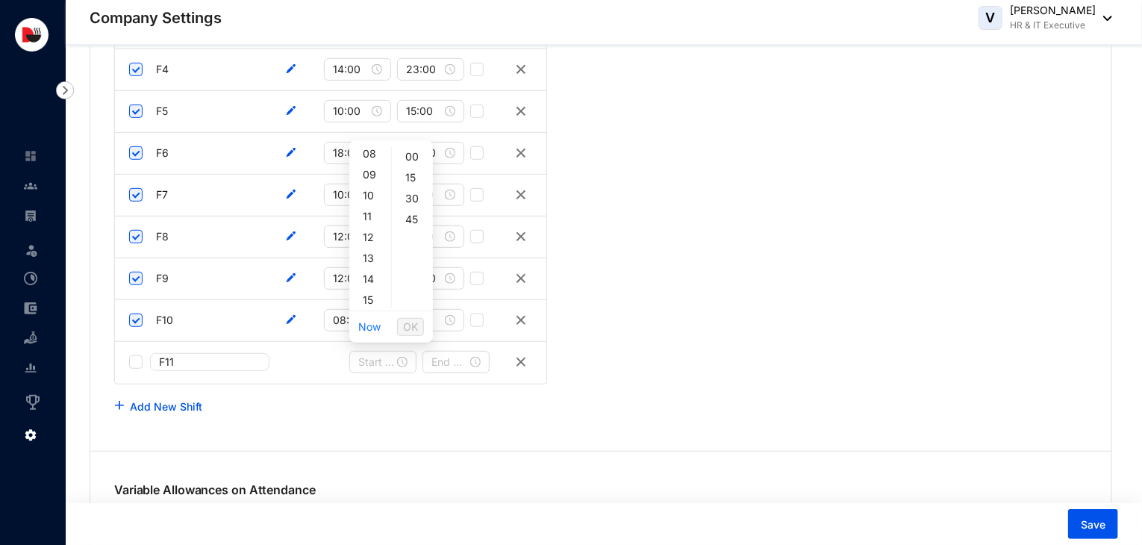
scroll to position [179, 0]
click at [375, 290] on div "15" at bounding box center [370, 291] width 36 height 21
type input "15:00"
click at [415, 326] on span "OK" at bounding box center [410, 327] width 15 height 16
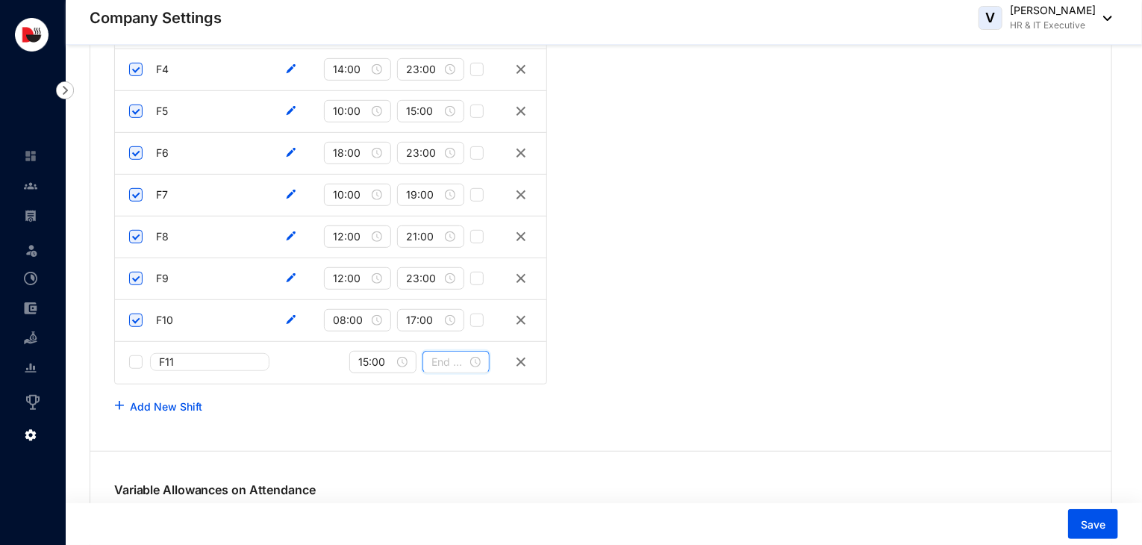
click at [460, 359] on input at bounding box center [449, 362] width 36 height 16
click at [447, 297] on div "23" at bounding box center [444, 297] width 36 height 21
type input "23:00"
click at [490, 328] on span "OK" at bounding box center [483, 327] width 15 height 16
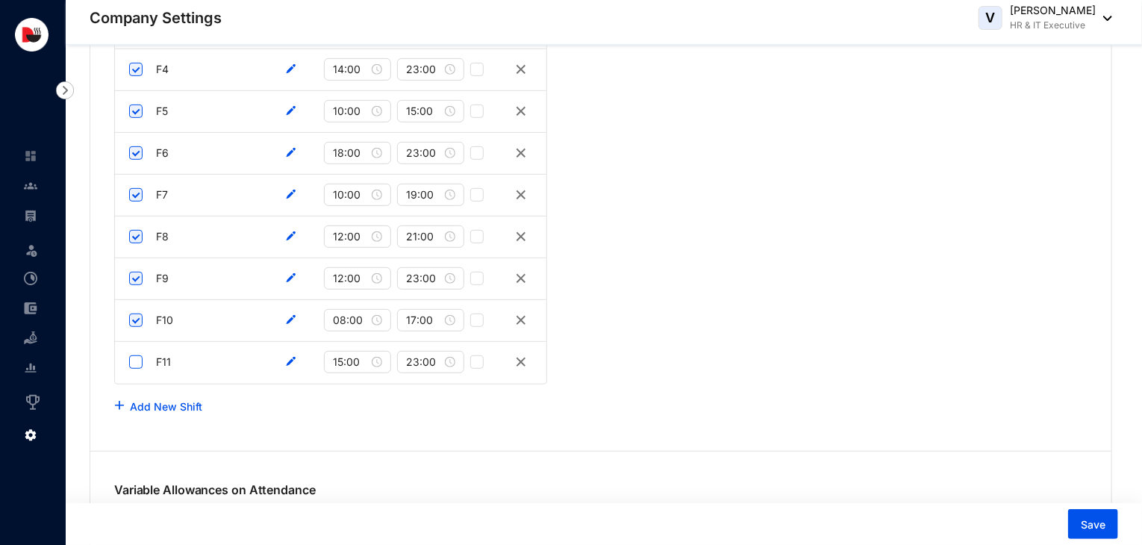
click at [138, 355] on input "checkbox" at bounding box center [135, 361] width 13 height 13
checkbox input "true"
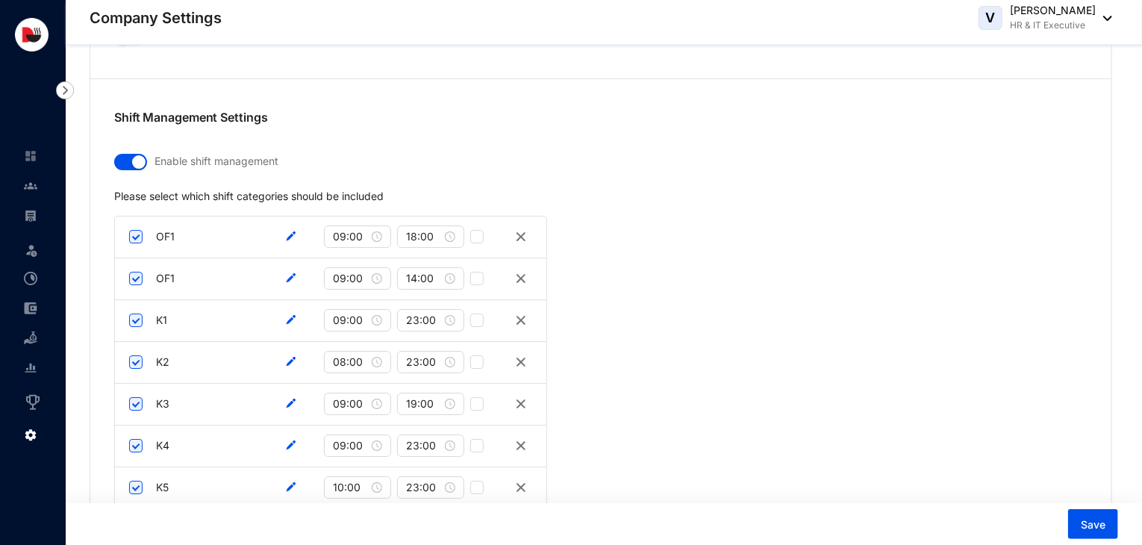
scroll to position [2428, 0]
click at [291, 273] on img at bounding box center [291, 278] width 10 height 10
drag, startPoint x: 218, startPoint y: 272, endPoint x: 158, endPoint y: 275, distance: 60.6
click at [158, 275] on input "OF1" at bounding box center [206, 278] width 112 height 18
type input "w"
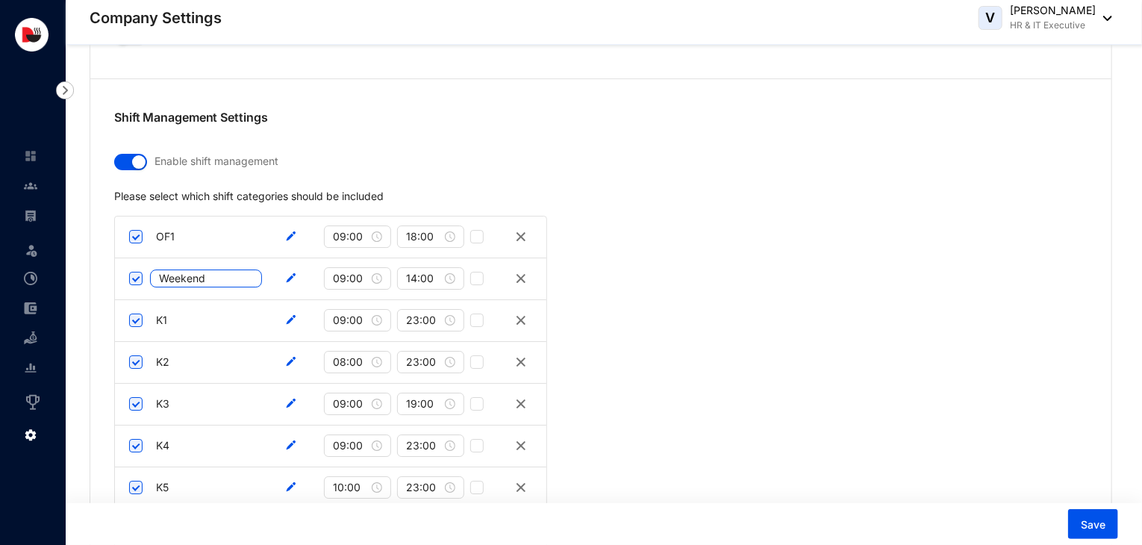
type input "Weekends"
click at [1078, 521] on button "Save" at bounding box center [1093, 524] width 50 height 30
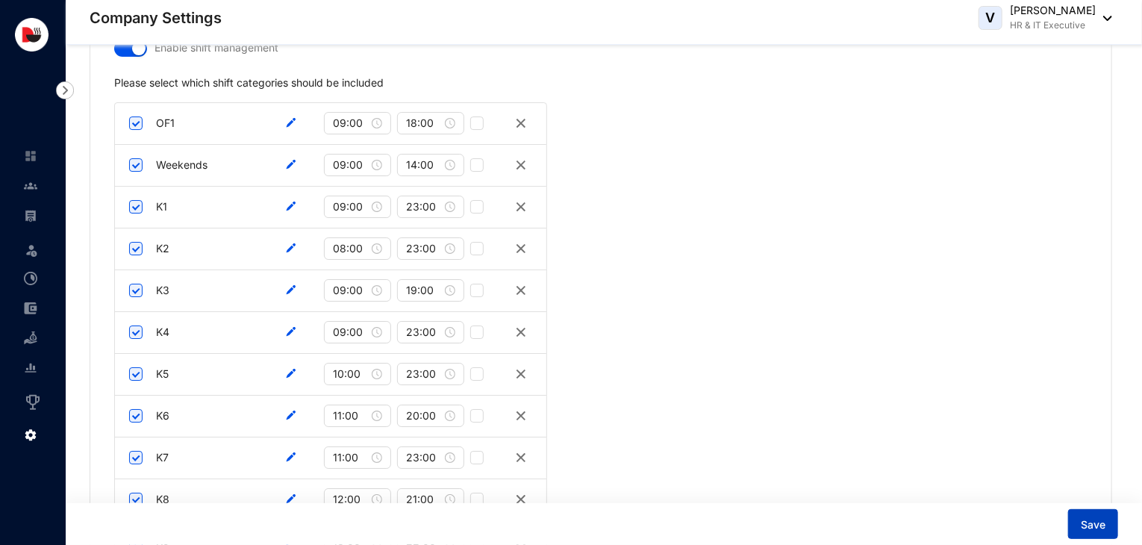
scroll to position [2543, 0]
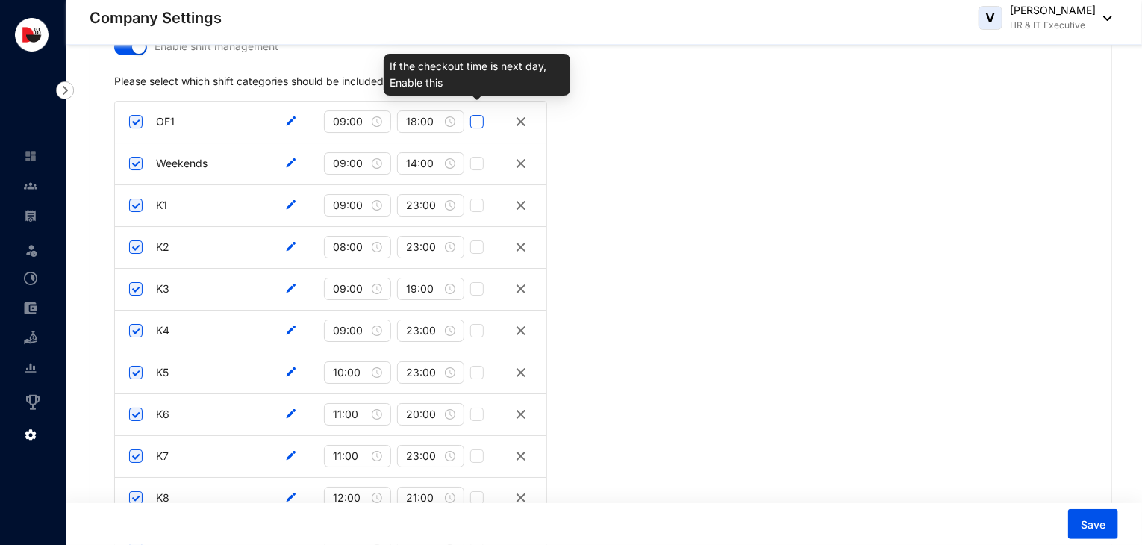
click at [474, 116] on input "checkbox" at bounding box center [476, 121] width 13 height 13
checkbox input "false"
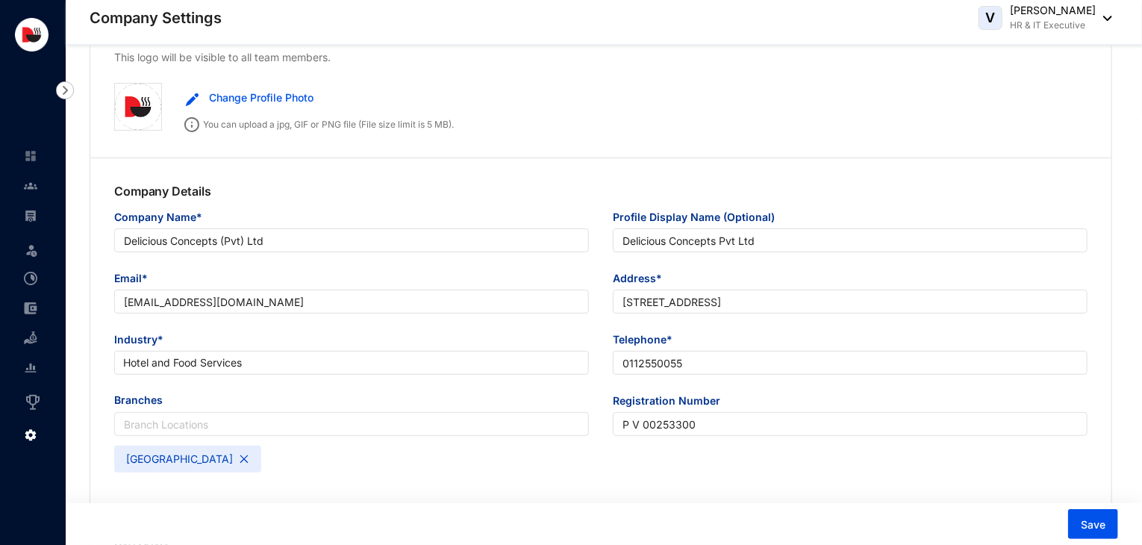
scroll to position [25, 0]
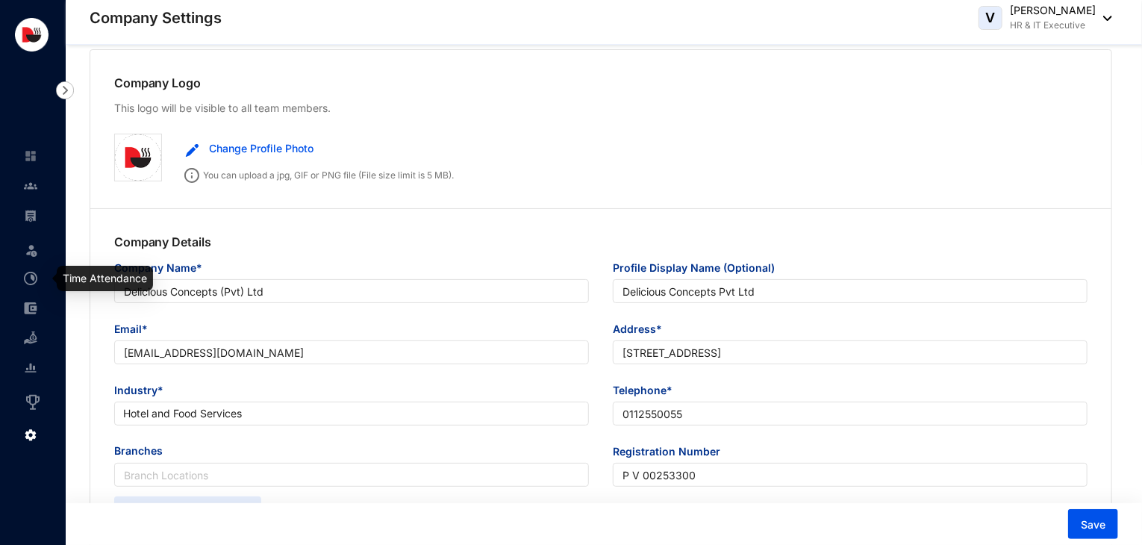
click at [34, 281] on img at bounding box center [30, 278] width 13 height 13
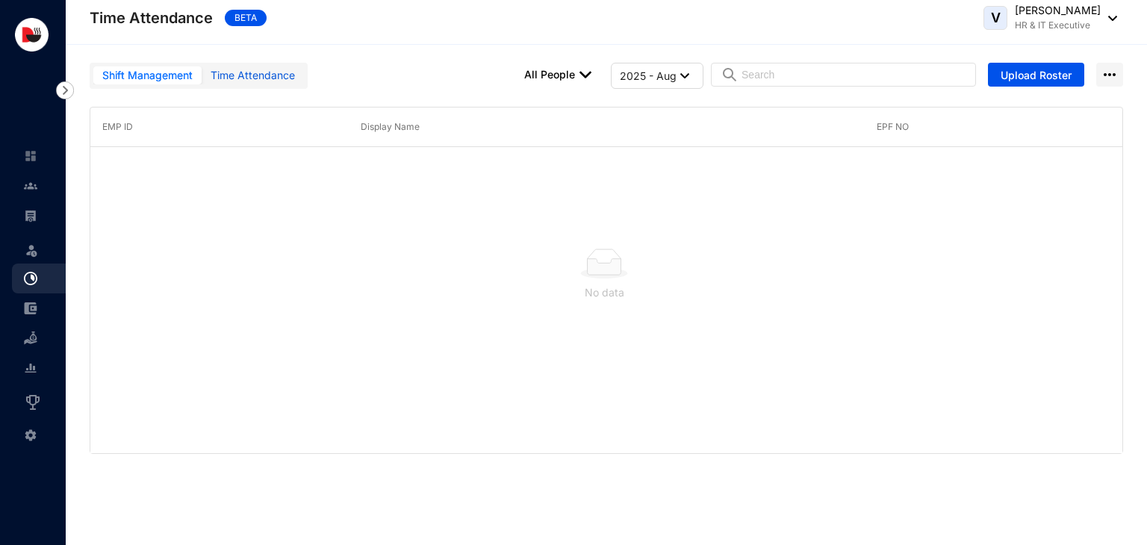
click at [269, 81] on div "Time Attendance" at bounding box center [253, 75] width 84 height 16
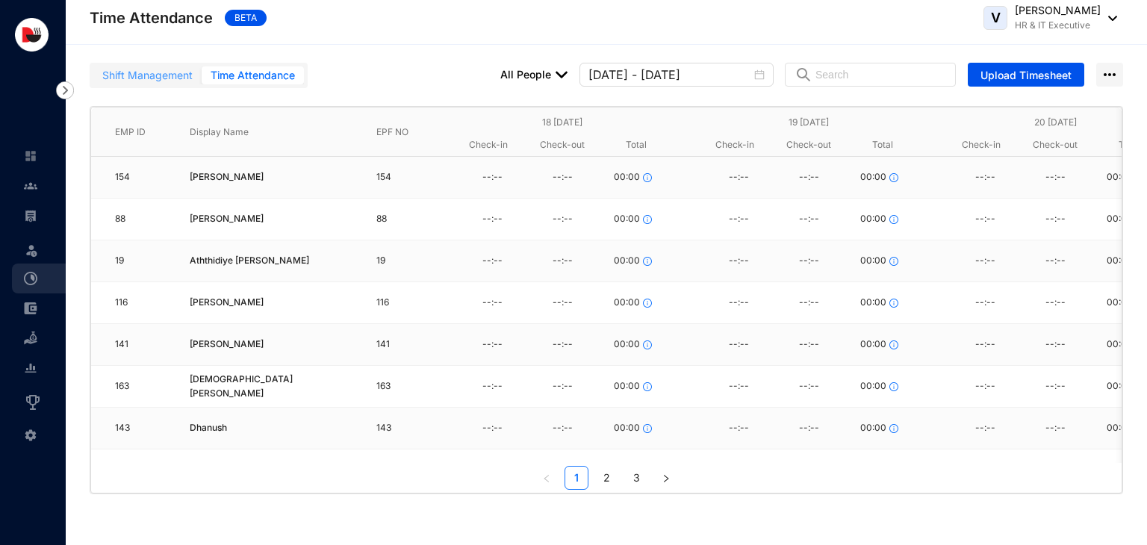
click at [183, 84] on div "Shift Management" at bounding box center [147, 75] width 108 height 18
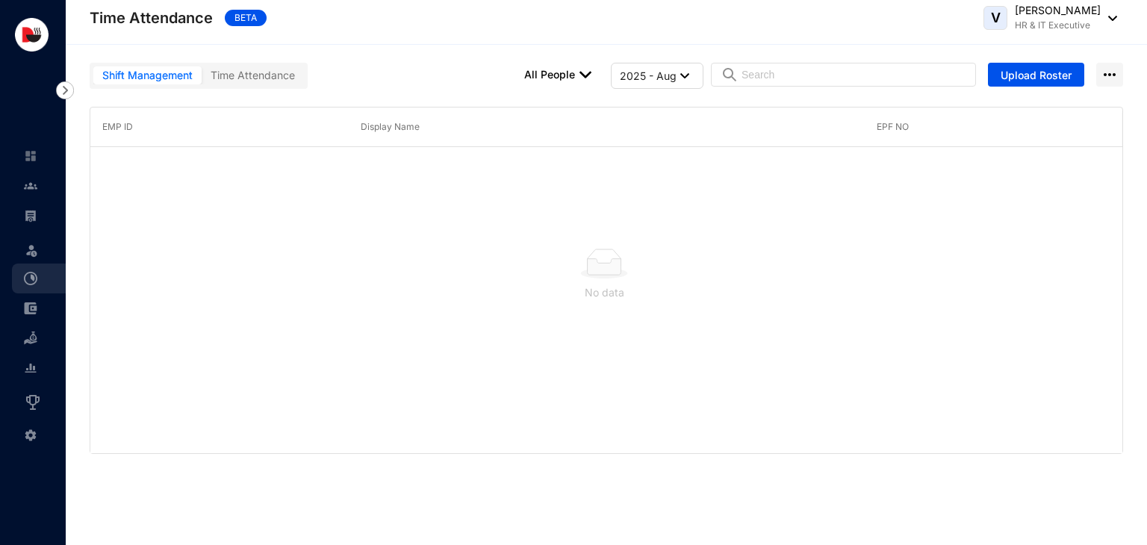
click at [591, 77] on img at bounding box center [585, 75] width 12 height 12
click at [285, 85] on div at bounding box center [199, 85] width 212 height 1
click at [295, 72] on div "Time Attendance" at bounding box center [253, 75] width 102 height 18
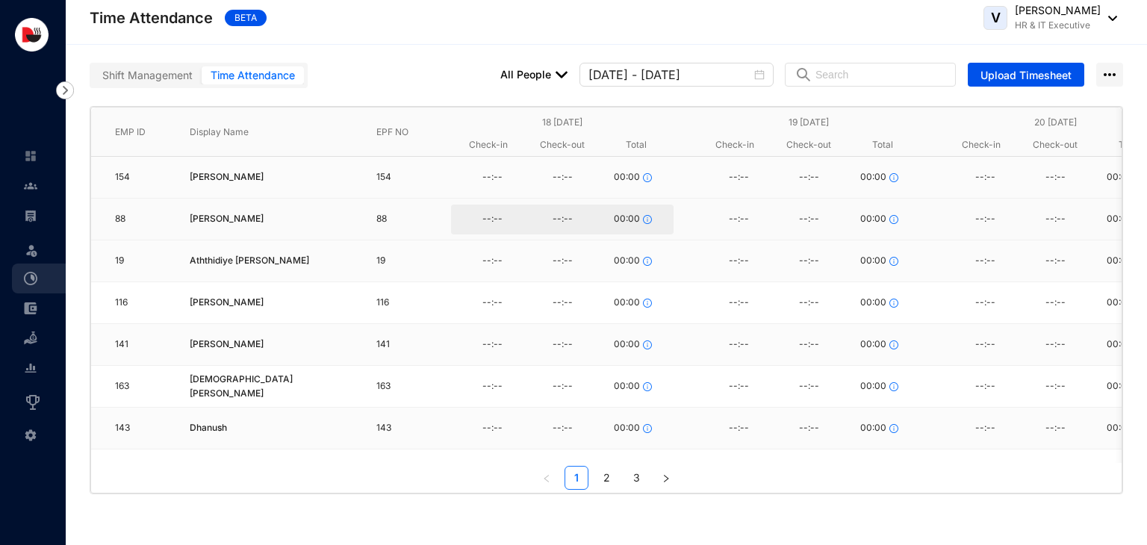
click at [563, 222] on div "--:--" at bounding box center [562, 219] width 70 height 22
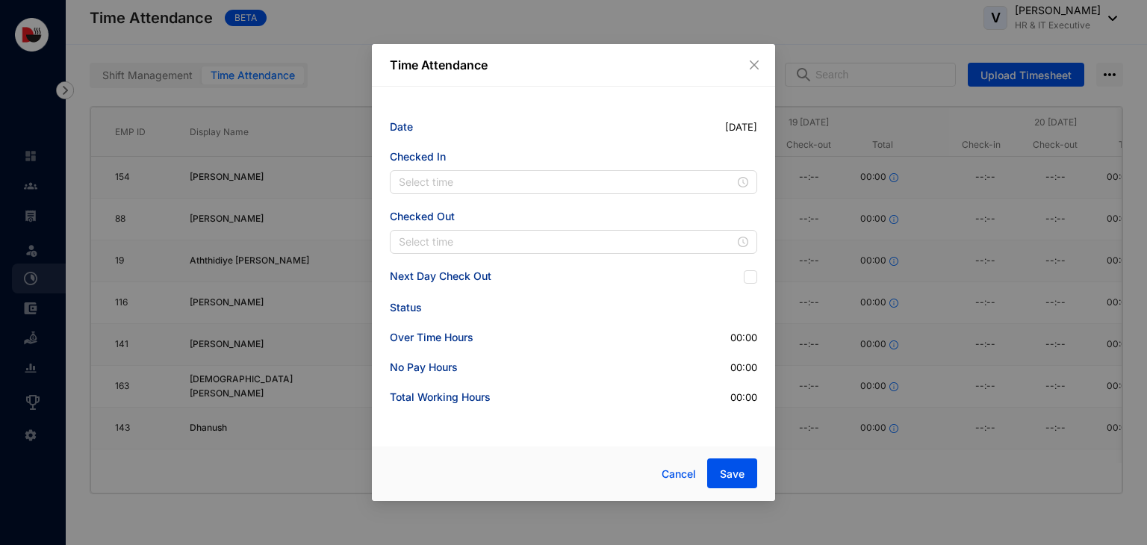
click at [758, 73] on div "Time Attendance" at bounding box center [573, 65] width 403 height 43
click at [756, 69] on icon "close" at bounding box center [754, 65] width 12 height 12
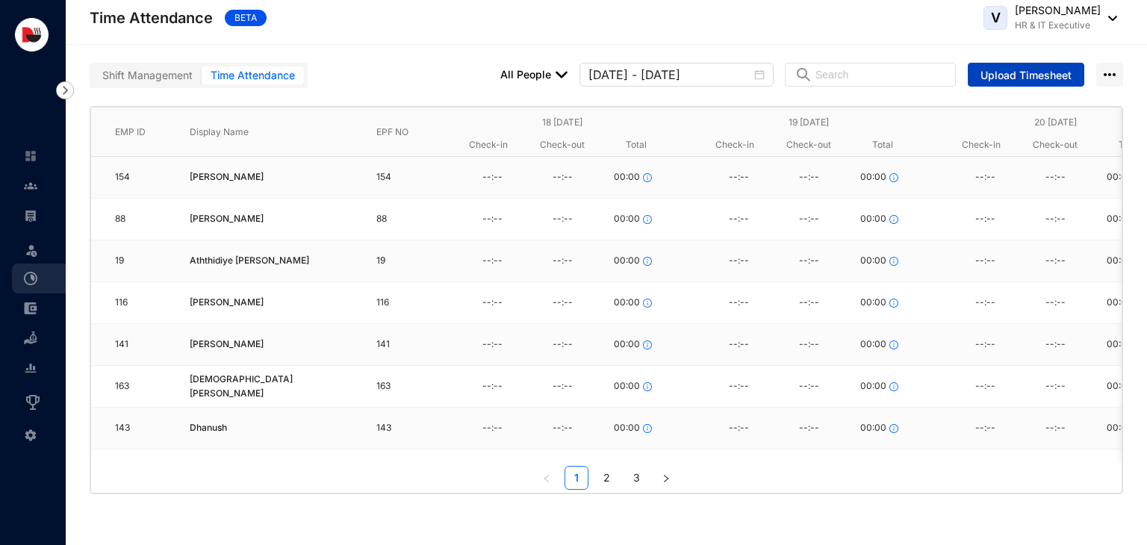
click at [1025, 81] on span "Upload Timesheet" at bounding box center [1025, 75] width 91 height 15
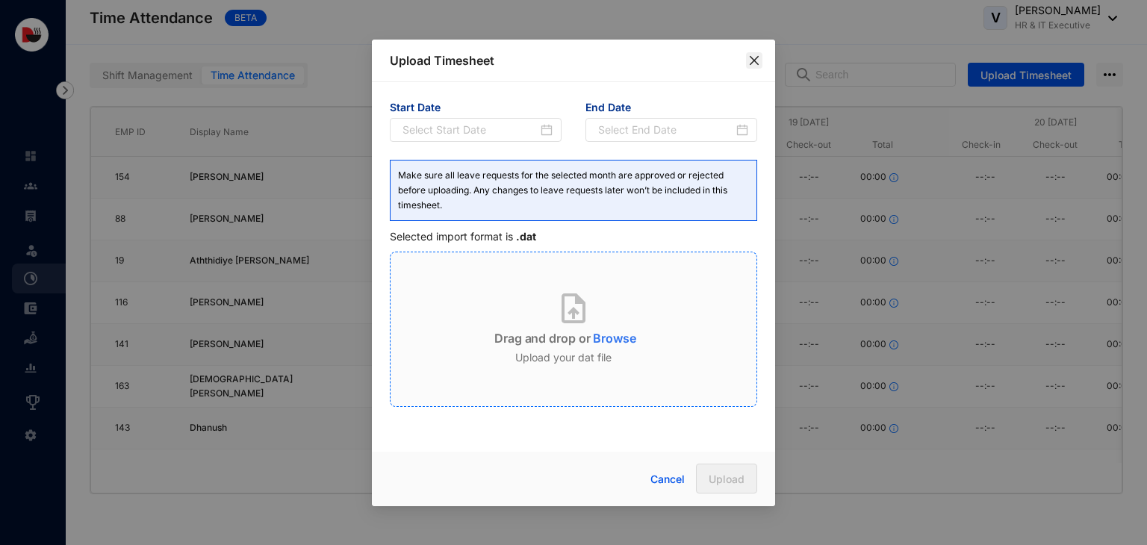
click at [750, 57] on icon "close" at bounding box center [754, 60] width 12 height 12
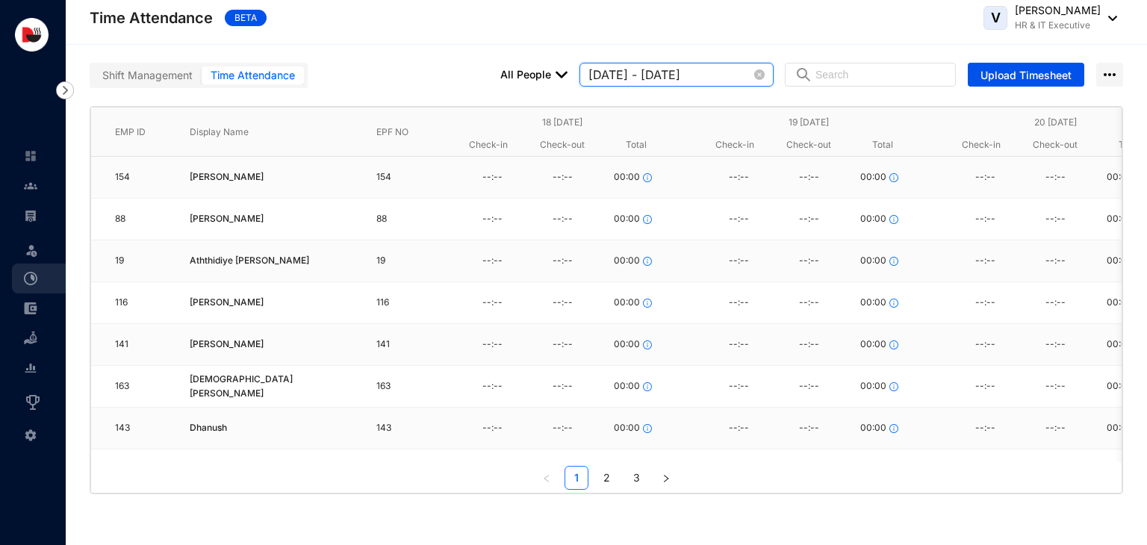
click at [739, 79] on input "[DATE] - [DATE]" at bounding box center [669, 75] width 163 height 18
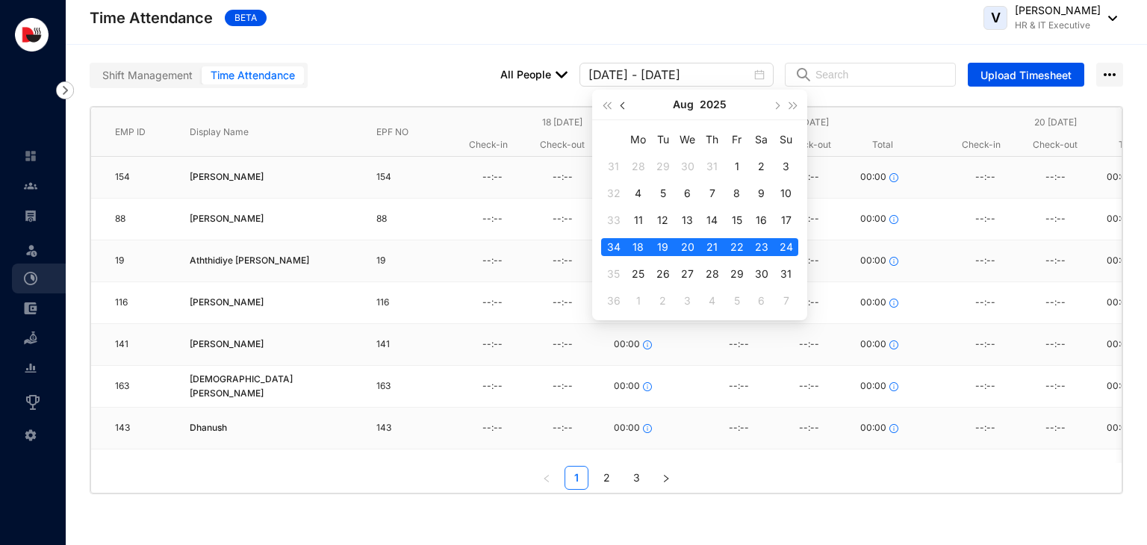
click at [617, 105] on button "button" at bounding box center [623, 105] width 16 height 30
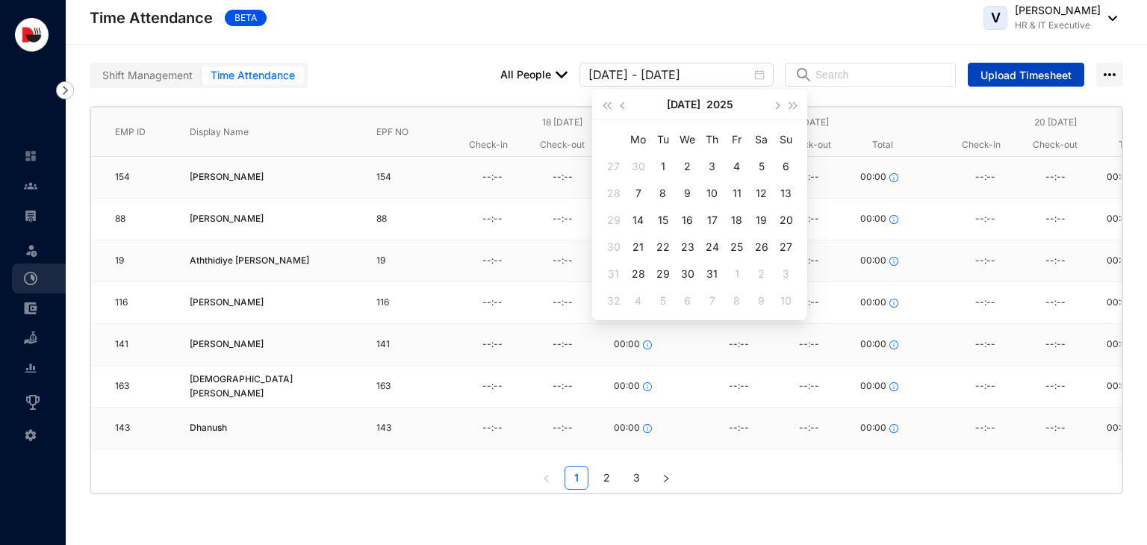
click at [1012, 85] on button "Upload Timesheet" at bounding box center [1025, 75] width 116 height 24
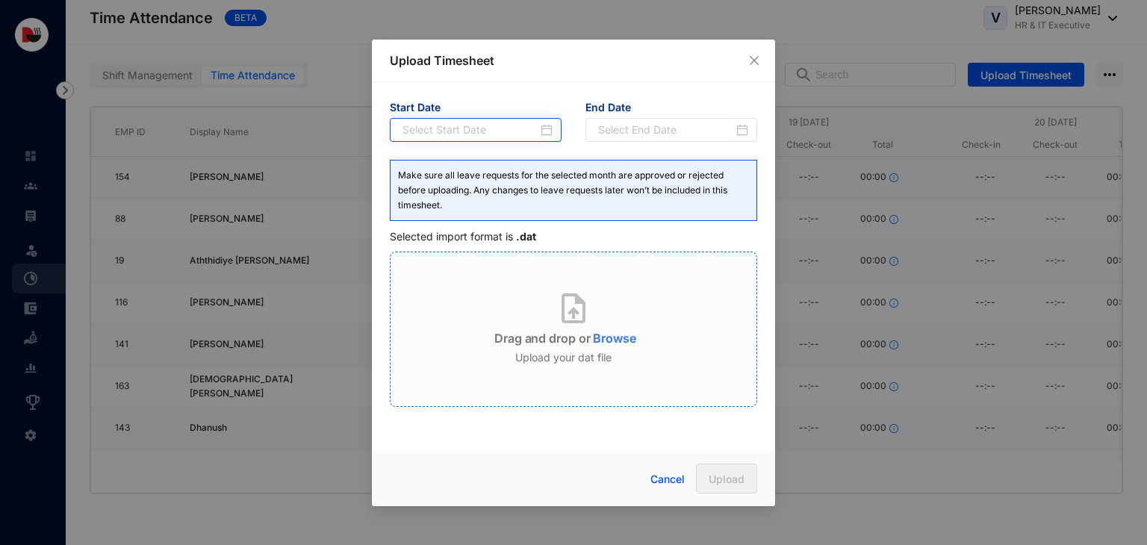
click at [546, 131] on div at bounding box center [477, 130] width 150 height 16
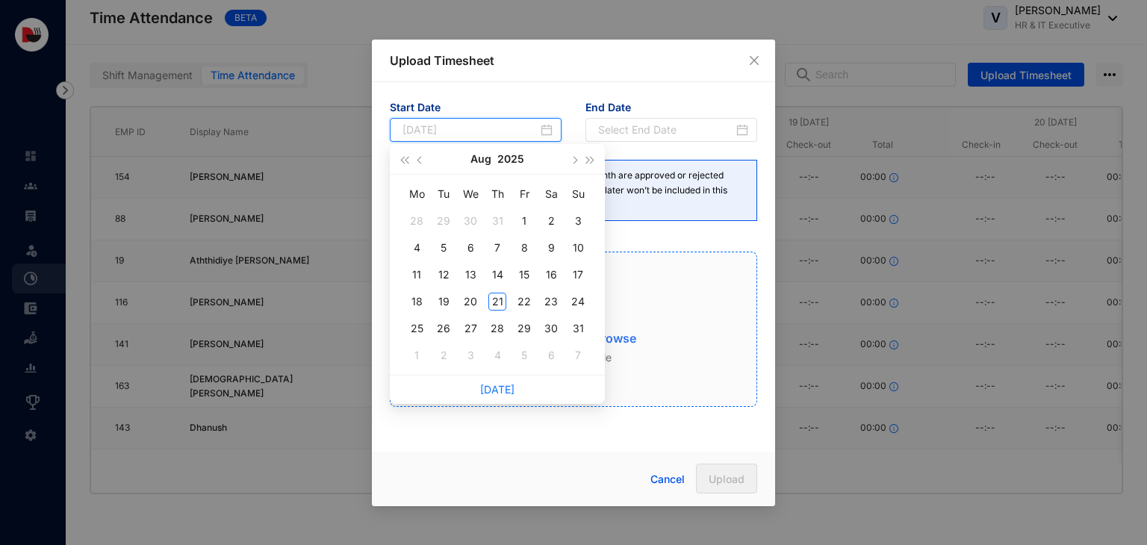
type input "[DATE]"
click at [423, 165] on button "button" at bounding box center [420, 159] width 16 height 30
type input "[DATE]"
click at [441, 221] on div "1" at bounding box center [443, 221] width 18 height 18
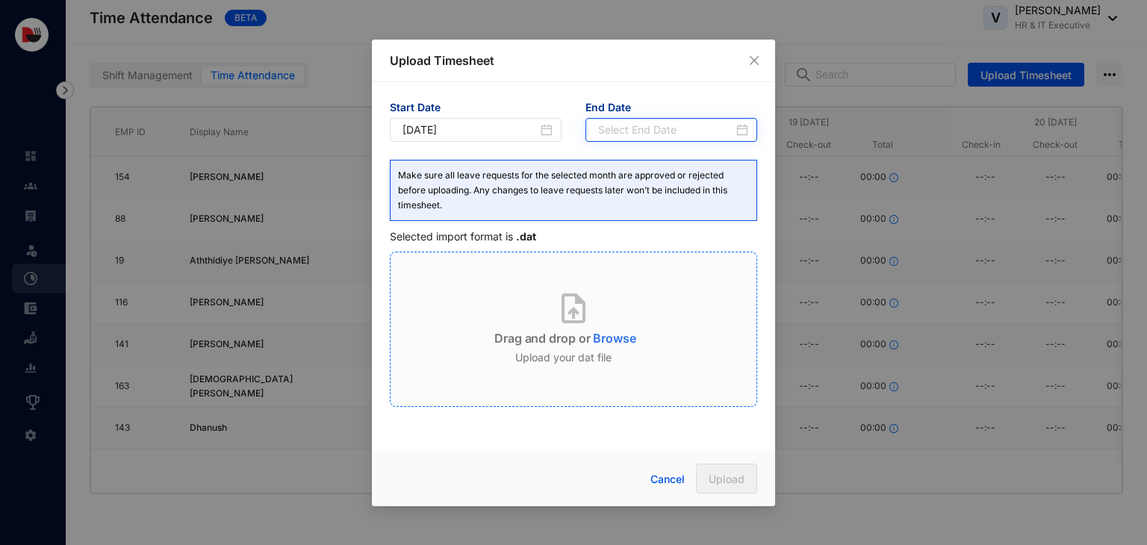
click at [746, 128] on div at bounding box center [673, 130] width 150 height 16
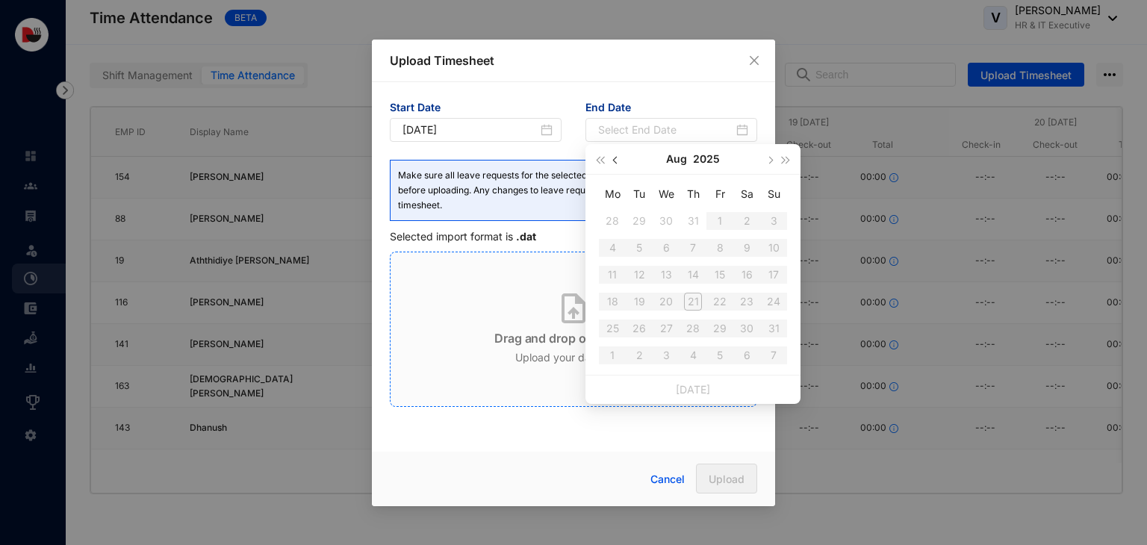
click at [615, 163] on button "button" at bounding box center [616, 159] width 16 height 30
type input "[DATE]"
click at [696, 329] on div "31" at bounding box center [693, 329] width 18 height 18
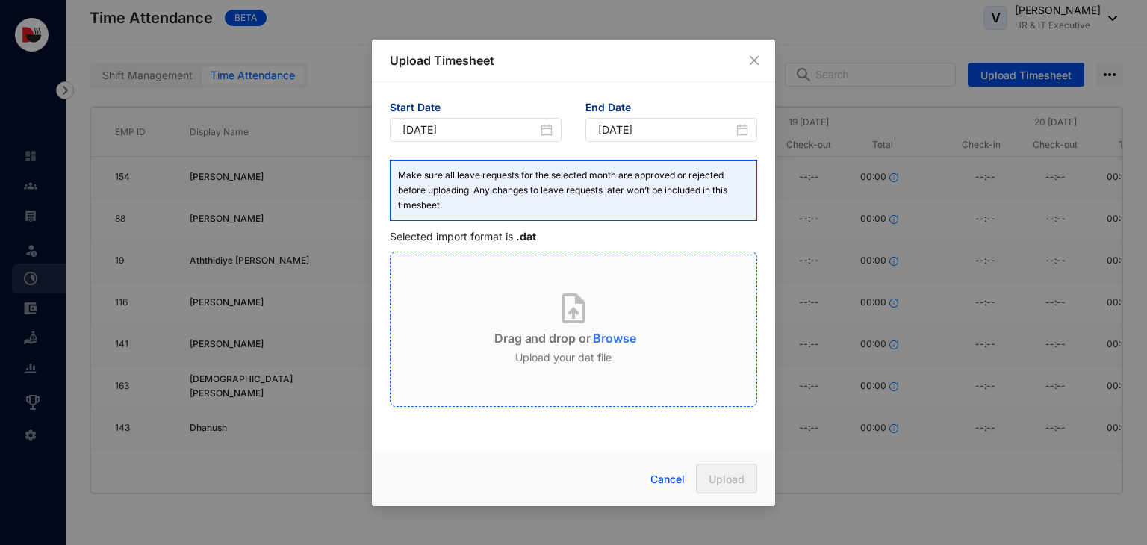
click at [594, 337] on p "Browse" at bounding box center [614, 335] width 43 height 24
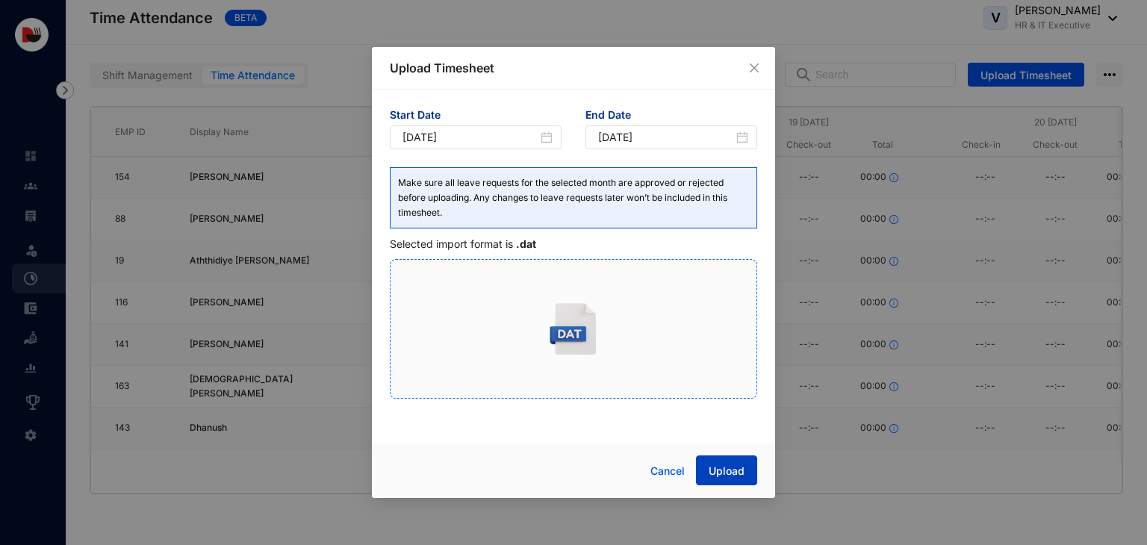
click at [724, 467] on span "Upload" at bounding box center [726, 471] width 36 height 15
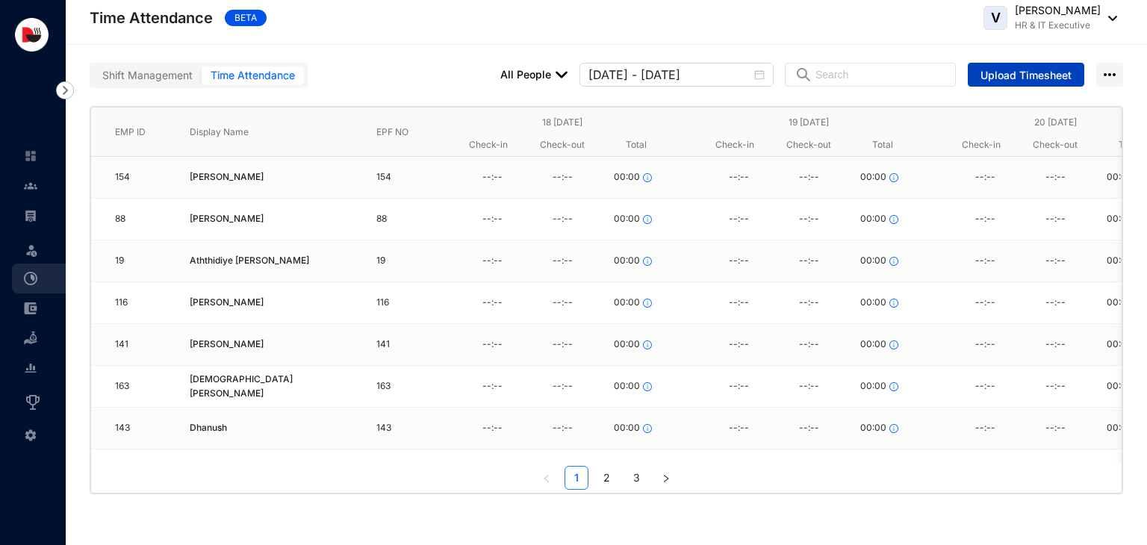
click at [1016, 81] on span "Upload Timesheet" at bounding box center [1025, 75] width 91 height 15
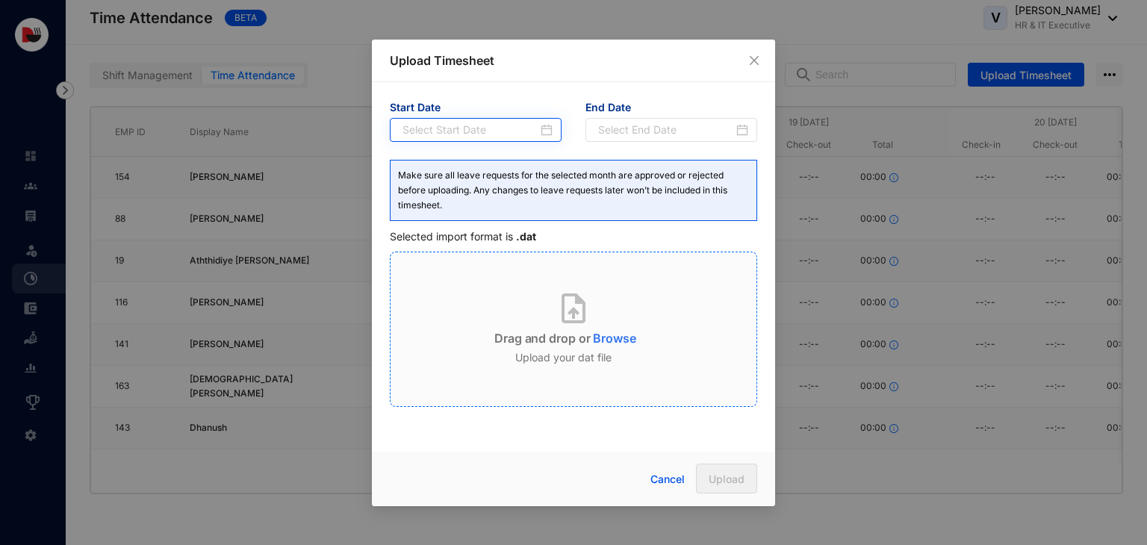
click at [551, 124] on div at bounding box center [477, 130] width 150 height 16
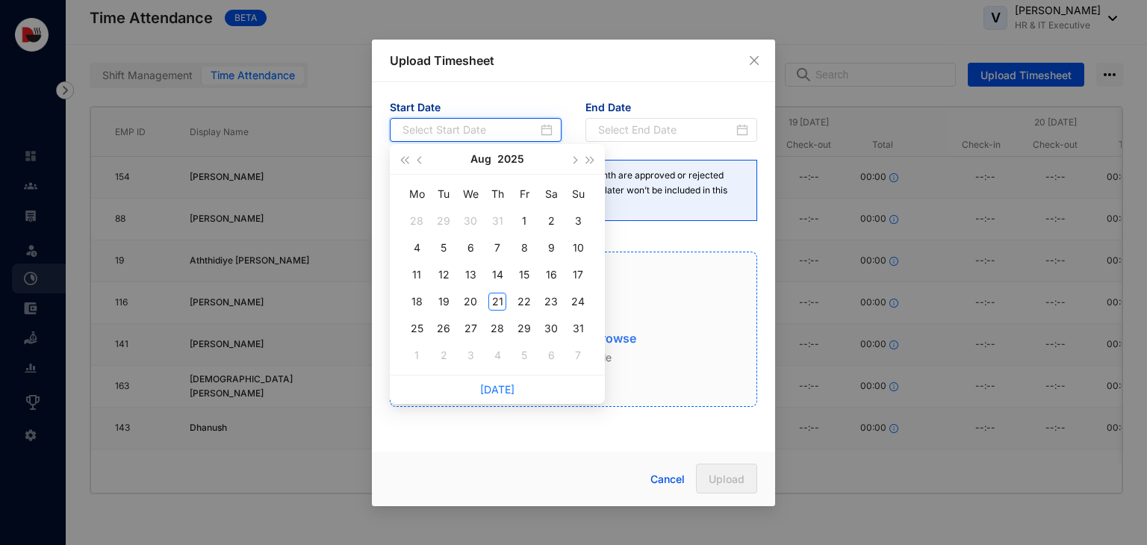
click at [551, 124] on div at bounding box center [477, 130] width 150 height 16
click at [418, 158] on span "button" at bounding box center [420, 159] width 7 height 7
type input "[DATE]"
click at [445, 219] on div "1" at bounding box center [443, 221] width 18 height 18
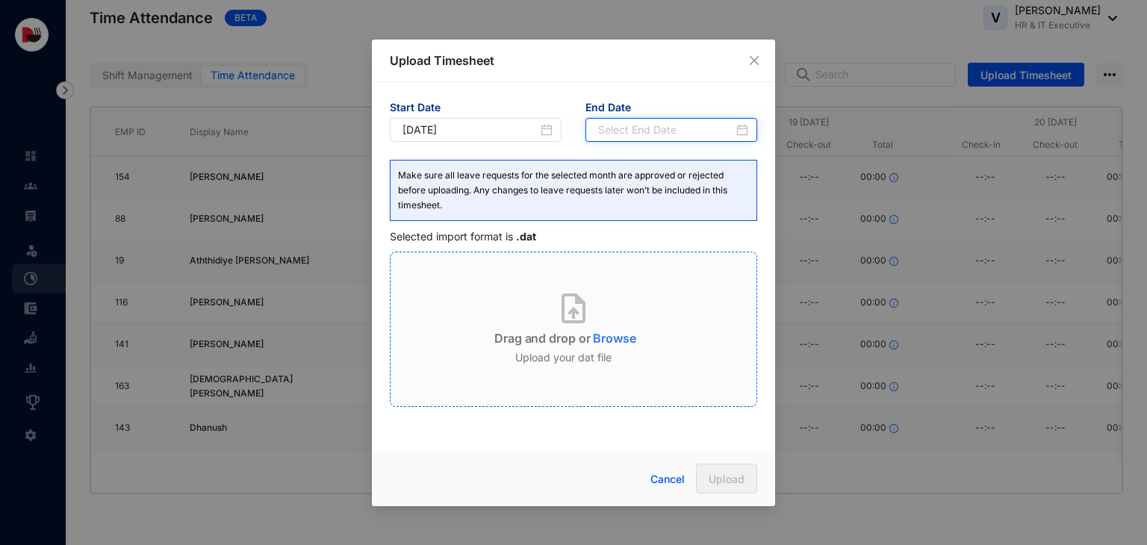
click at [662, 124] on input at bounding box center [665, 130] width 135 height 16
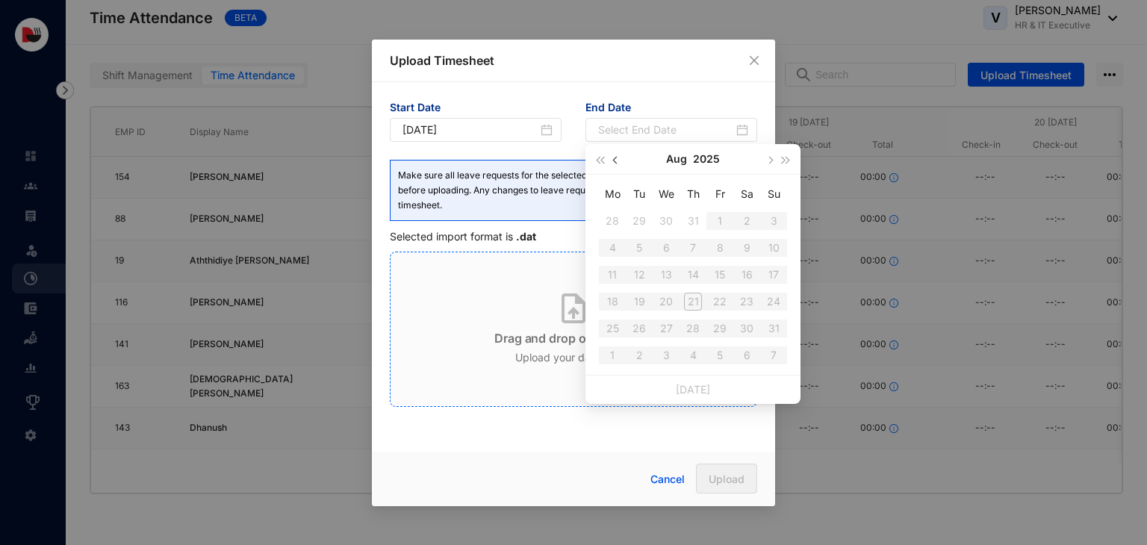
click at [616, 158] on span "button" at bounding box center [616, 159] width 7 height 7
type input "[DATE]"
click at [692, 320] on div "31" at bounding box center [693, 329] width 18 height 18
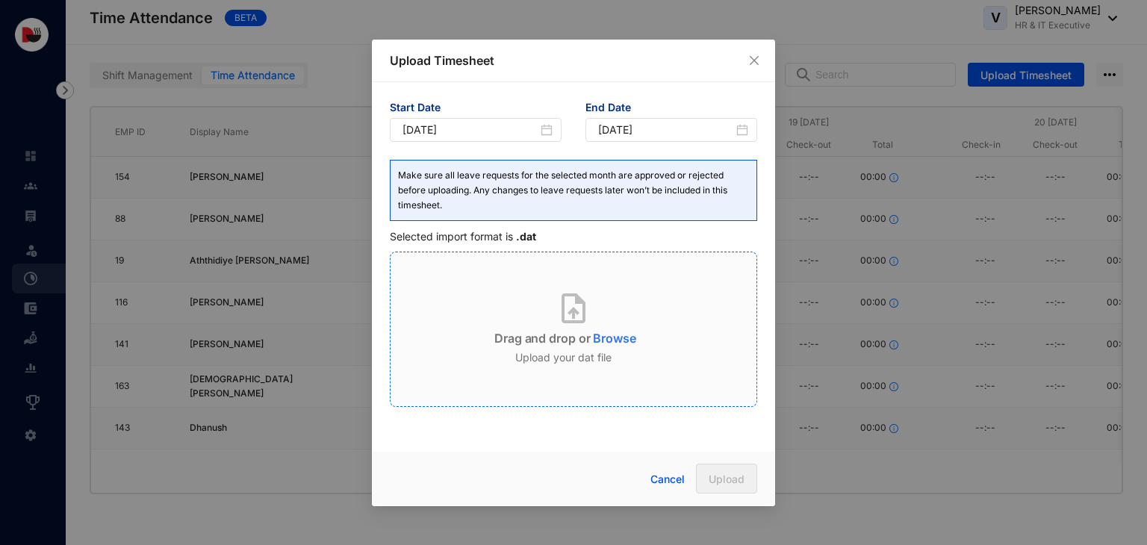
click at [600, 325] on p "Browse" at bounding box center [614, 335] width 43 height 24
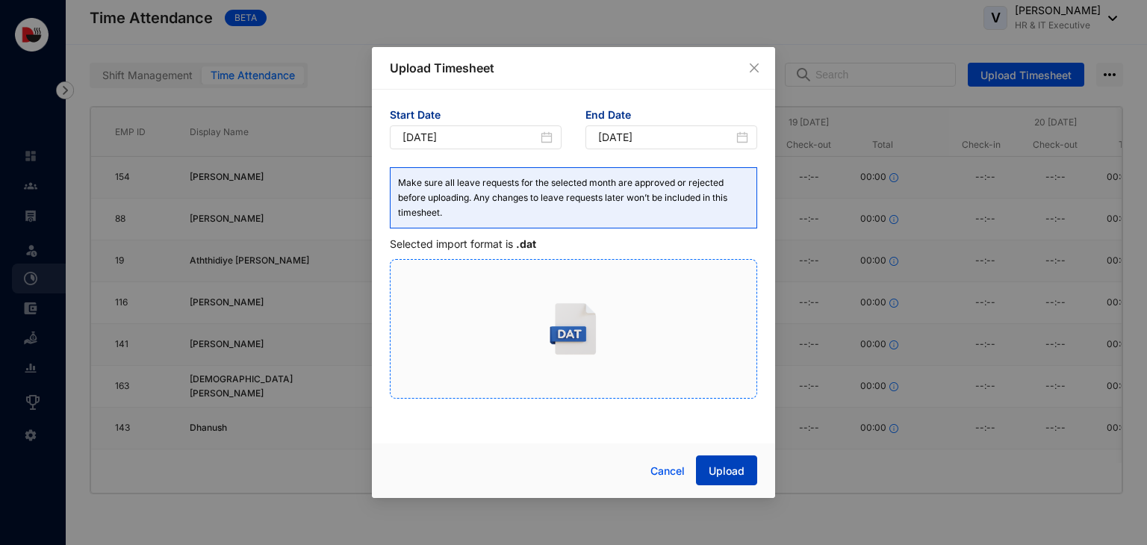
click at [745, 470] on button "Upload" at bounding box center [726, 470] width 61 height 30
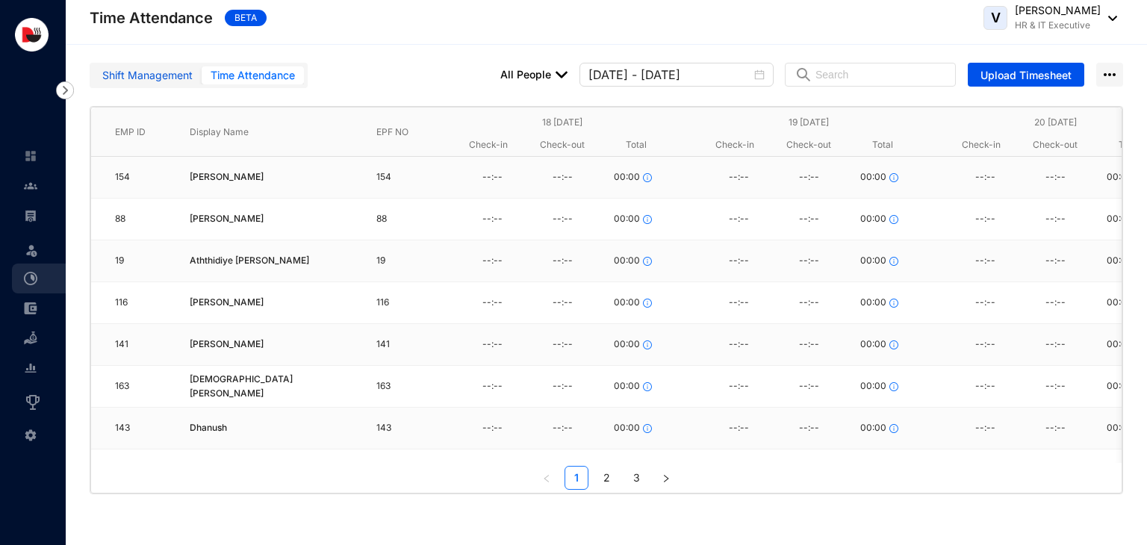
click at [141, 73] on div "Shift Management" at bounding box center [147, 75] width 90 height 16
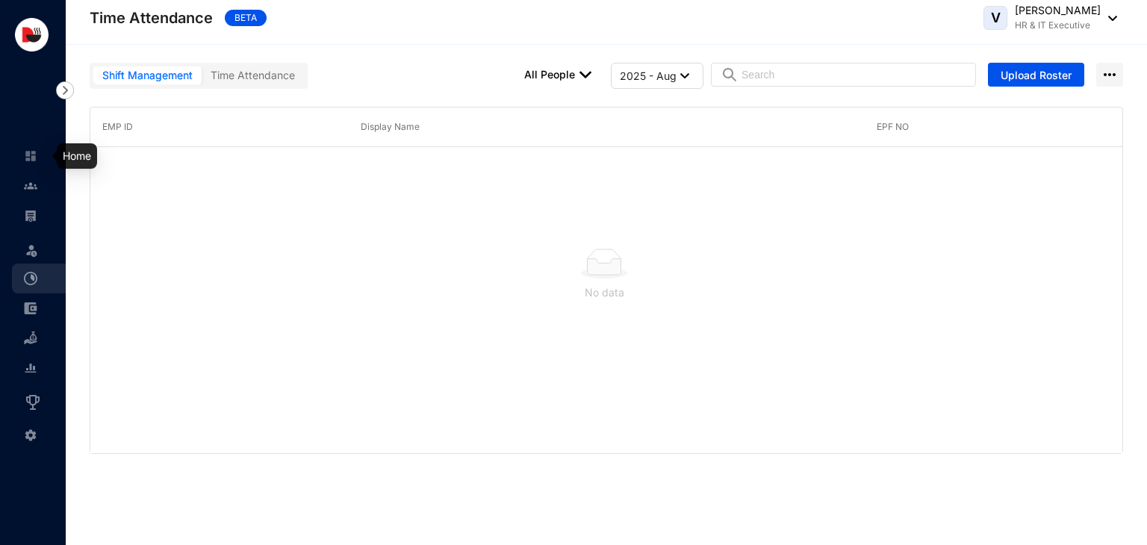
click at [33, 159] on img at bounding box center [30, 155] width 13 height 13
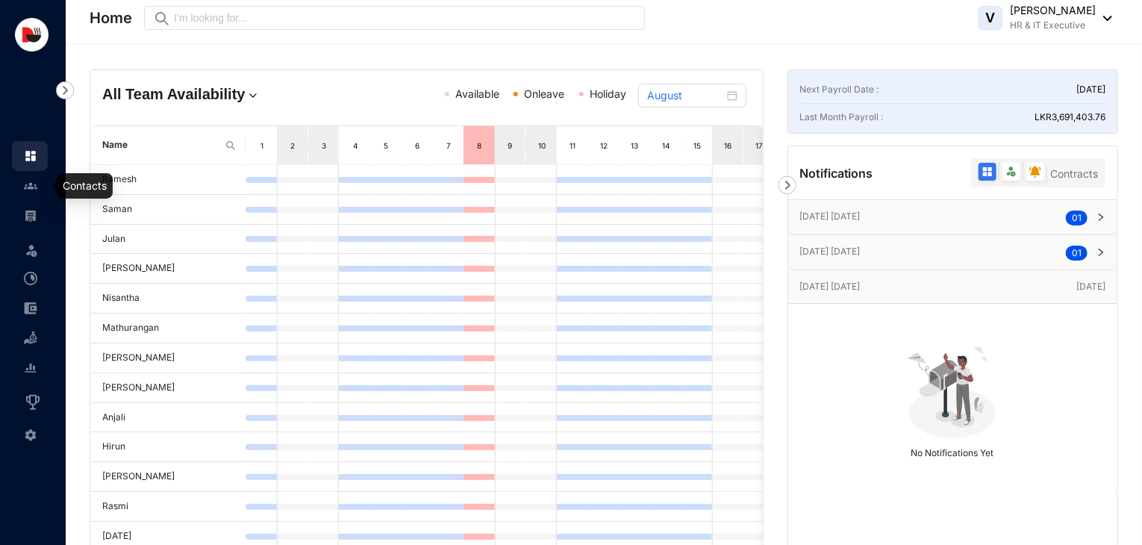
click at [34, 193] on link at bounding box center [42, 185] width 37 height 15
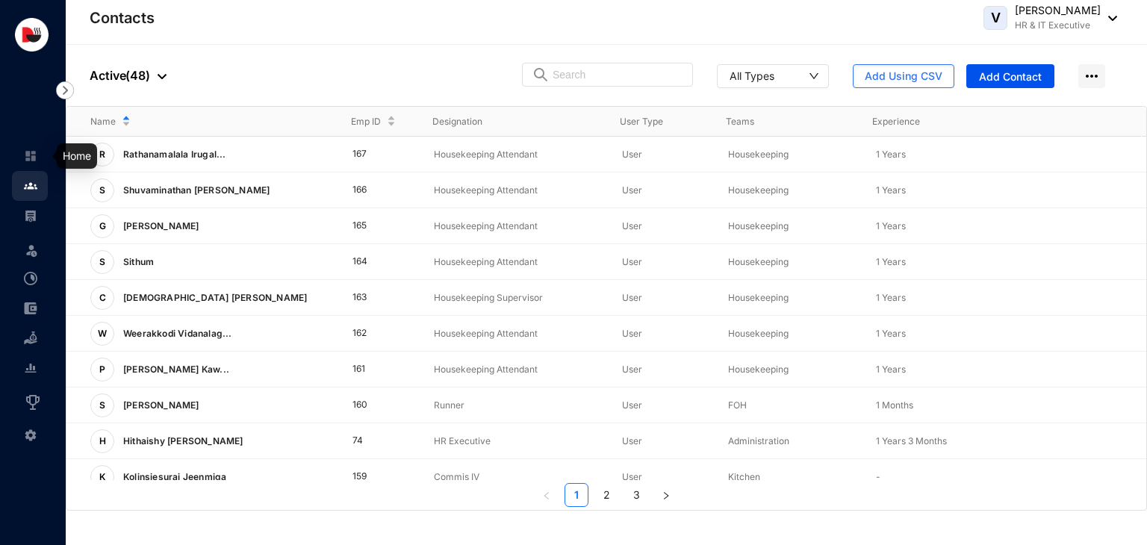
click at [27, 154] on img at bounding box center [30, 155] width 13 height 13
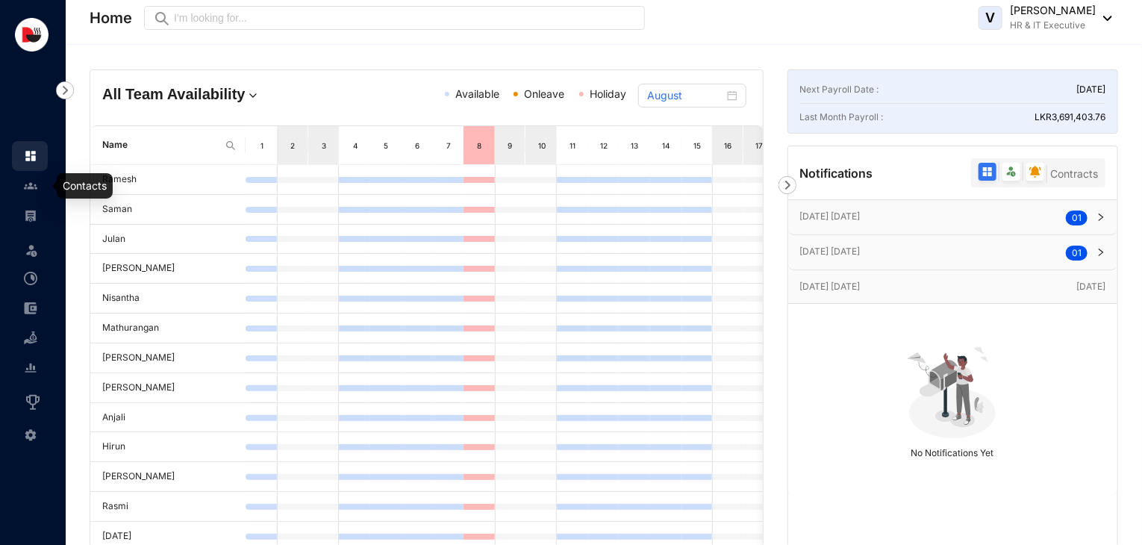
click at [32, 192] on img at bounding box center [30, 185] width 13 height 13
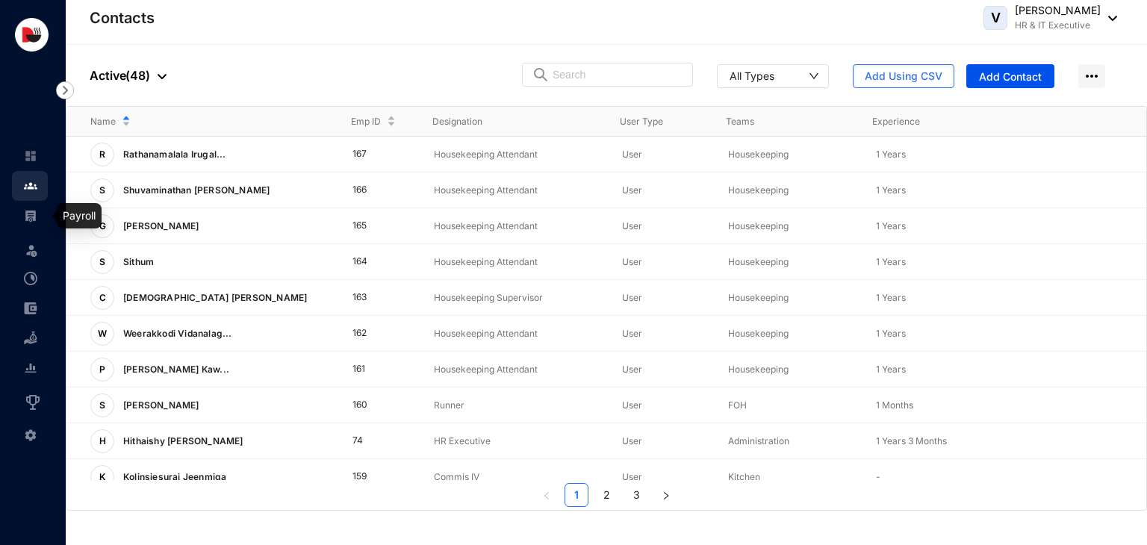
click at [34, 214] on img at bounding box center [30, 215] width 13 height 13
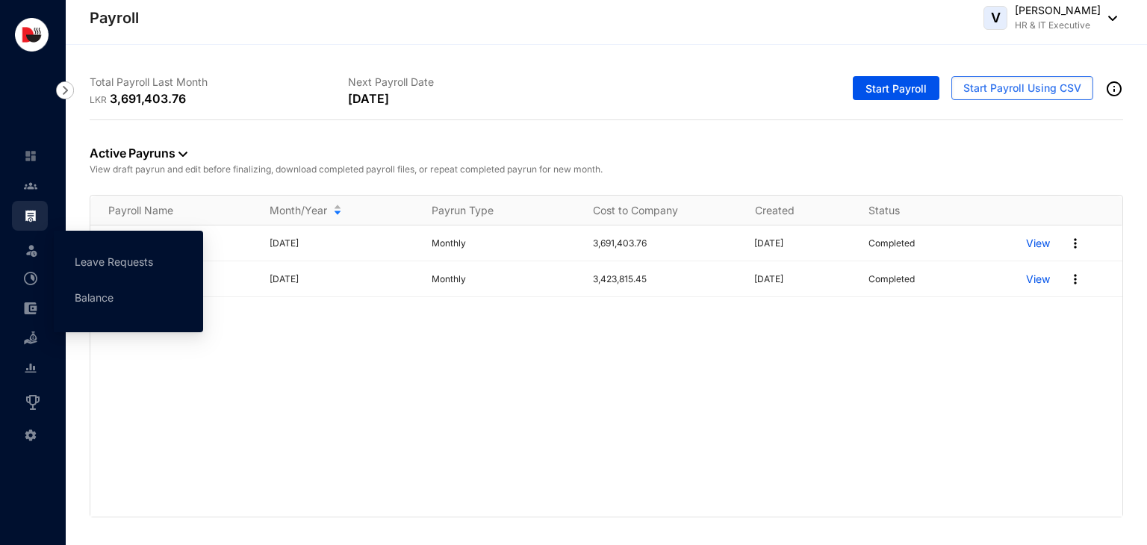
click at [38, 237] on span at bounding box center [31, 249] width 15 height 30
click at [38, 252] on img at bounding box center [31, 250] width 15 height 15
click at [35, 253] on img at bounding box center [31, 250] width 15 height 15
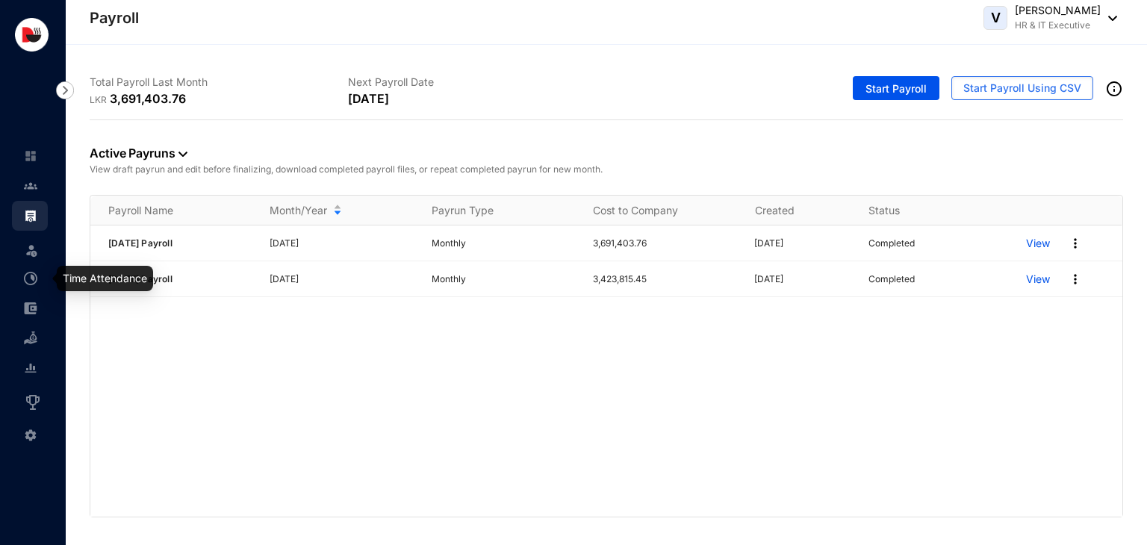
click at [31, 275] on img at bounding box center [30, 278] width 13 height 13
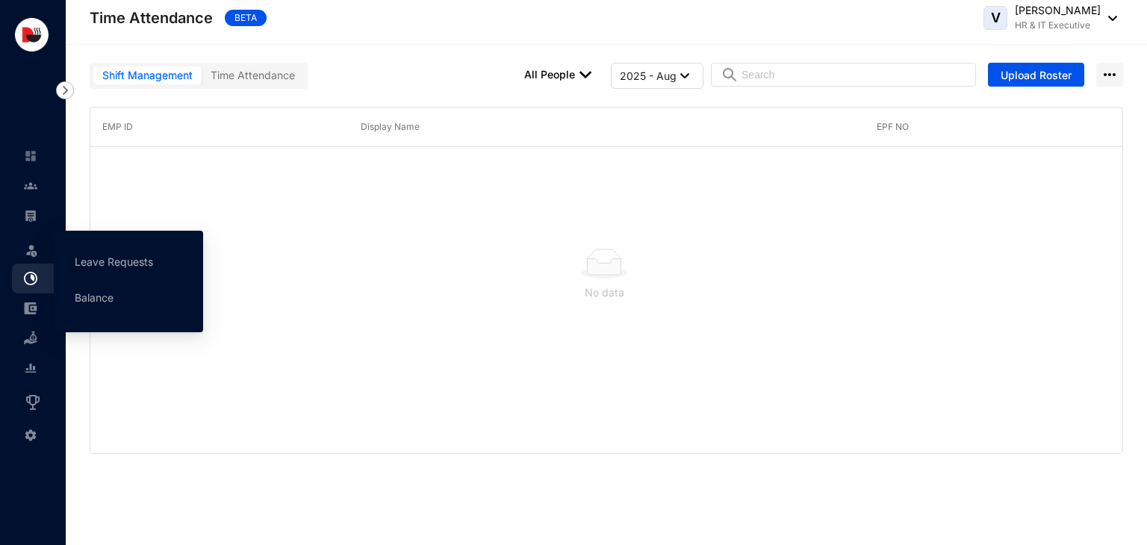
click at [35, 252] on img at bounding box center [31, 250] width 15 height 15
click at [99, 256] on link "Leave Requests" at bounding box center [114, 261] width 78 height 13
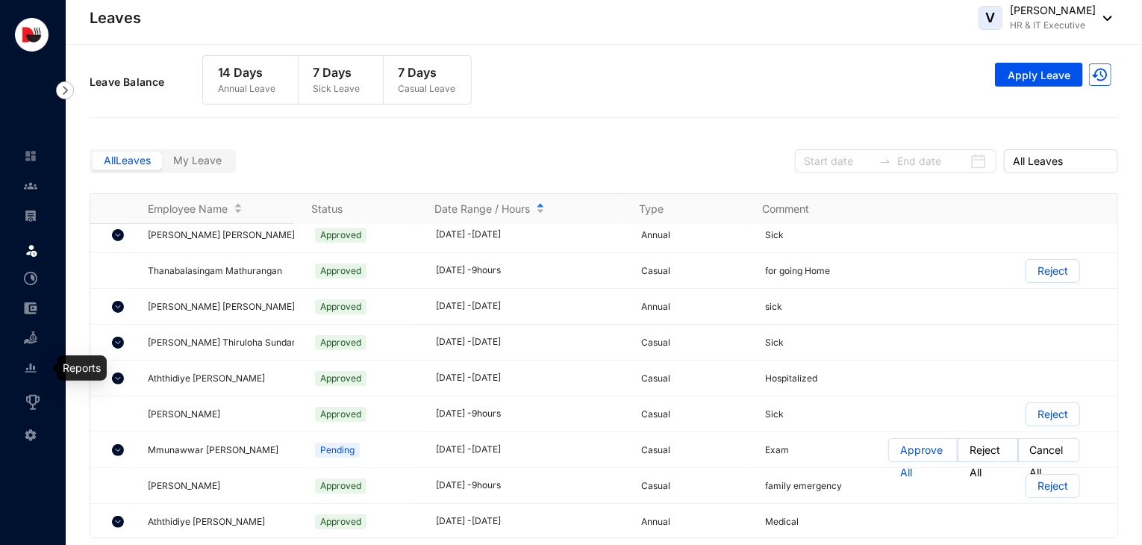
click at [24, 371] on link at bounding box center [42, 368] width 37 height 15
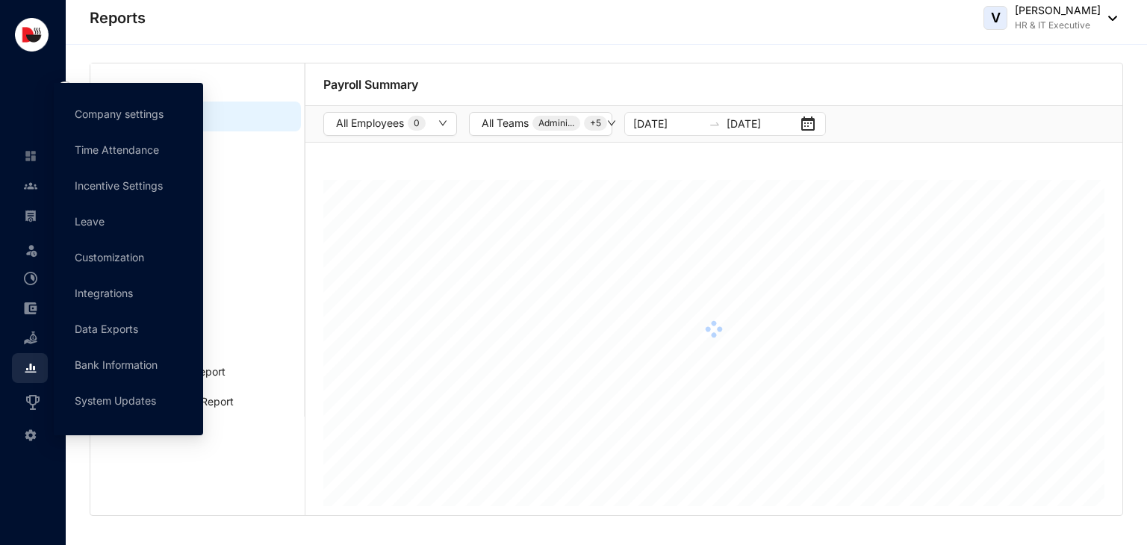
click at [36, 431] on img at bounding box center [30, 434] width 13 height 13
click at [132, 111] on link "Company settings" at bounding box center [119, 113] width 89 height 13
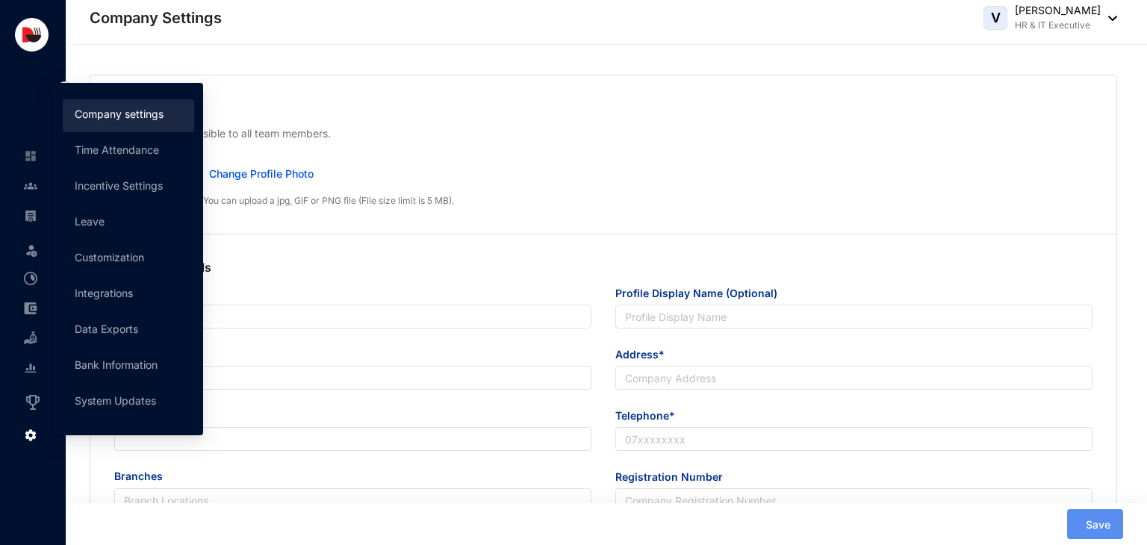
type input "Delicious Concepts (Pvt) Ltd"
type input "Delicious Concepts Pvt Ltd"
type input "[EMAIL_ADDRESS][DOMAIN_NAME]"
type input "[STREET_ADDRESS]"
type input "0112550055"
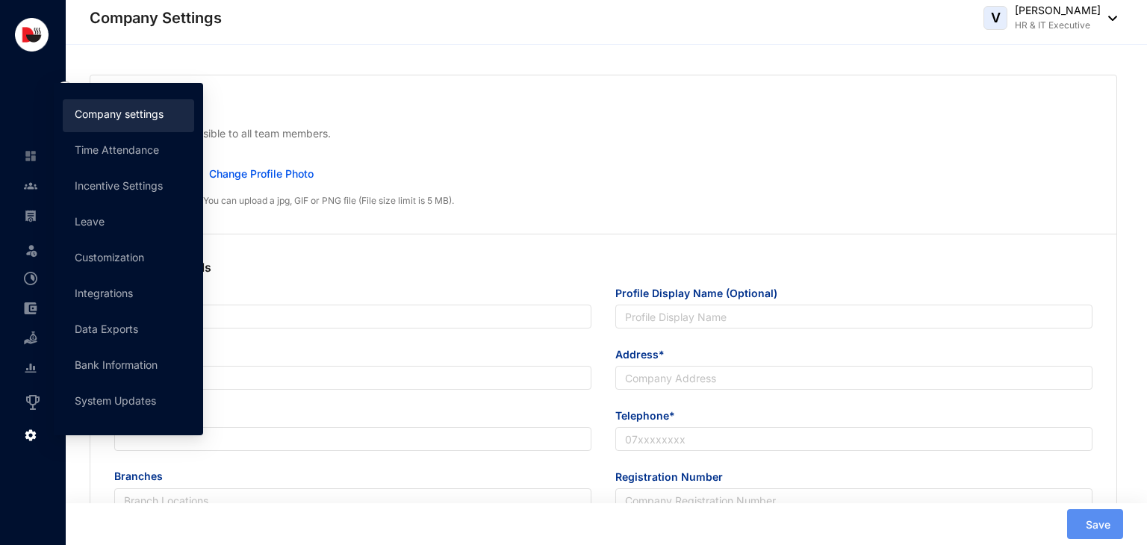
type input "P V 00253300"
type input "B"
type input "53083"
type input "9"
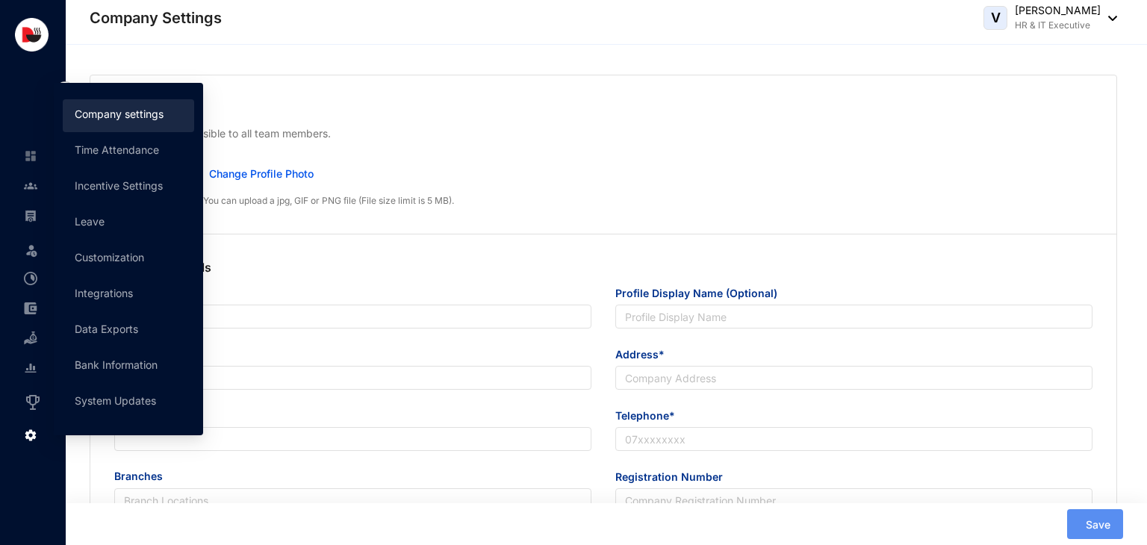
radio input "true"
checkbox input "true"
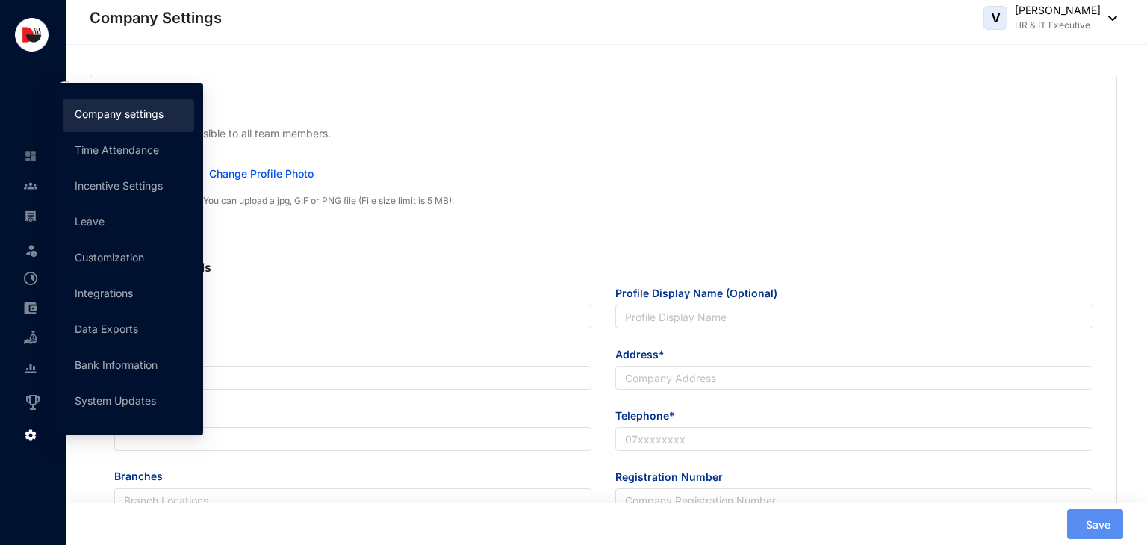
checkbox input "true"
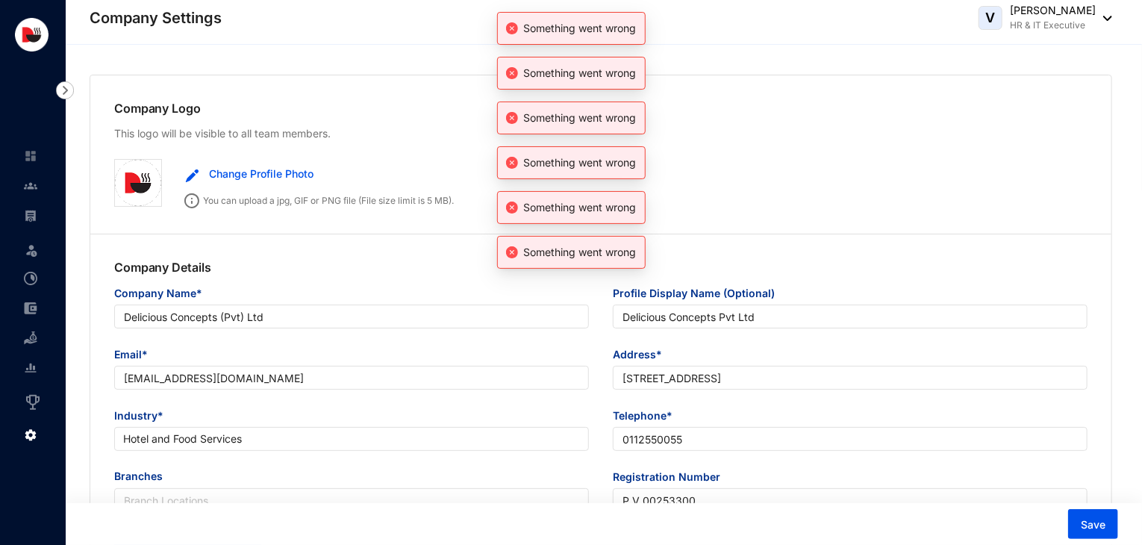
click at [827, 205] on div "You can upload a jpg, GIF or PNG file (File size limit is 5 MB)." at bounding box center [631, 198] width 914 height 19
